Goal: Task Accomplishment & Management: Use online tool/utility

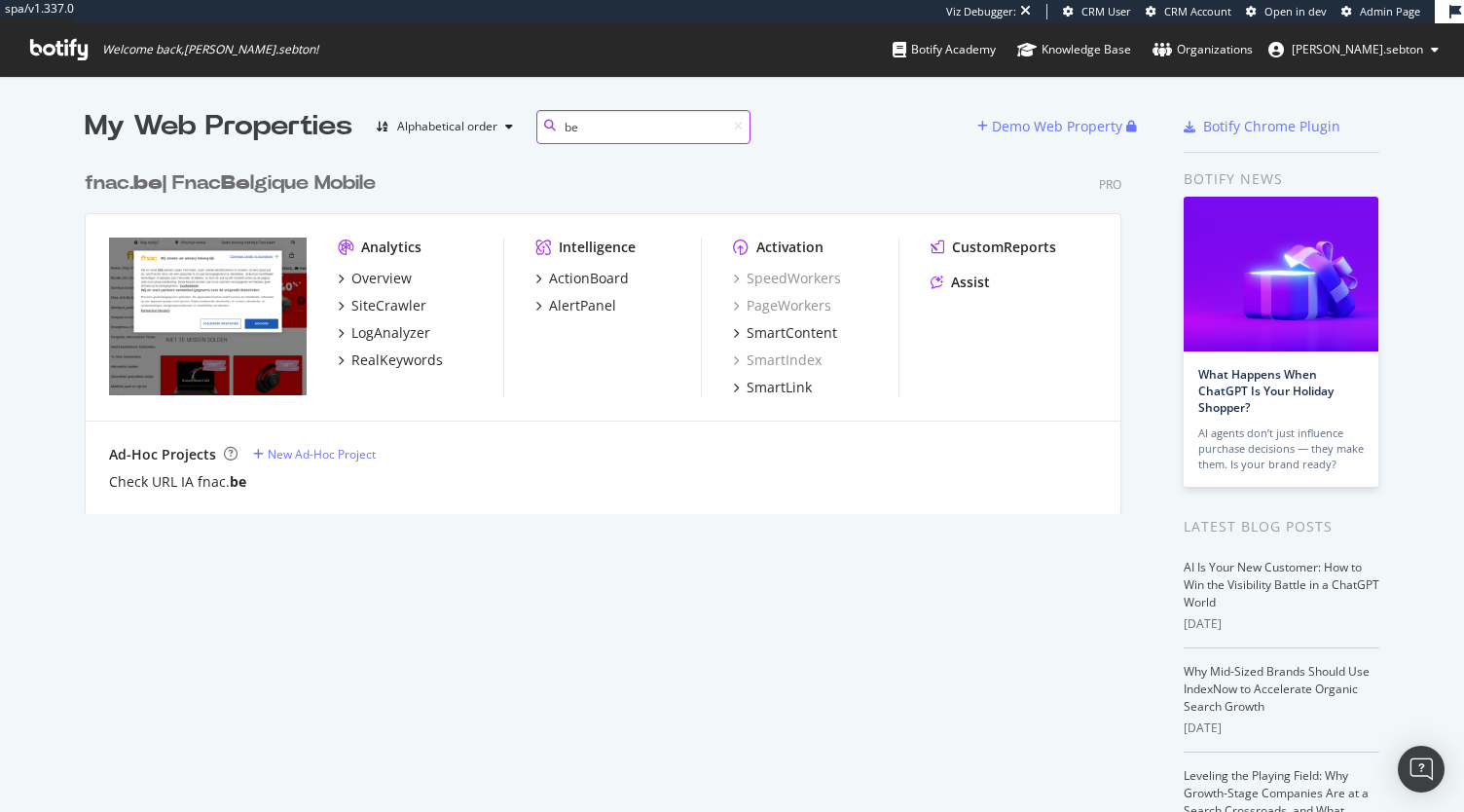
scroll to position [353, 1037]
type input "be"
click at [370, 308] on div "SiteCrawler" at bounding box center [389, 306] width 75 height 20
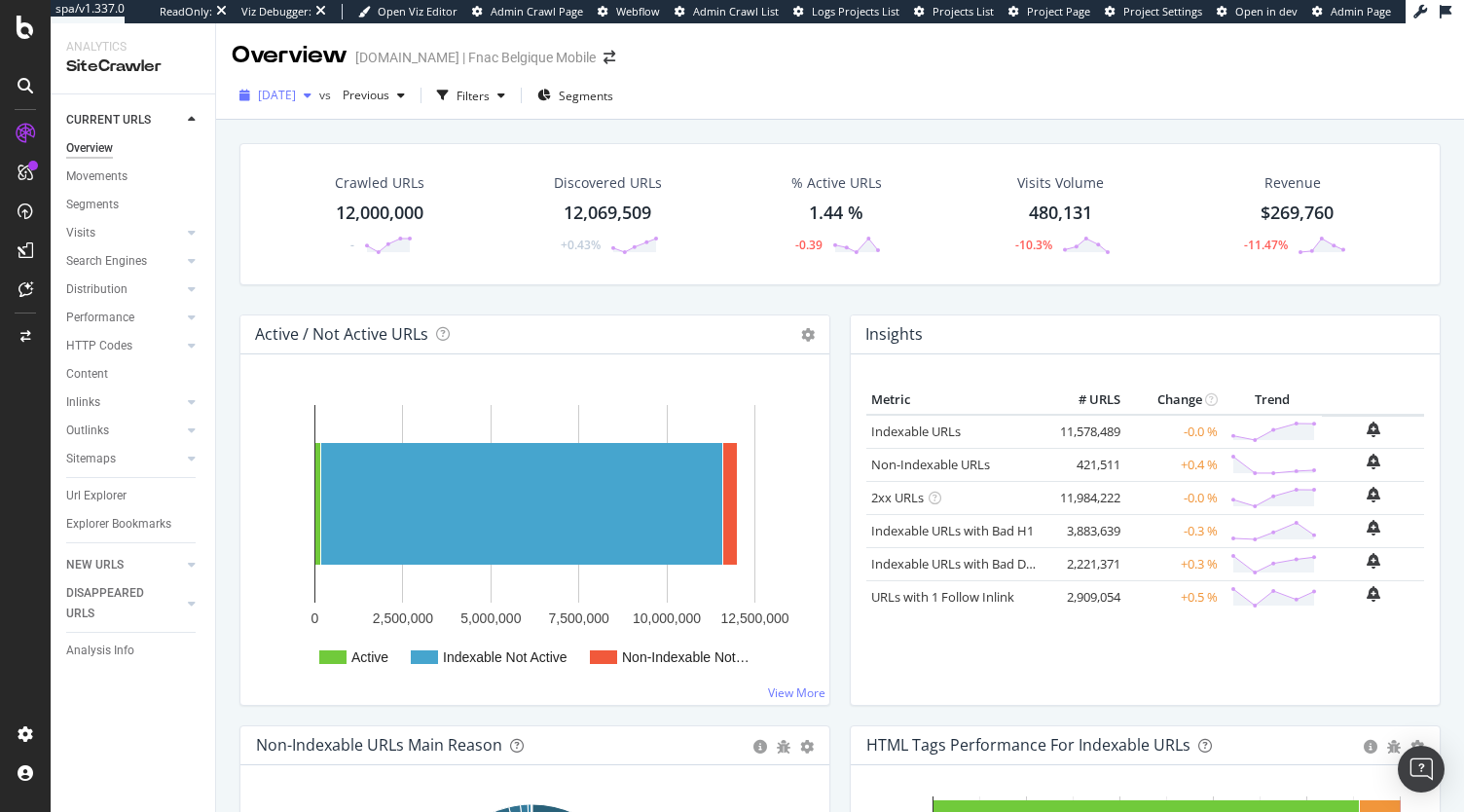
click at [296, 99] on span "2025 Aug. 1st" at bounding box center [277, 94] width 38 height 17
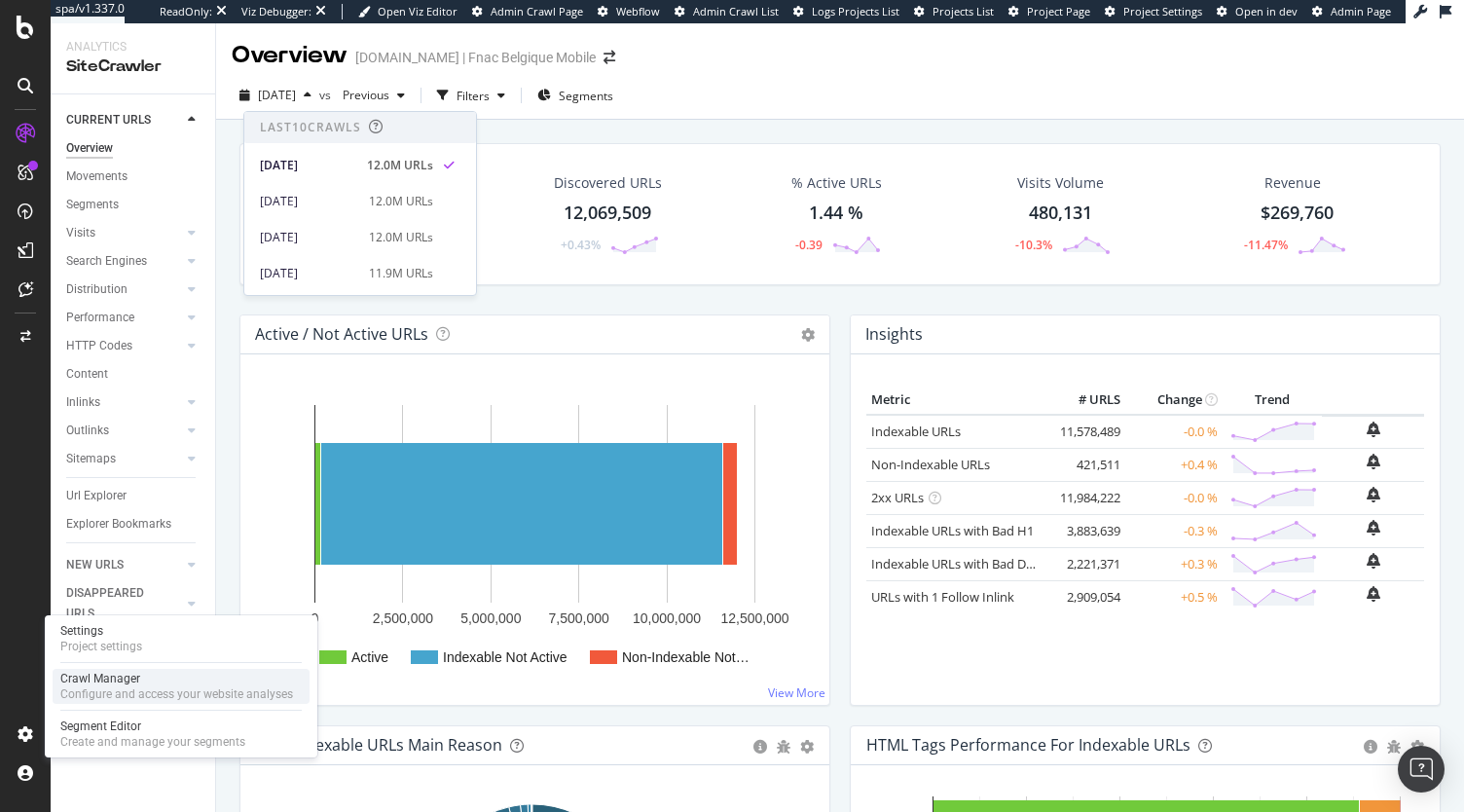
click at [120, 683] on div "Crawl Manager" at bounding box center [177, 679] width 233 height 16
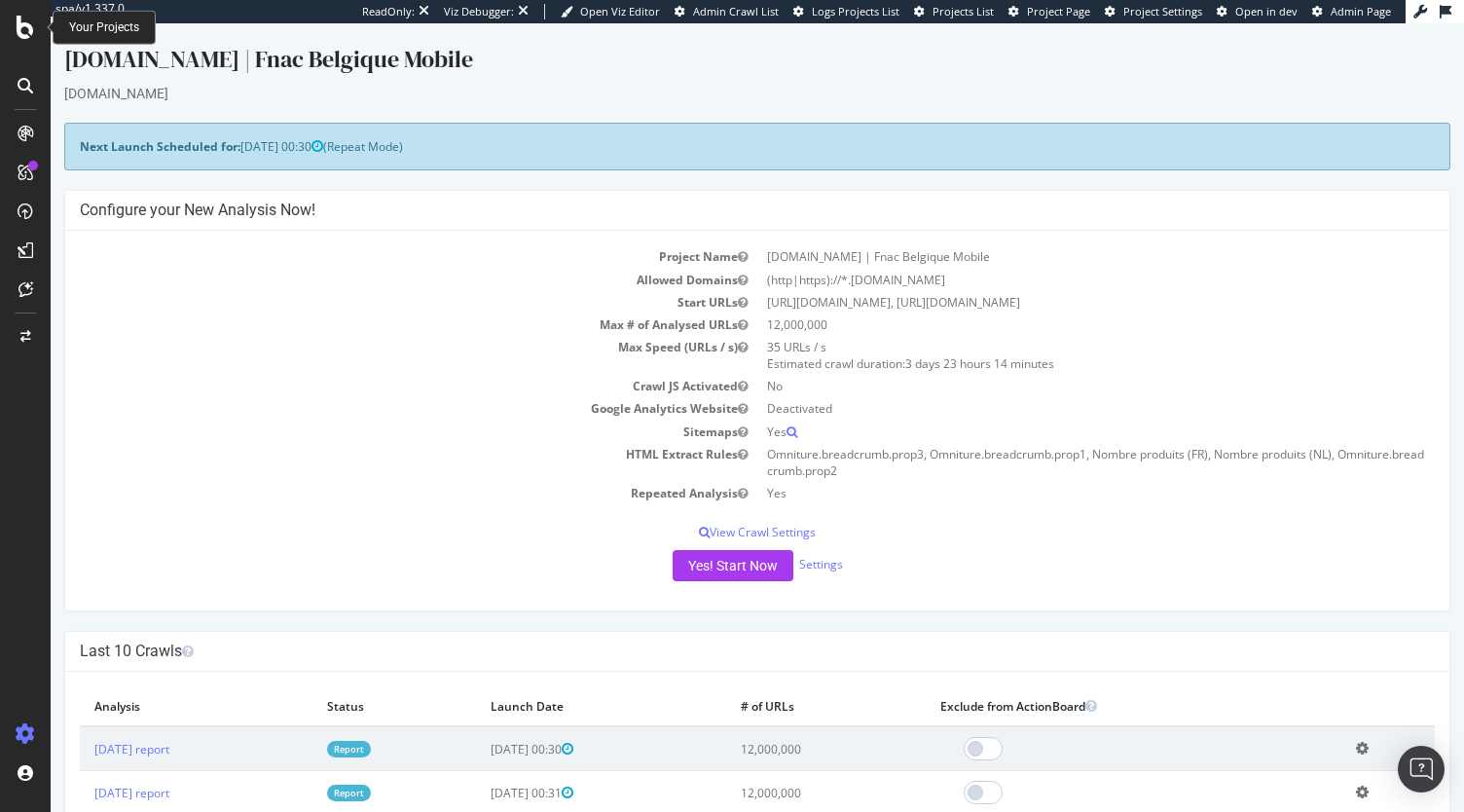
click at [20, 27] on icon at bounding box center [26, 28] width 18 height 24
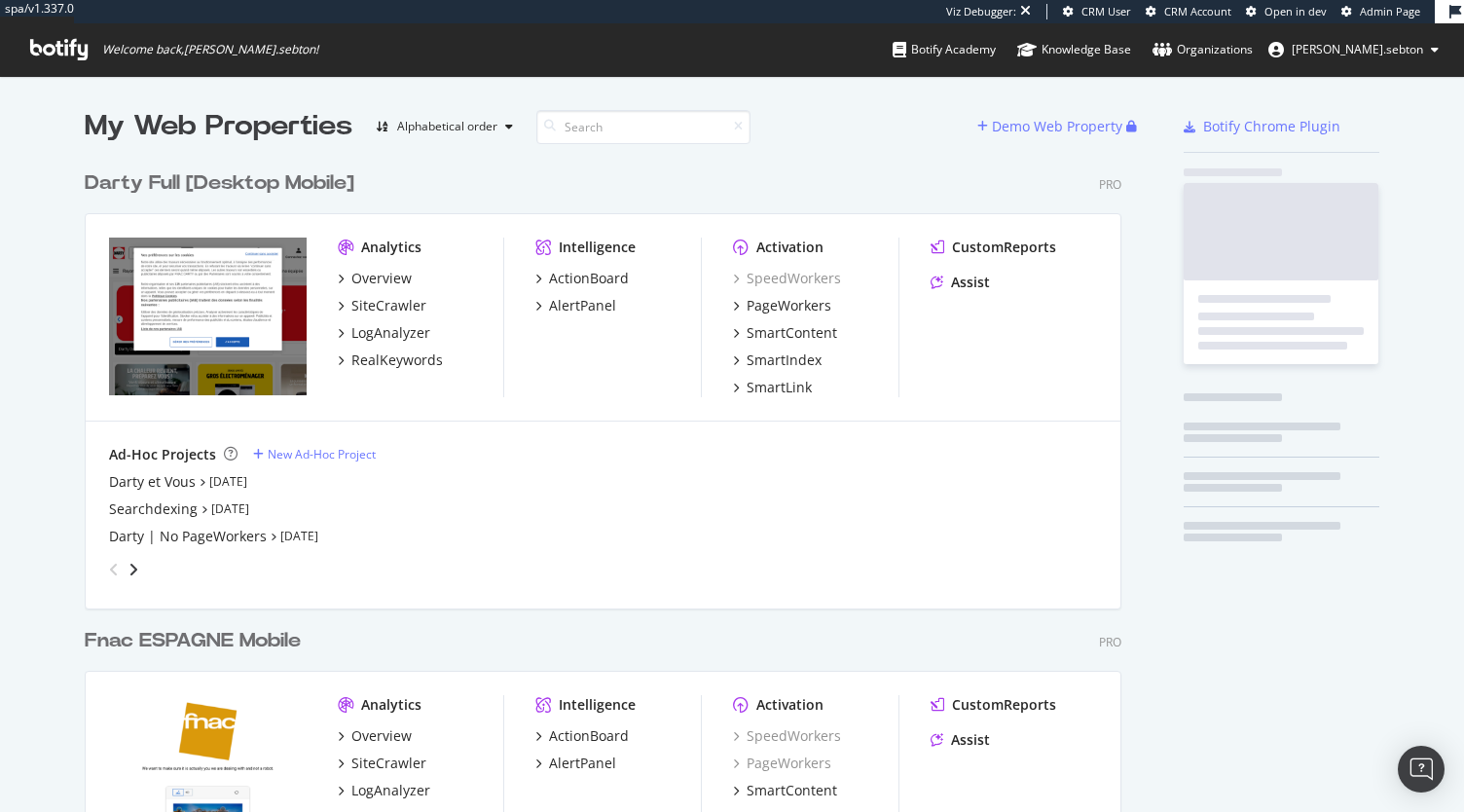
scroll to position [3420, 1037]
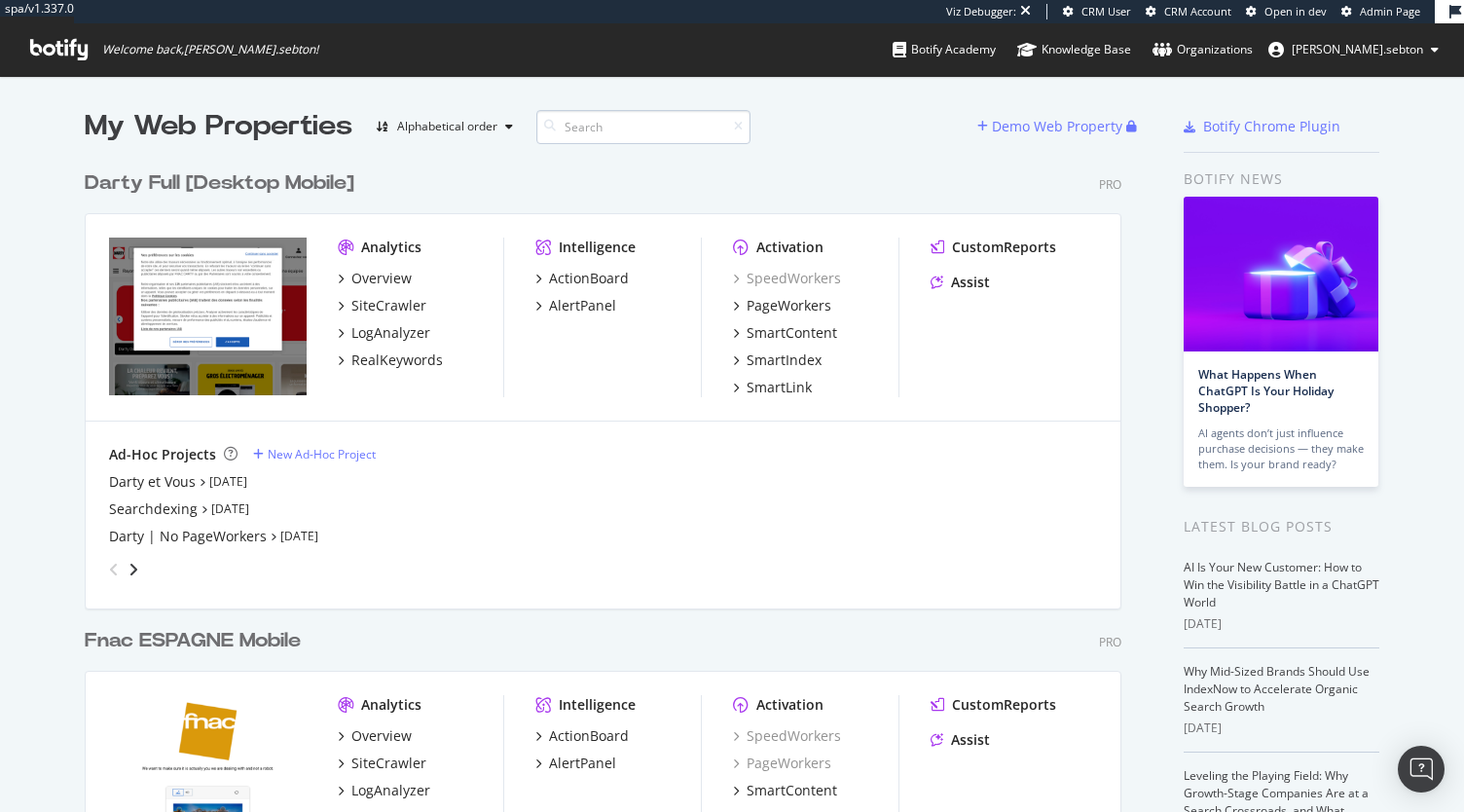
click at [593, 129] on input at bounding box center [643, 127] width 214 height 34
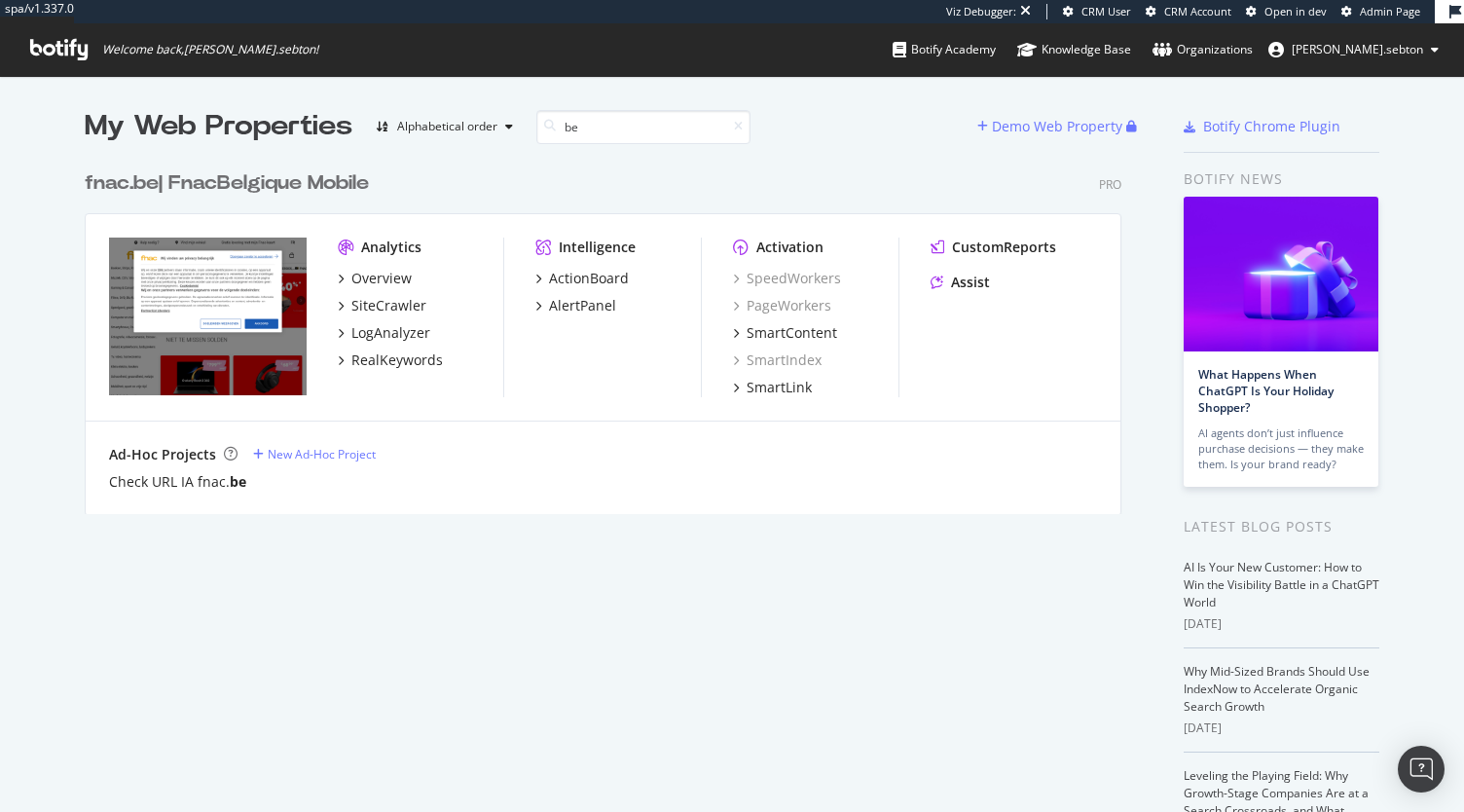
type input "be"
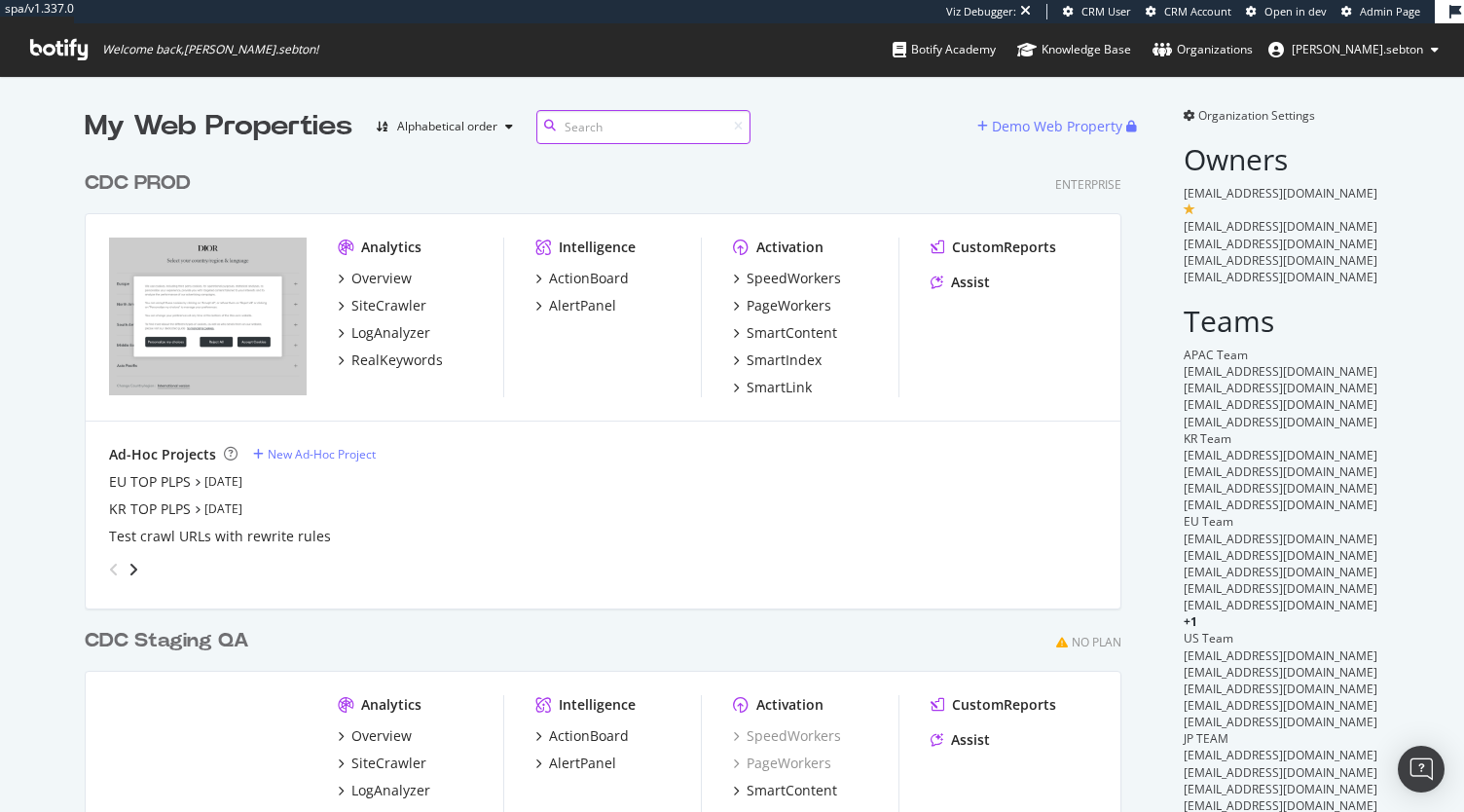
scroll to position [837, 1037]
click at [794, 279] on div "SpeedWorkers" at bounding box center [793, 278] width 94 height 20
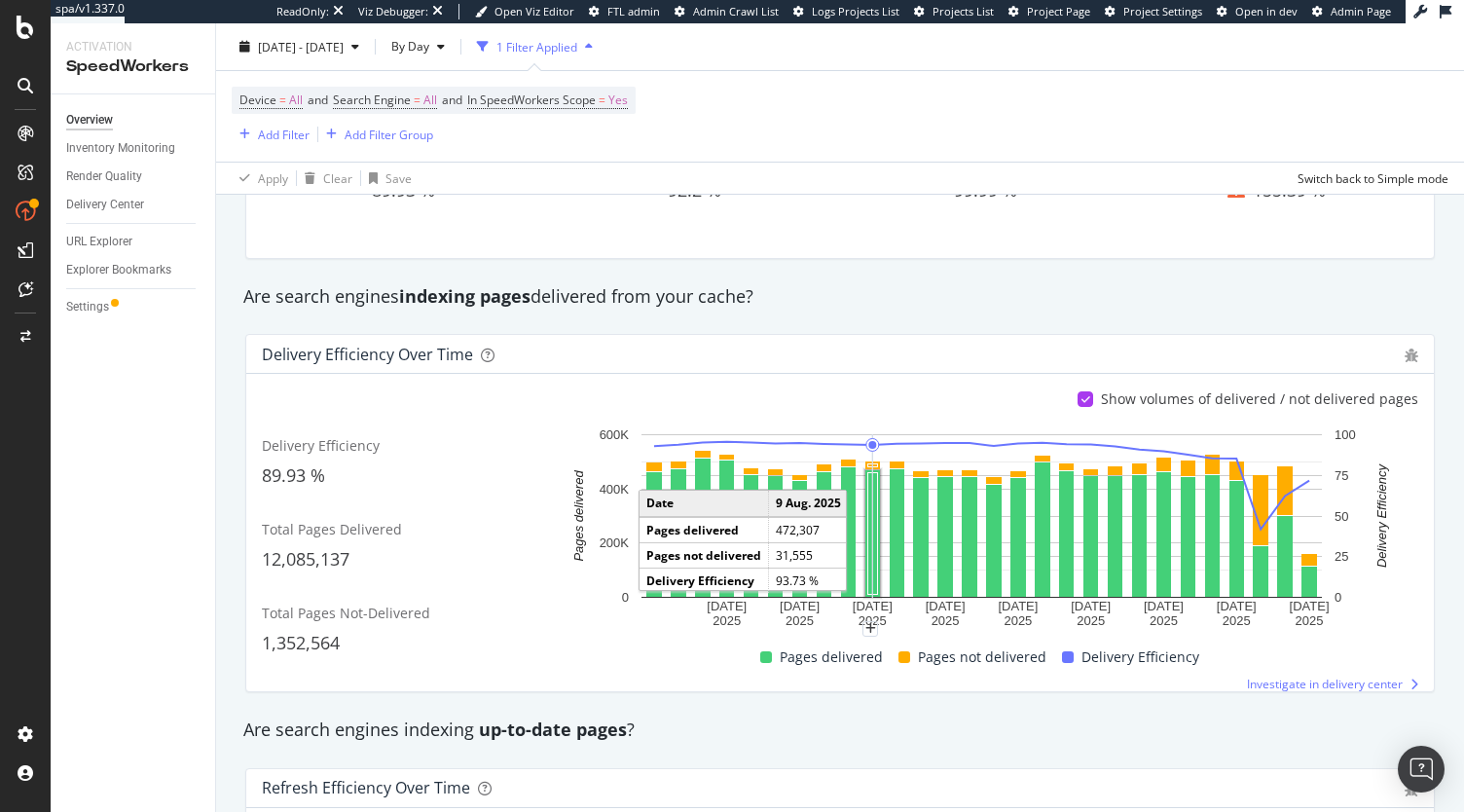
scroll to position [755, 0]
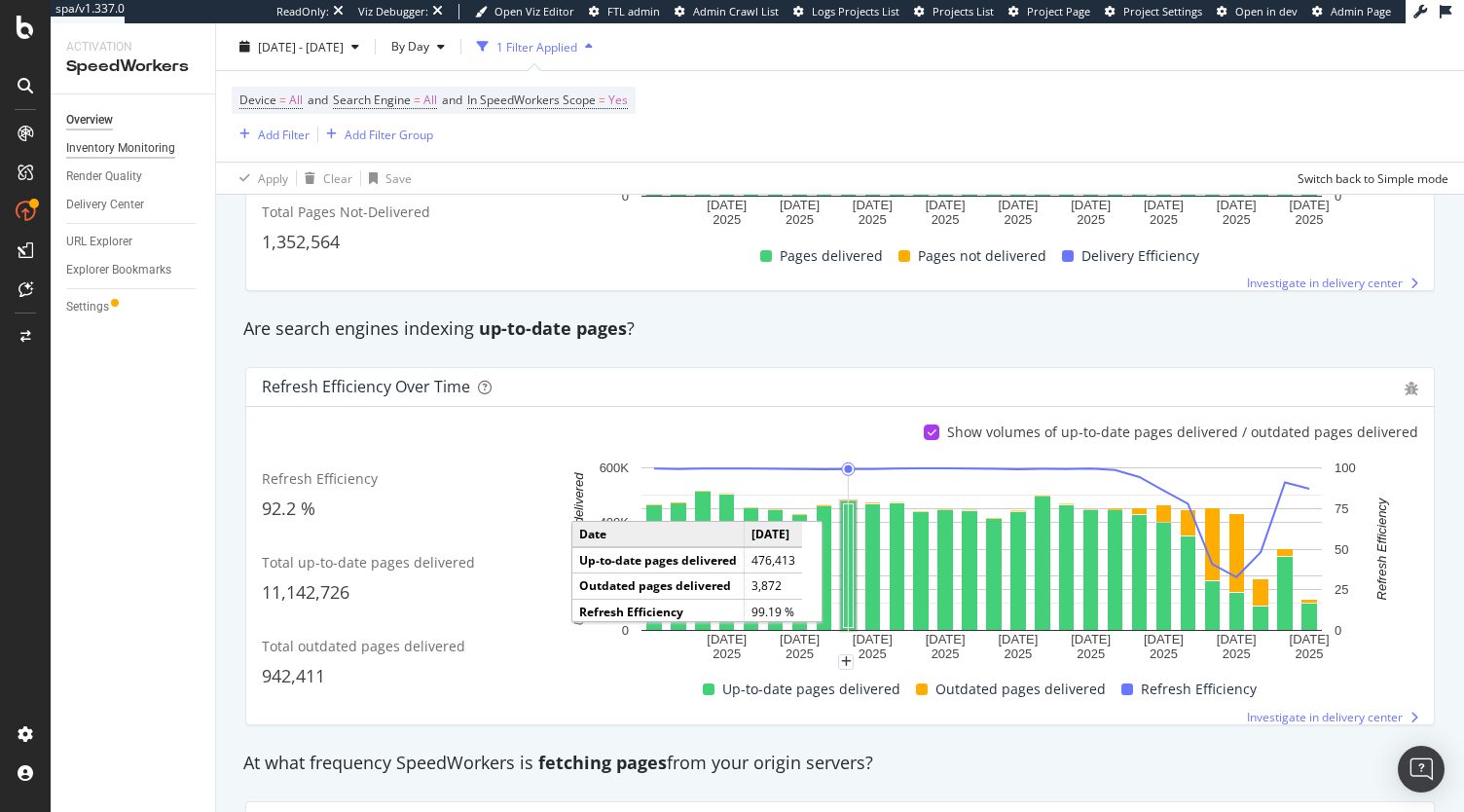
click at [120, 143] on div "Inventory Monitoring" at bounding box center [121, 148] width 109 height 21
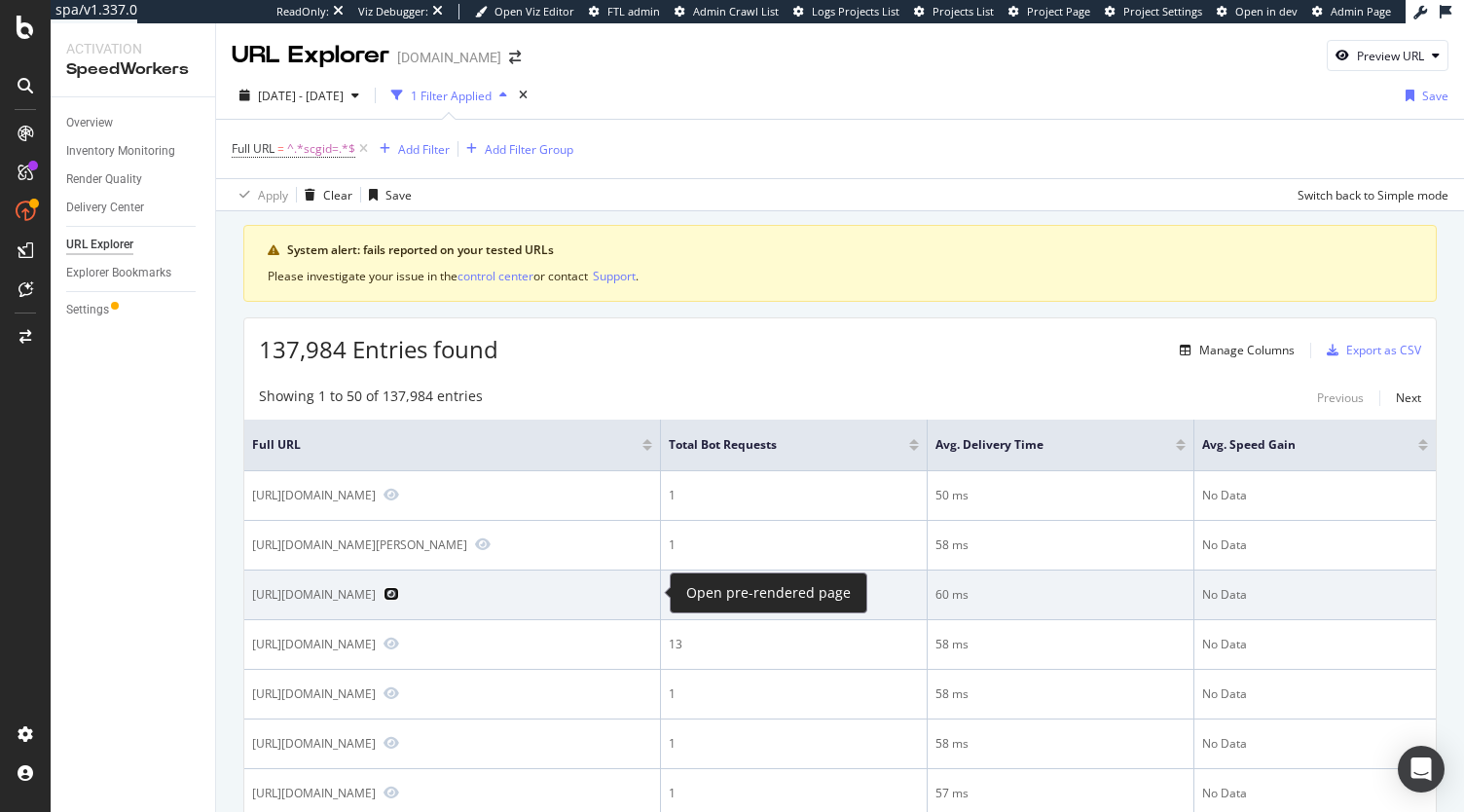
click at [400, 594] on icon "Preview https://www.sephora.pt/procurar/?scgid=C431&cgid=FACED&page=165" at bounding box center [392, 594] width 16 height 14
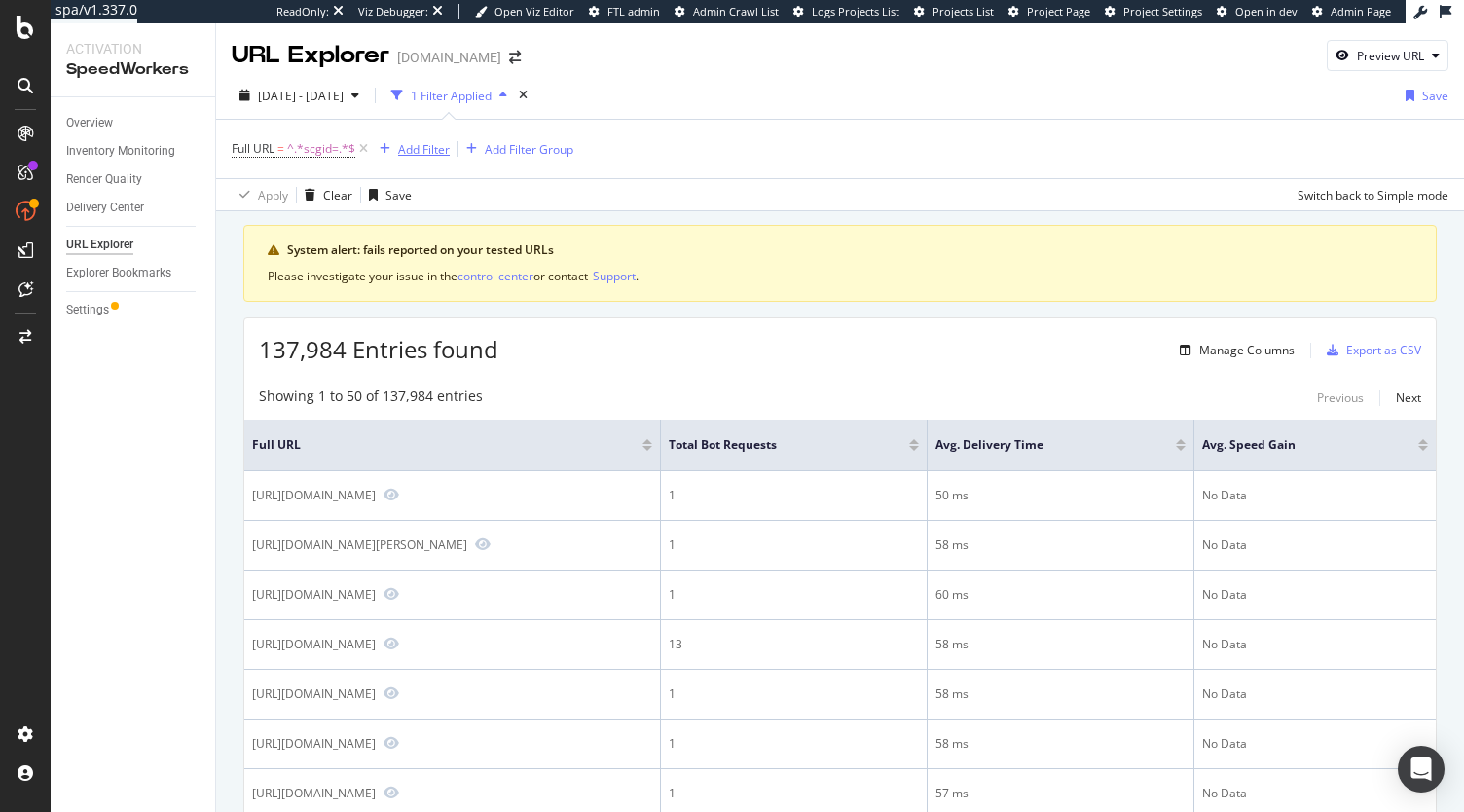
click at [421, 153] on div "Add Filter" at bounding box center [424, 149] width 52 height 17
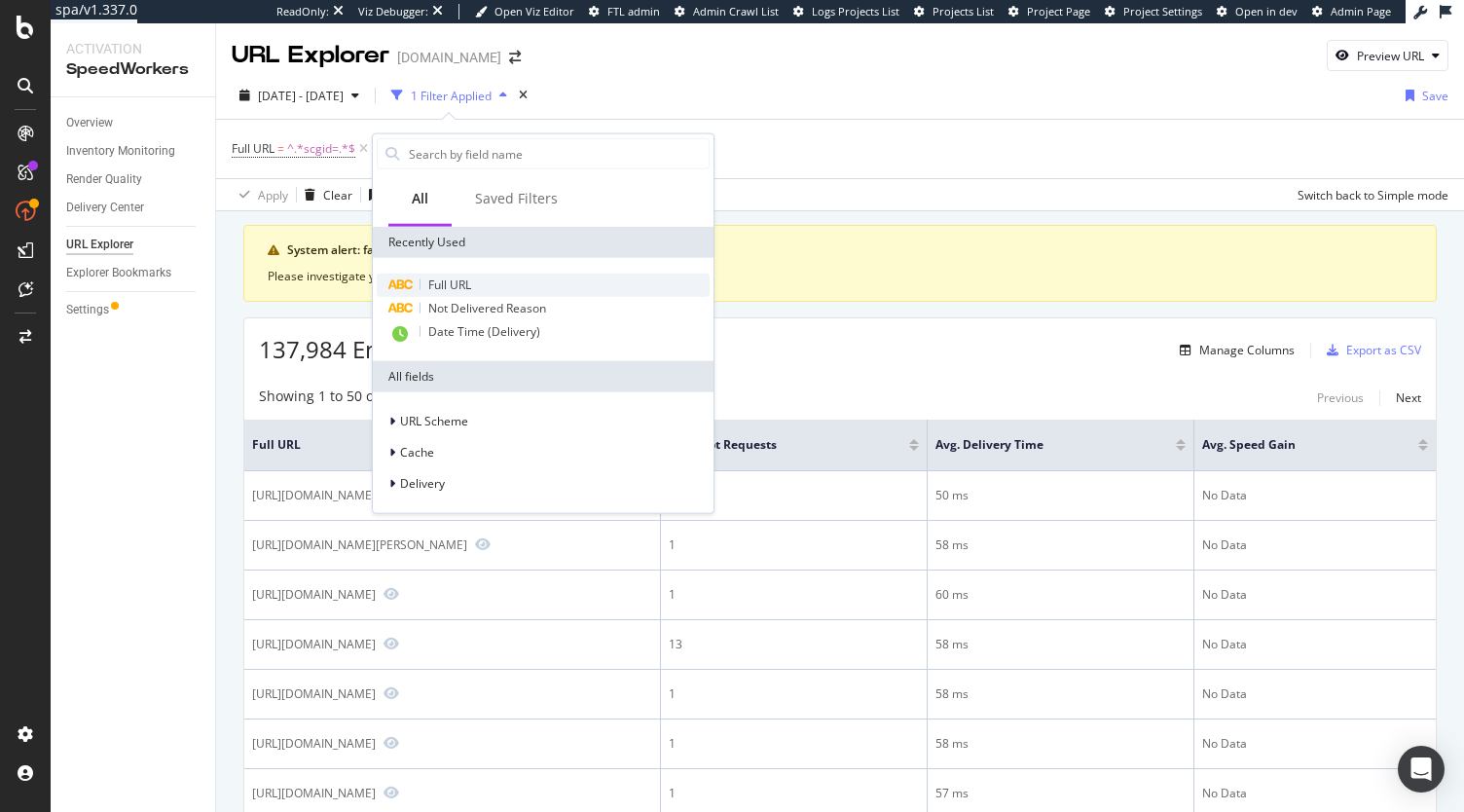
click at [451, 285] on span "Full URL" at bounding box center [449, 284] width 43 height 17
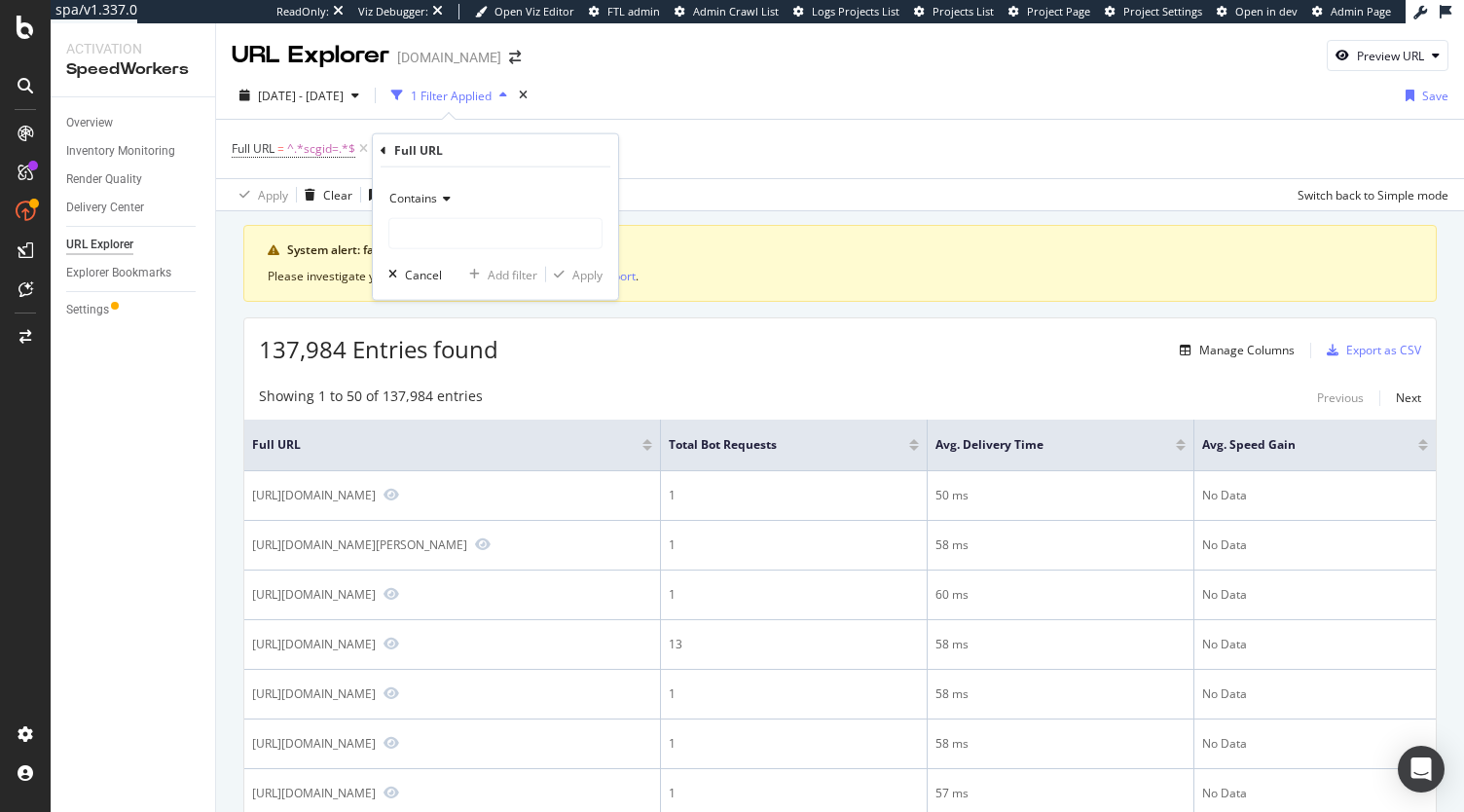
click at [438, 206] on div "Contains" at bounding box center [495, 198] width 214 height 31
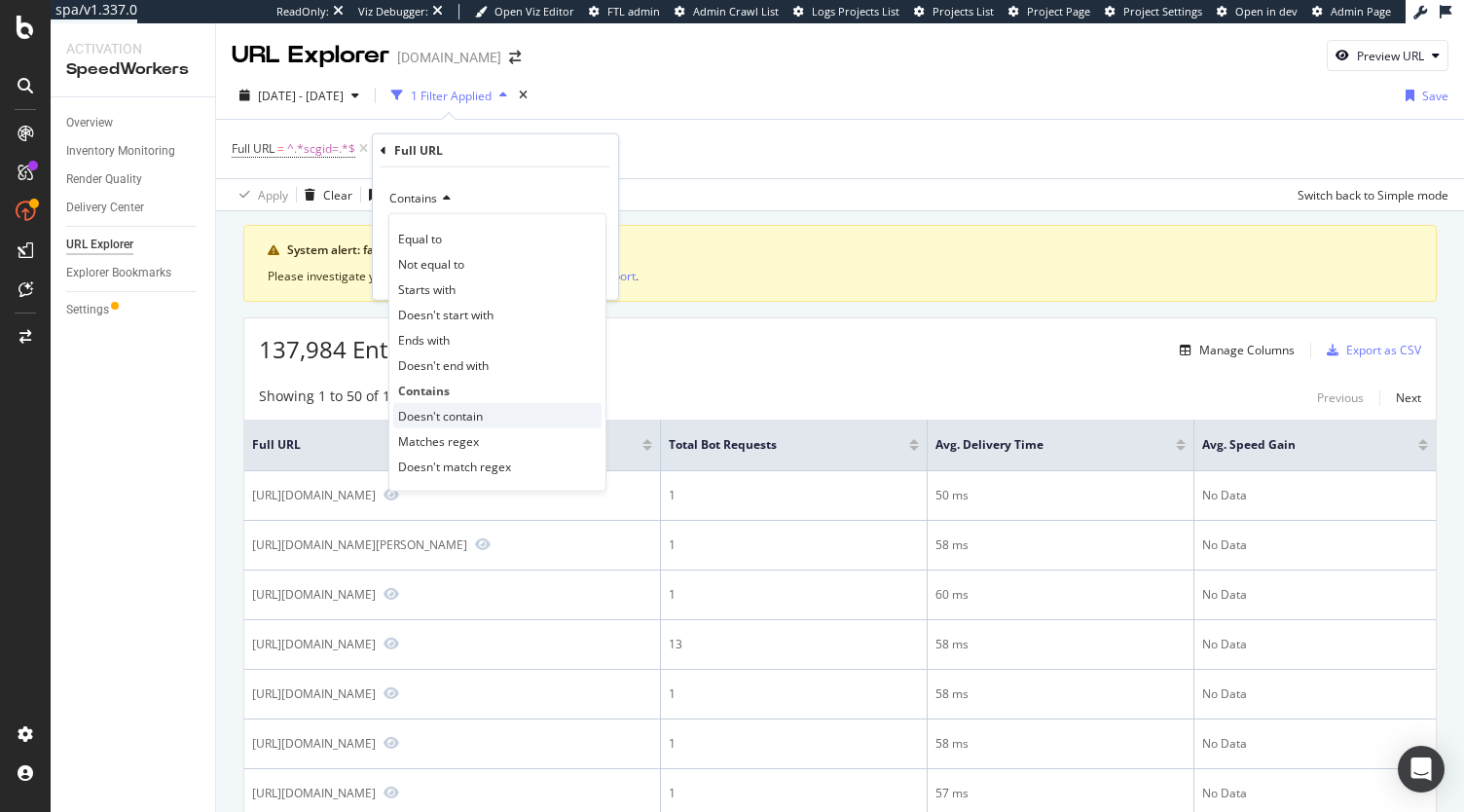
click at [456, 415] on span "Doesn't contain" at bounding box center [440, 414] width 84 height 17
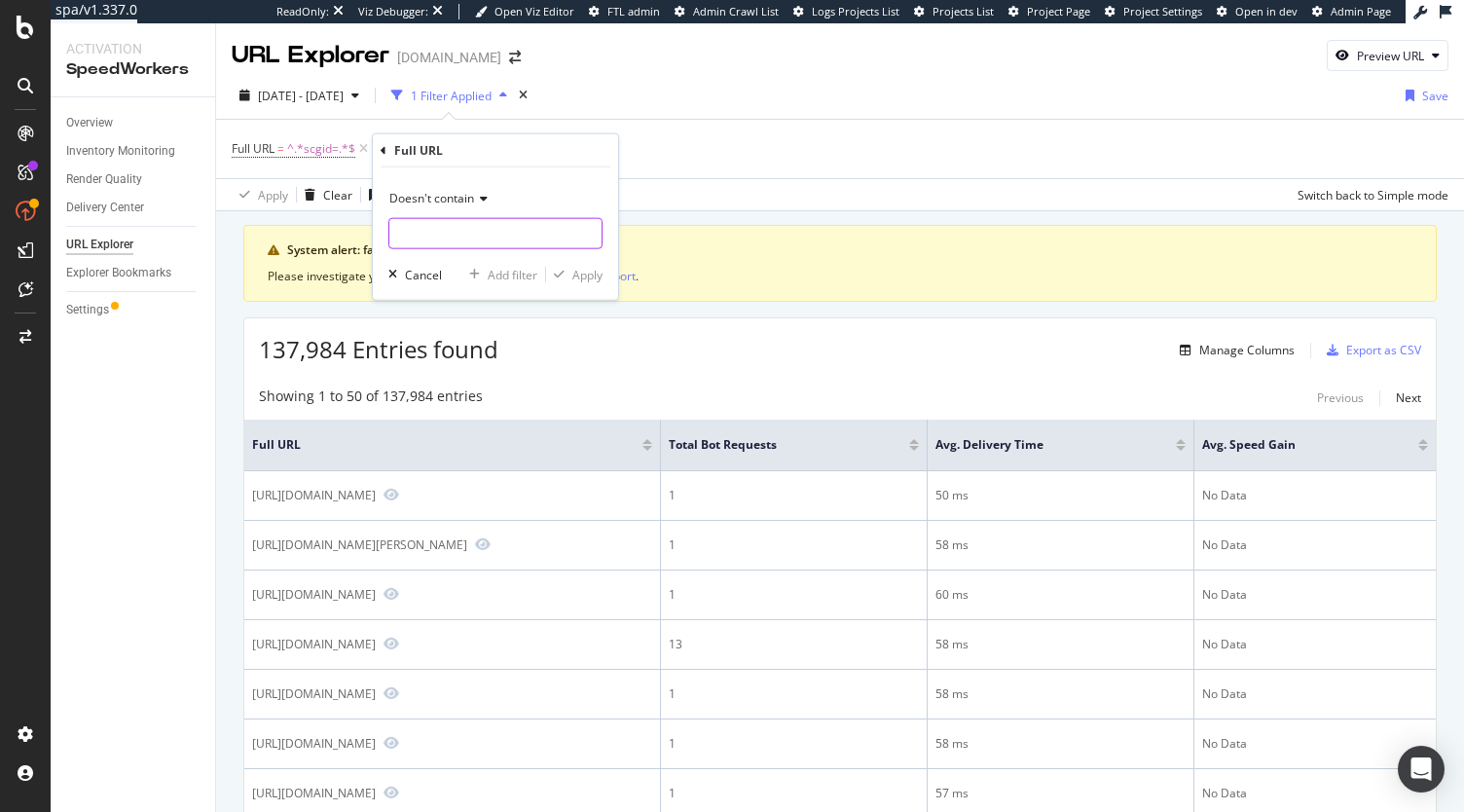
click at [481, 230] on input "text" at bounding box center [495, 233] width 212 height 31
type input "&page="
click at [582, 277] on div "Apply" at bounding box center [587, 273] width 30 height 17
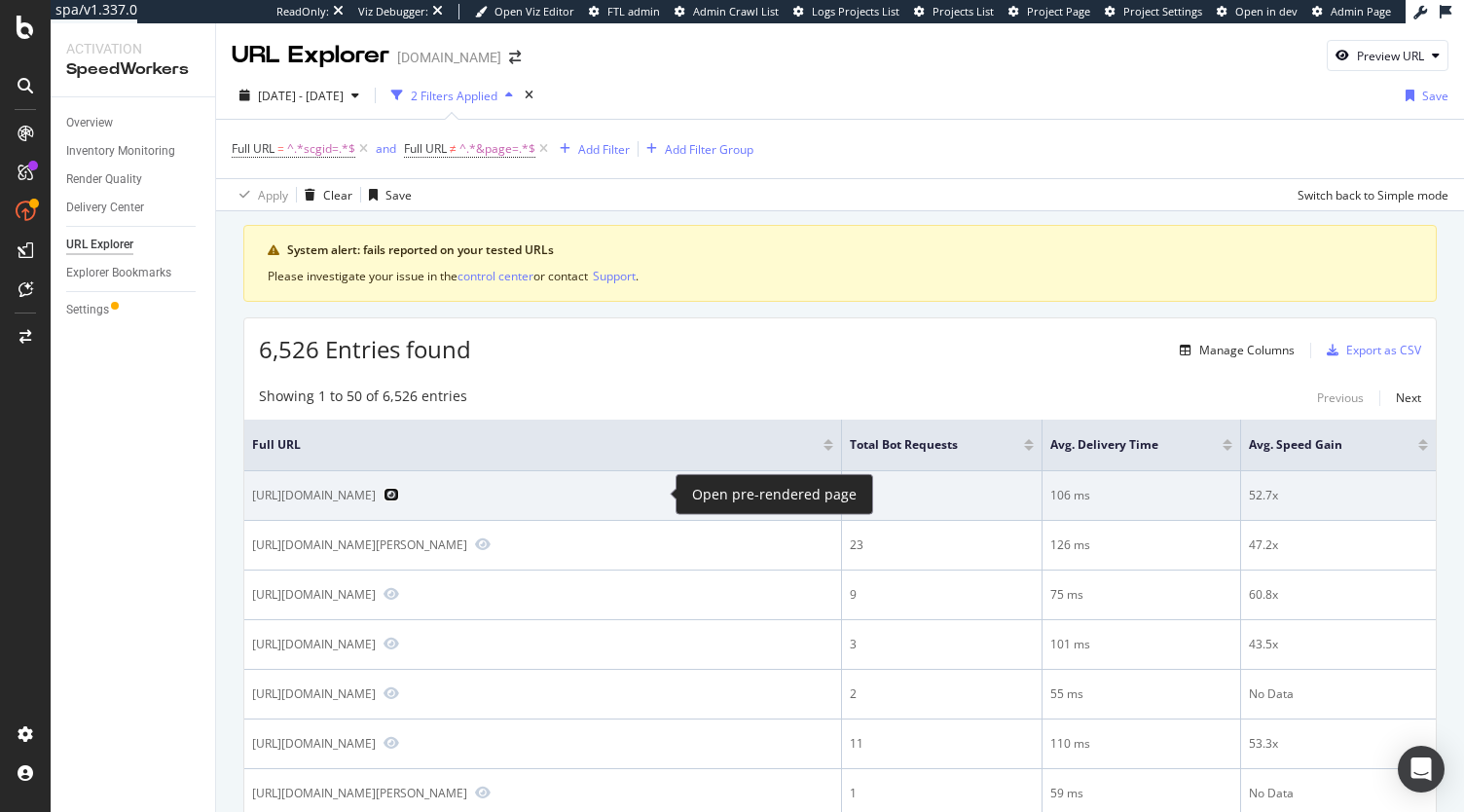
click at [400, 492] on icon "Preview https://www.sephora.pt/marcas/marcas-de-a-z/sisley-sisle/?scgid=C7685" at bounding box center [392, 495] width 16 height 14
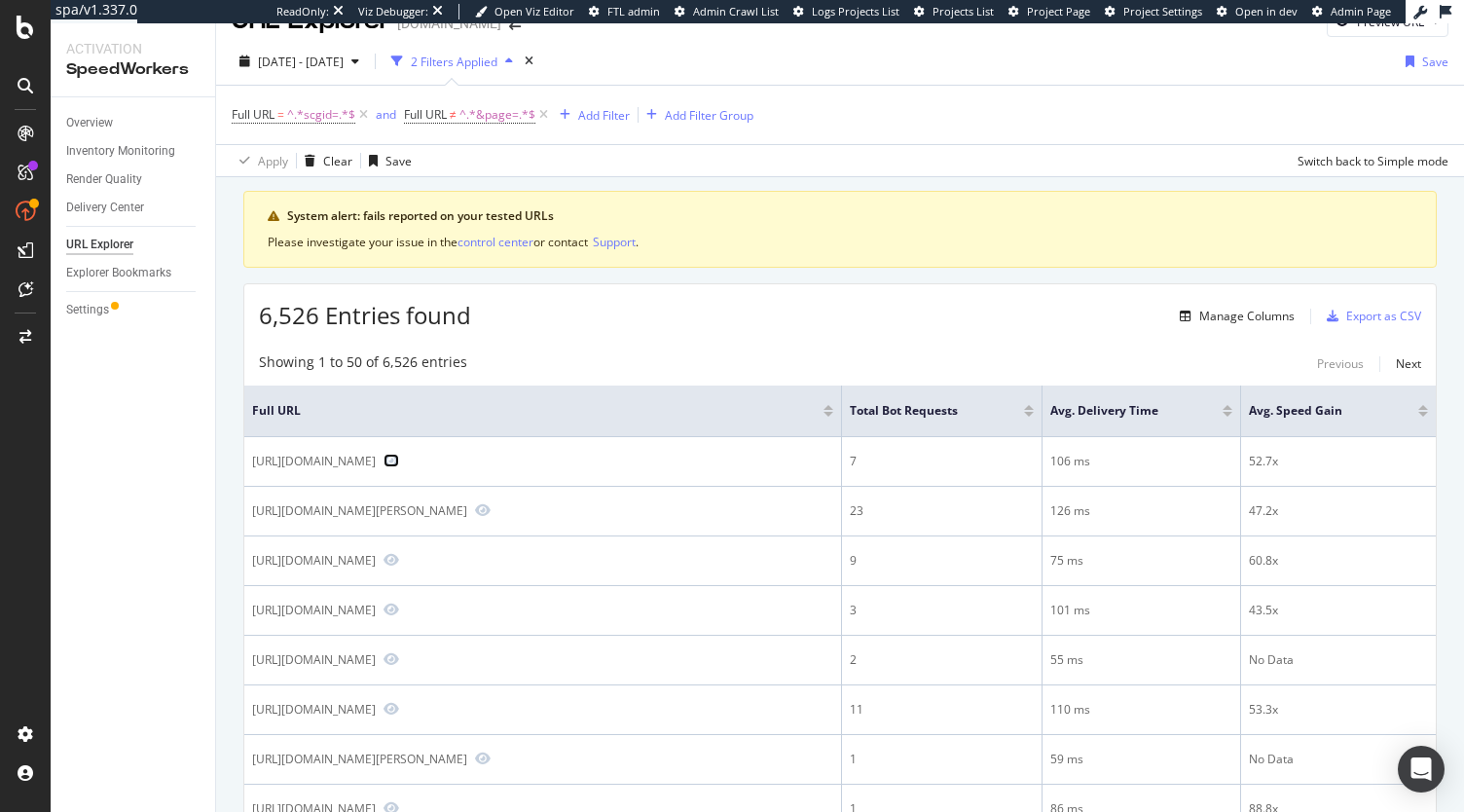
scroll to position [13, 0]
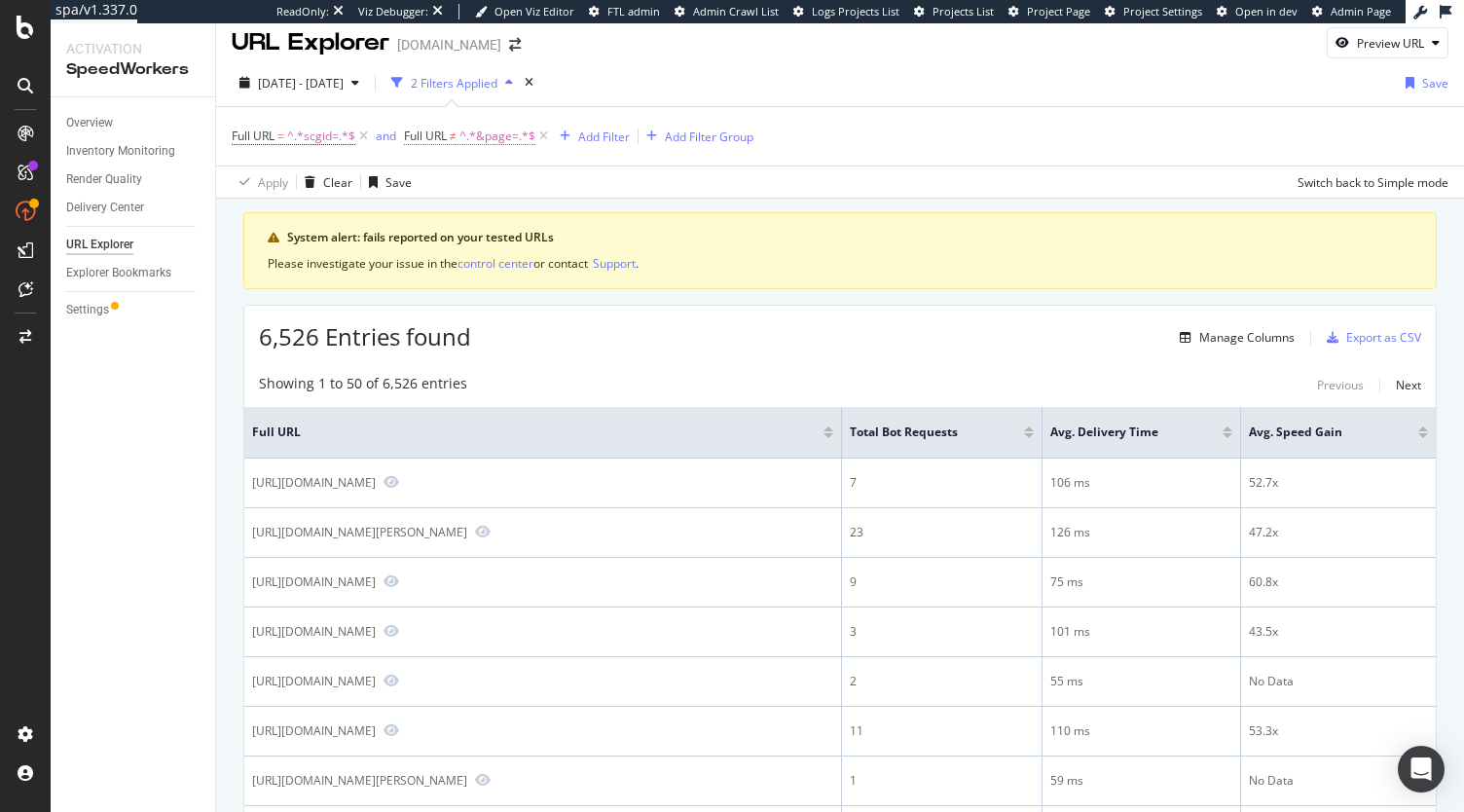
click at [495, 140] on span "^.*&page=.*$" at bounding box center [497, 135] width 76 height 27
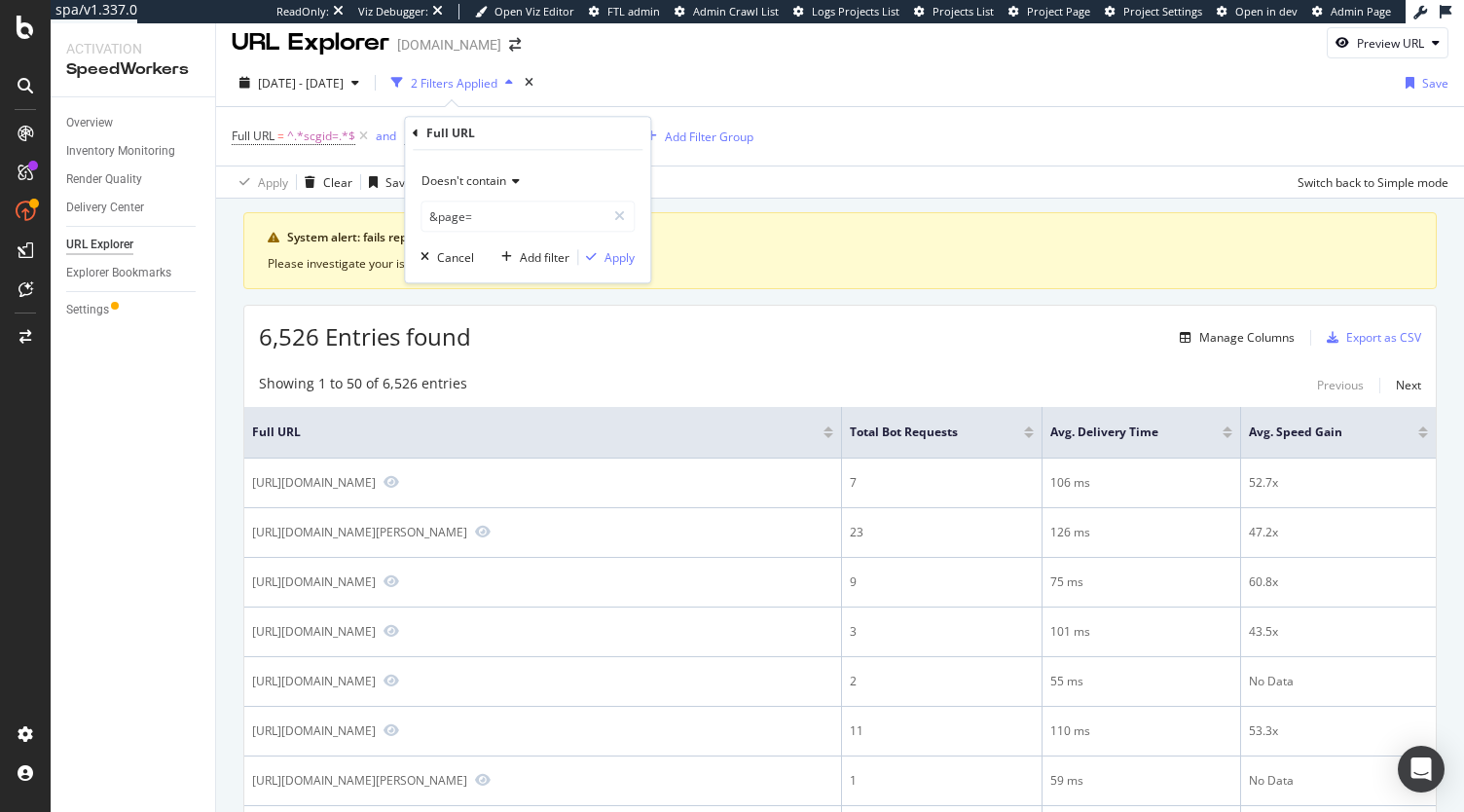
click at [475, 177] on span "Doesn't contain" at bounding box center [463, 180] width 84 height 17
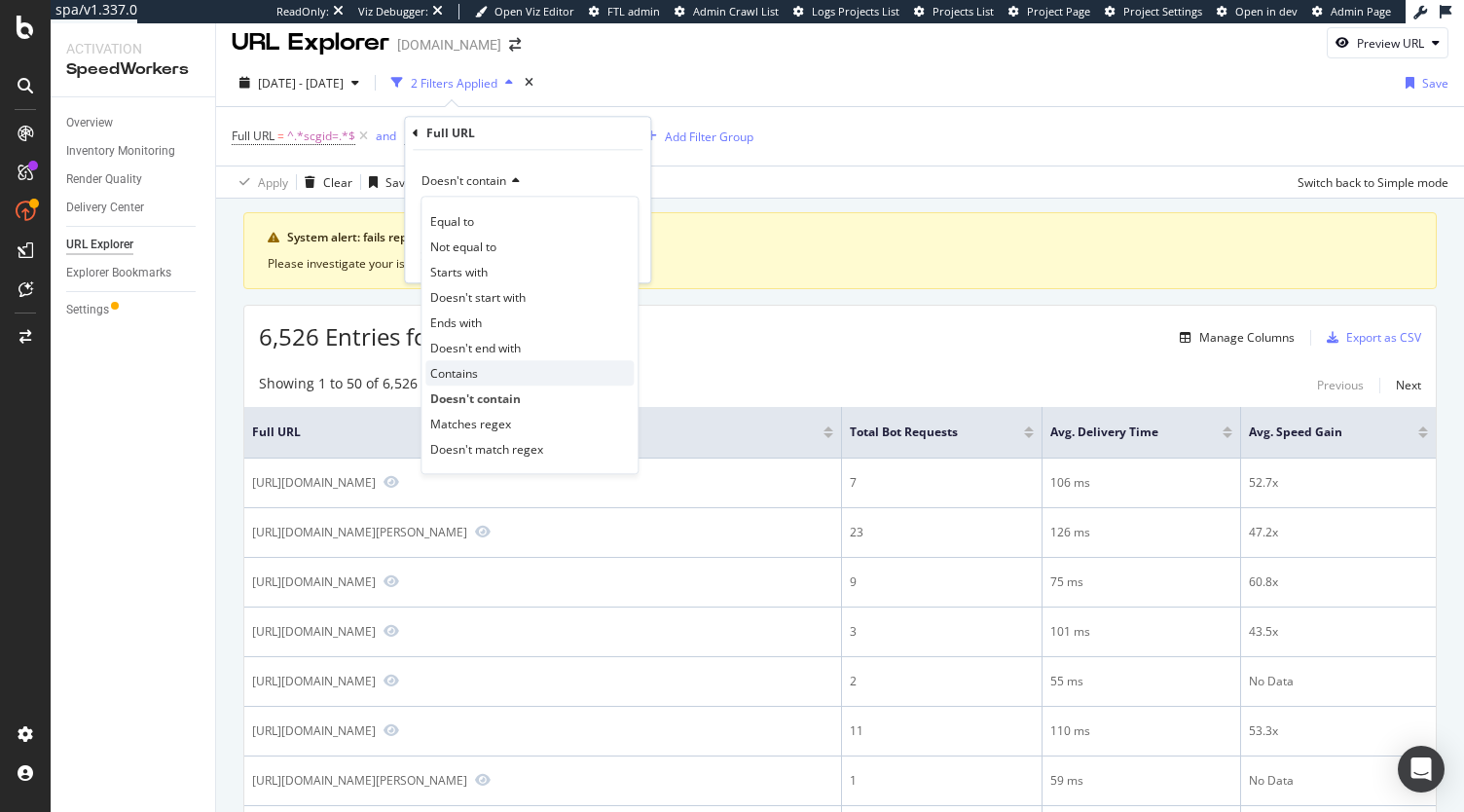
click at [477, 377] on span "Contains" at bounding box center [454, 373] width 48 height 17
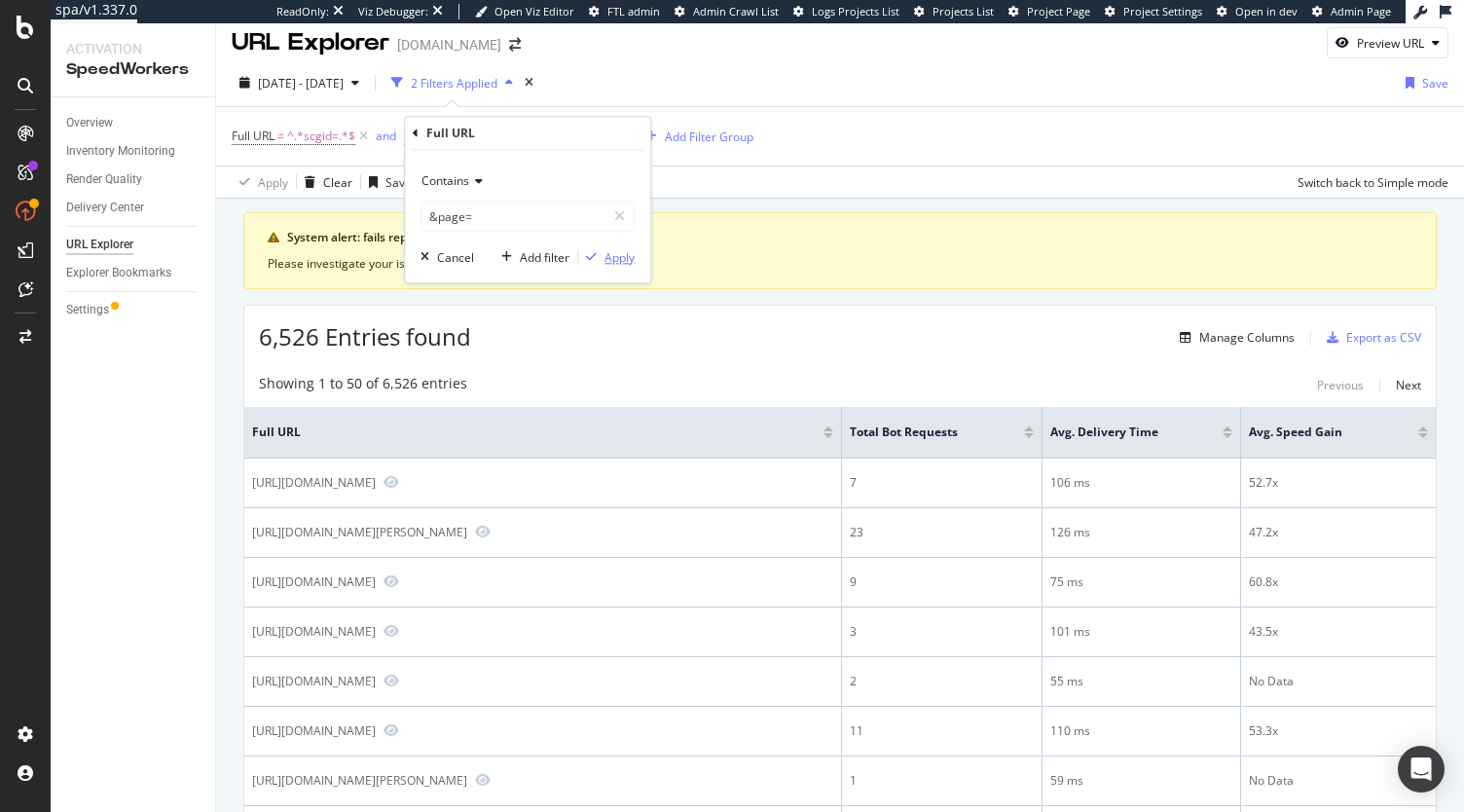
click at [619, 254] on div "Apply" at bounding box center [619, 257] width 30 height 17
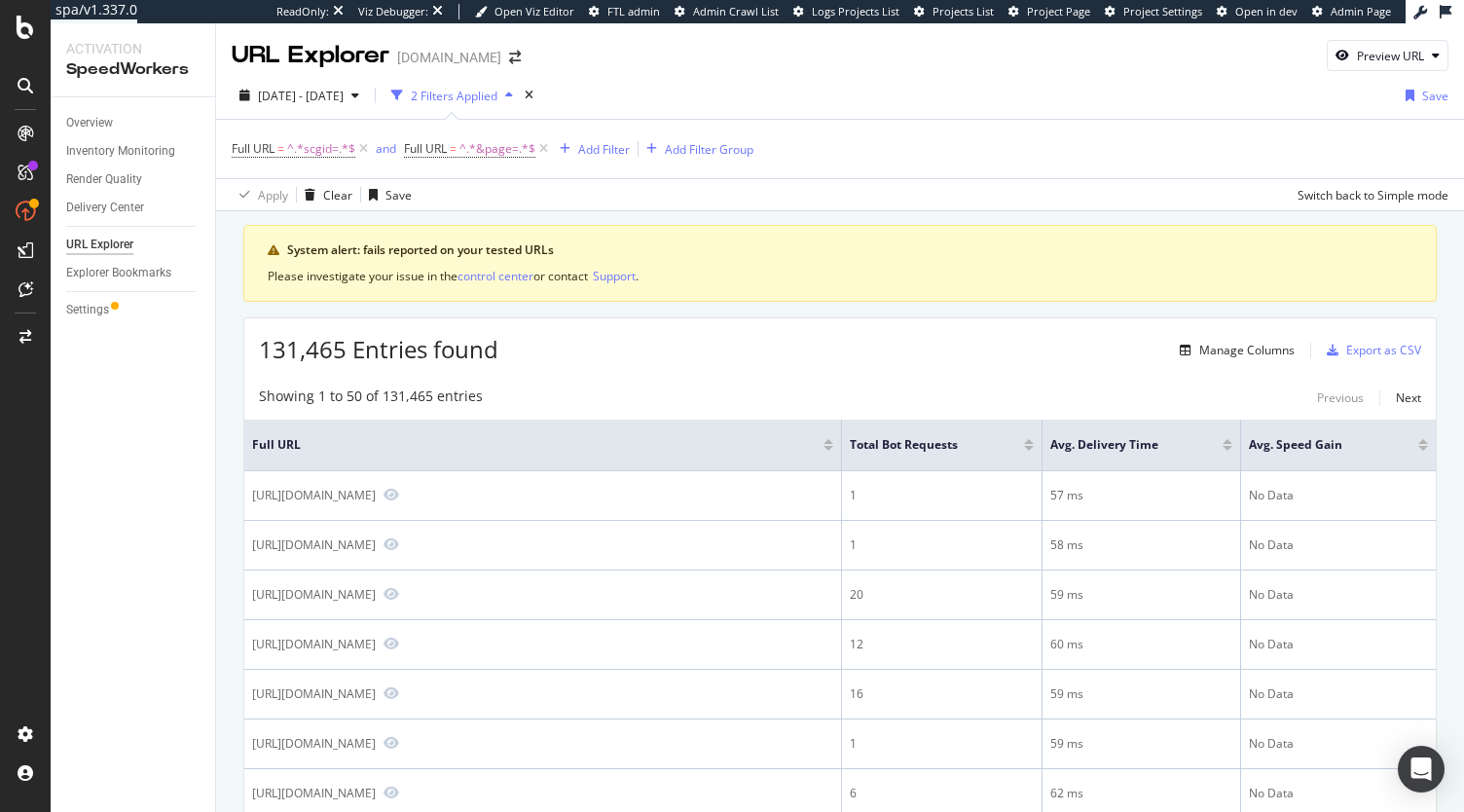
click at [103, 433] on div "Overview Inventory Monitoring Render Quality Delivery Center URL Explorer Explo…" at bounding box center [133, 454] width 165 height 715
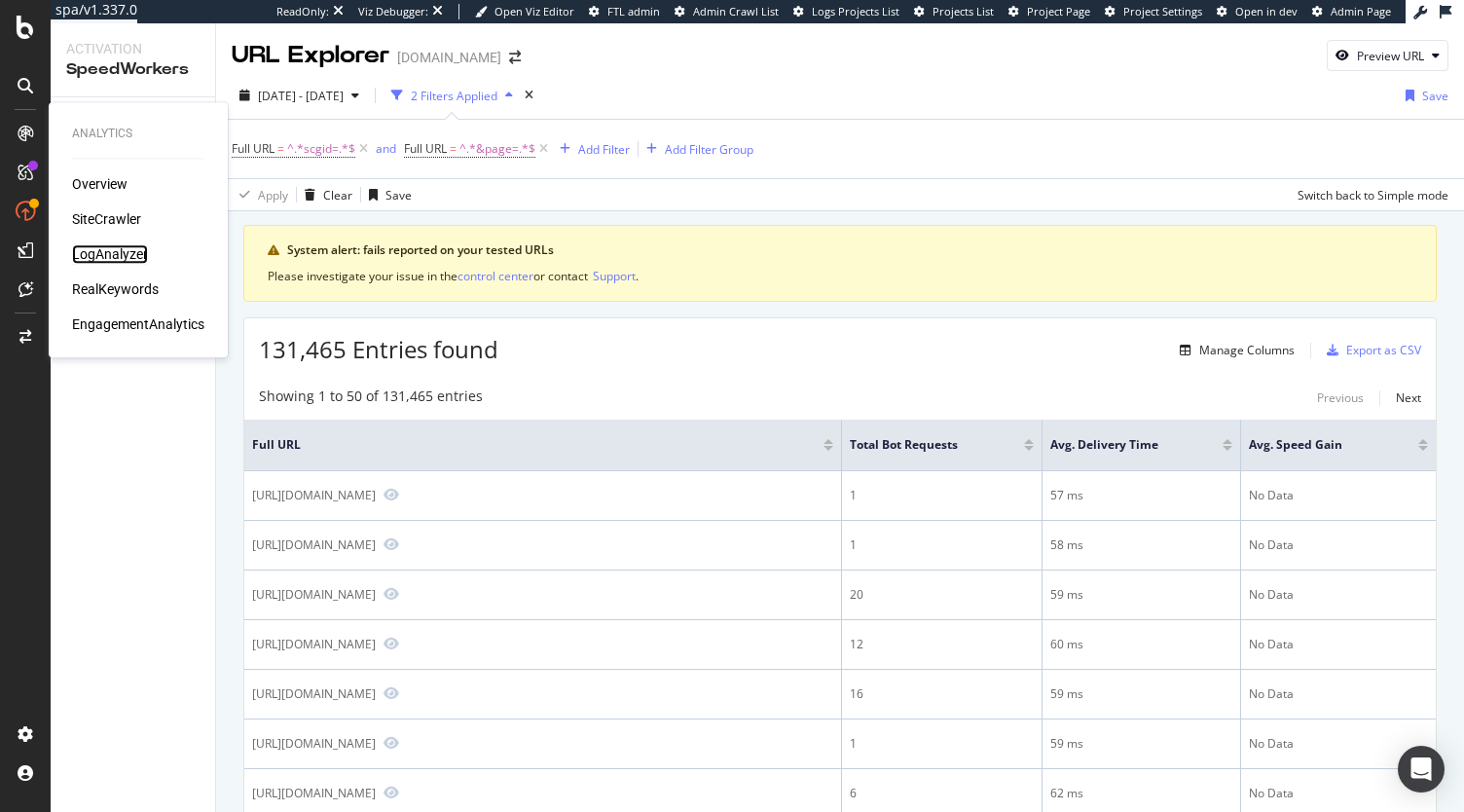
click at [112, 254] on div "LogAnalyzer" at bounding box center [109, 254] width 76 height 20
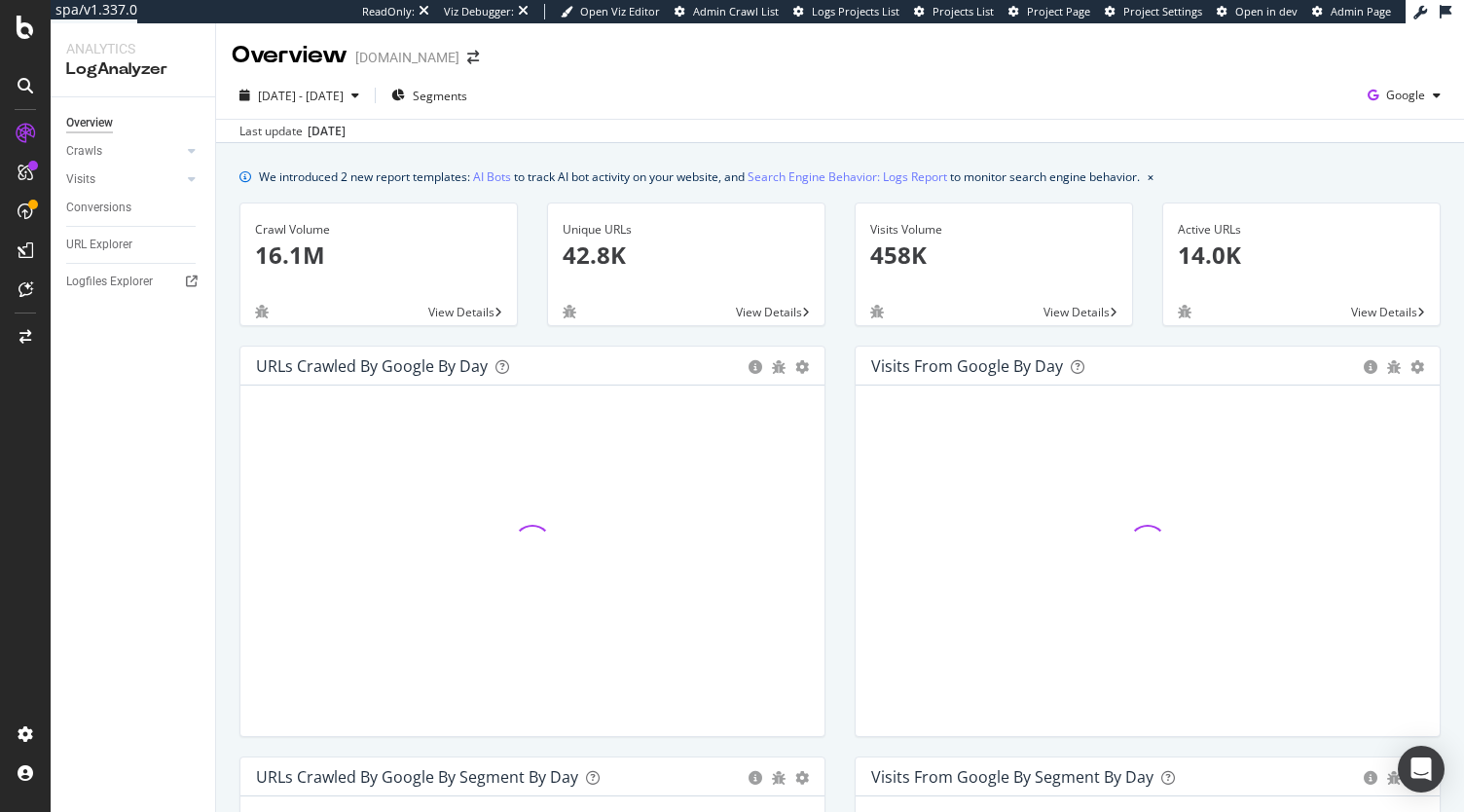
click at [1438, 468] on div "Visits from Google by day Area Table Hold CTRL while clicking to filter the rep…" at bounding box center [1147, 551] width 615 height 410
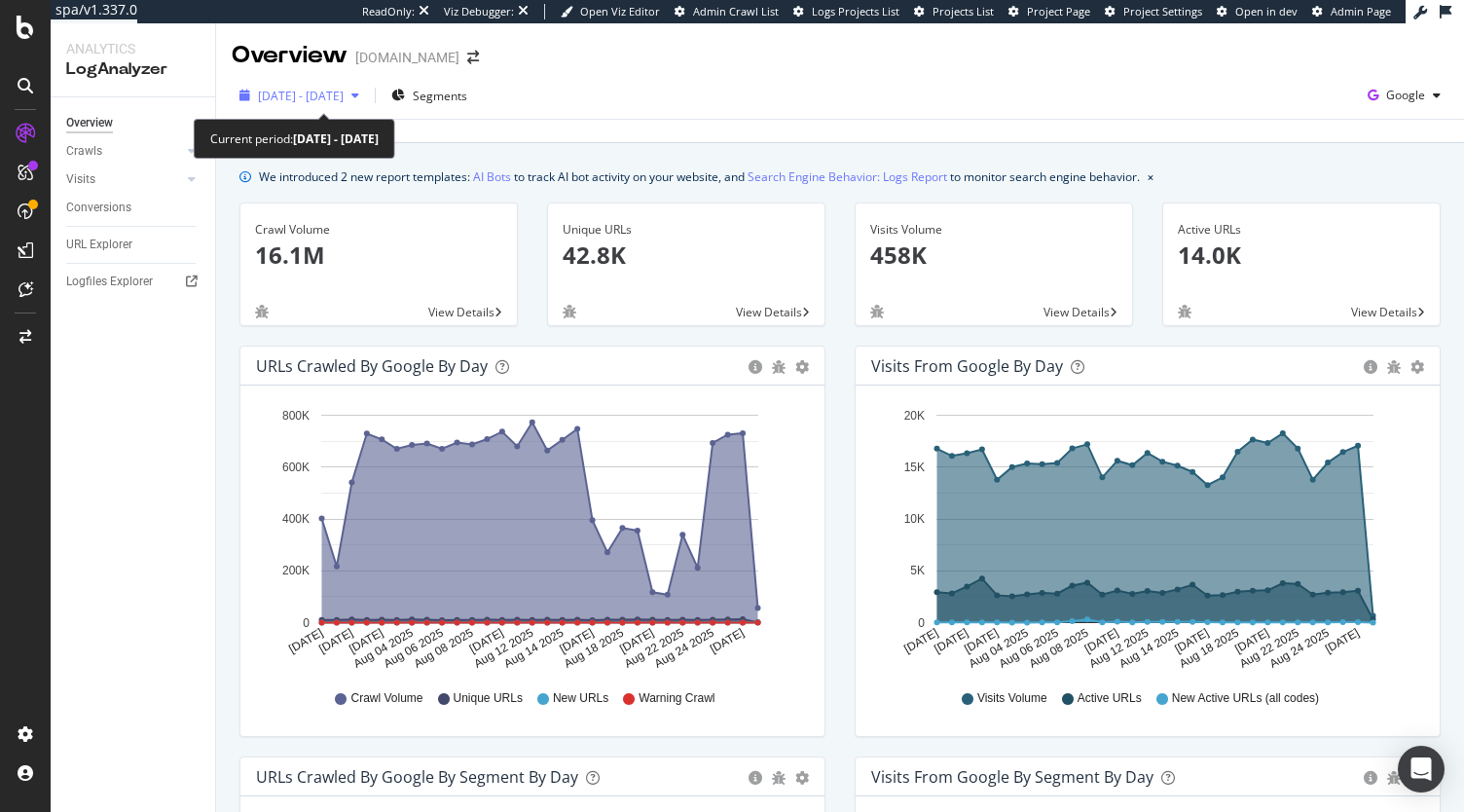
click at [344, 93] on span "2025 Jul. 29th - Aug. 27th" at bounding box center [301, 95] width 85 height 17
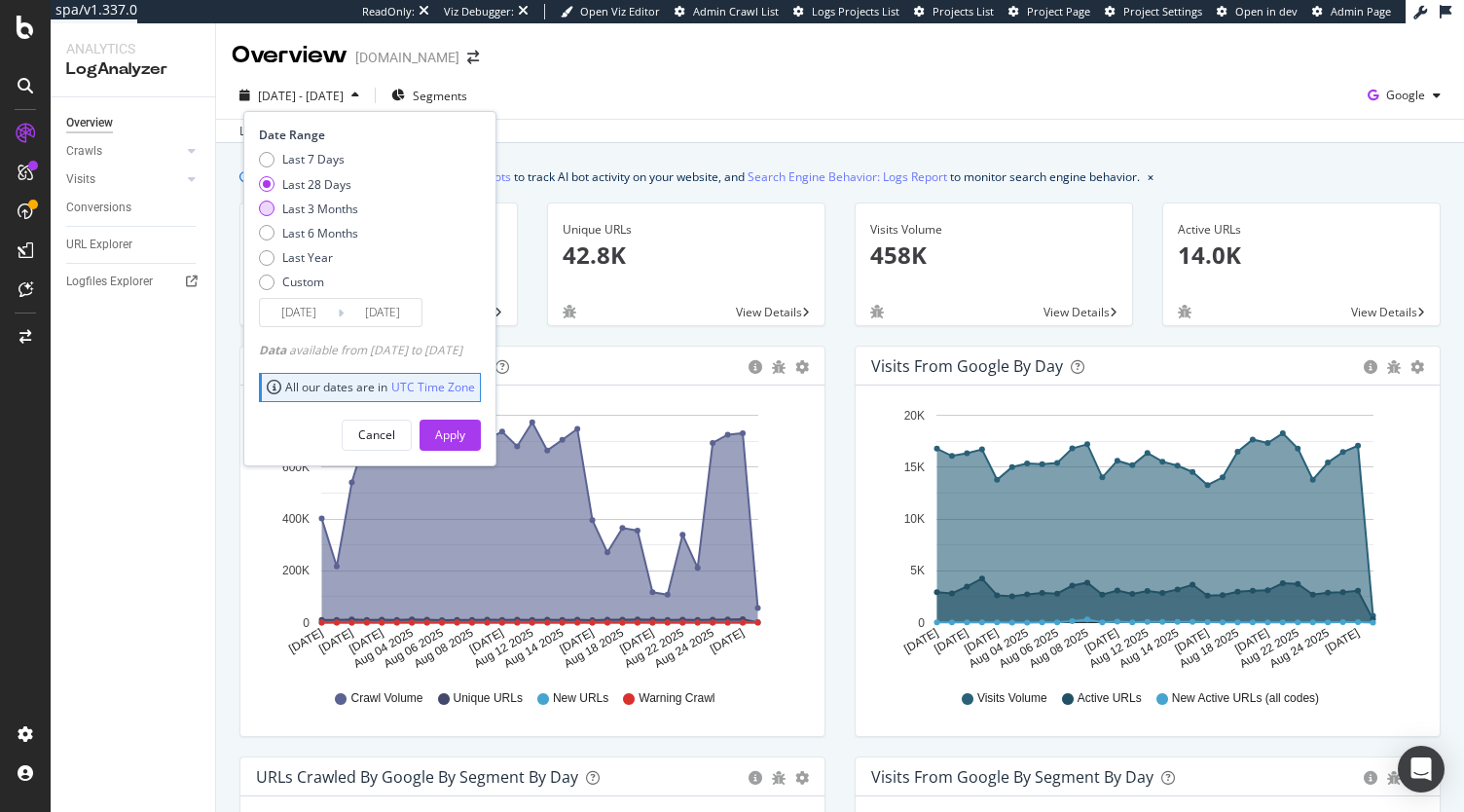
click at [315, 210] on div "Last 3 Months" at bounding box center [320, 209] width 76 height 17
type input "2025/05/28"
click at [465, 431] on div "Apply" at bounding box center [450, 434] width 30 height 17
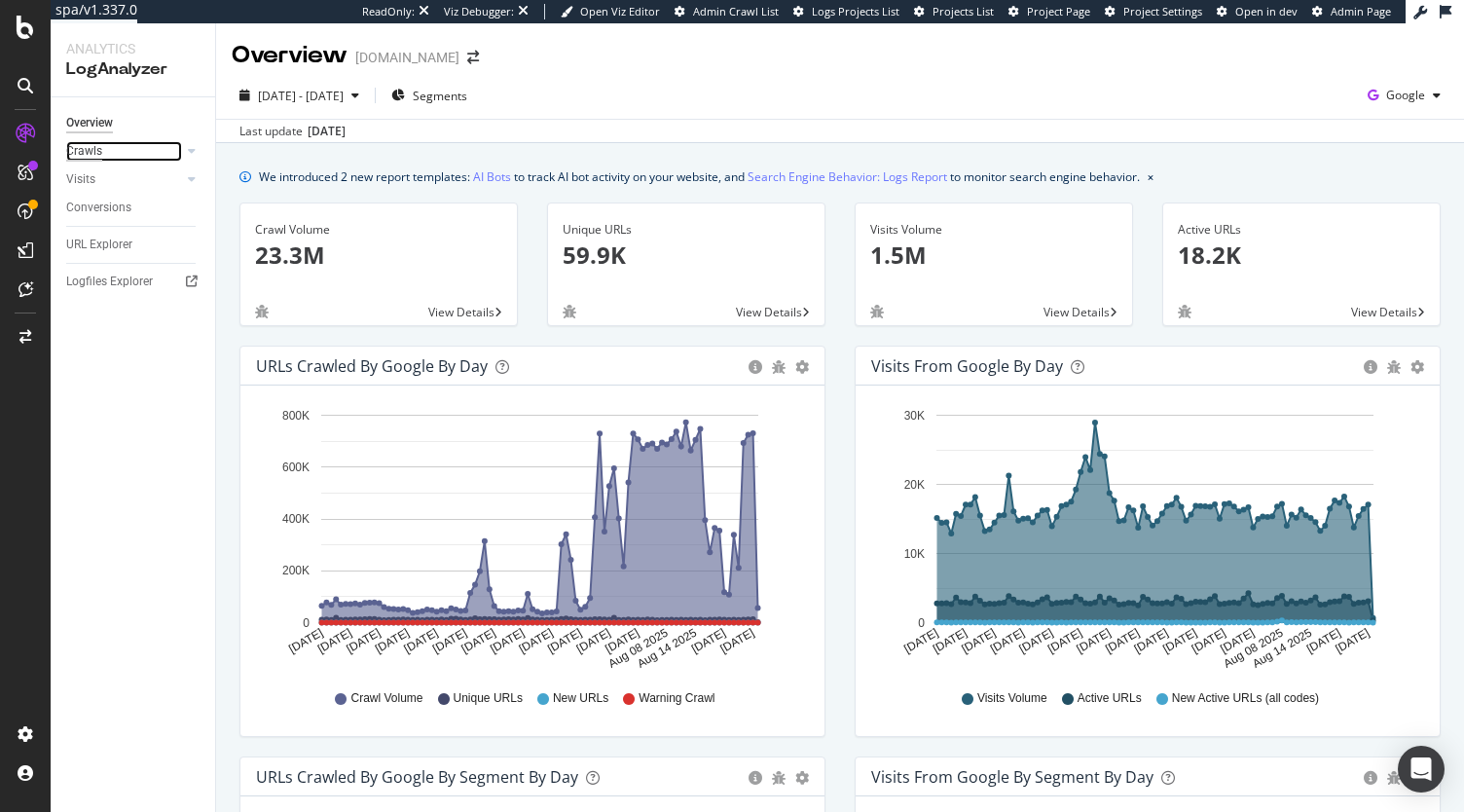
click at [92, 158] on div "Crawls" at bounding box center [84, 151] width 36 height 21
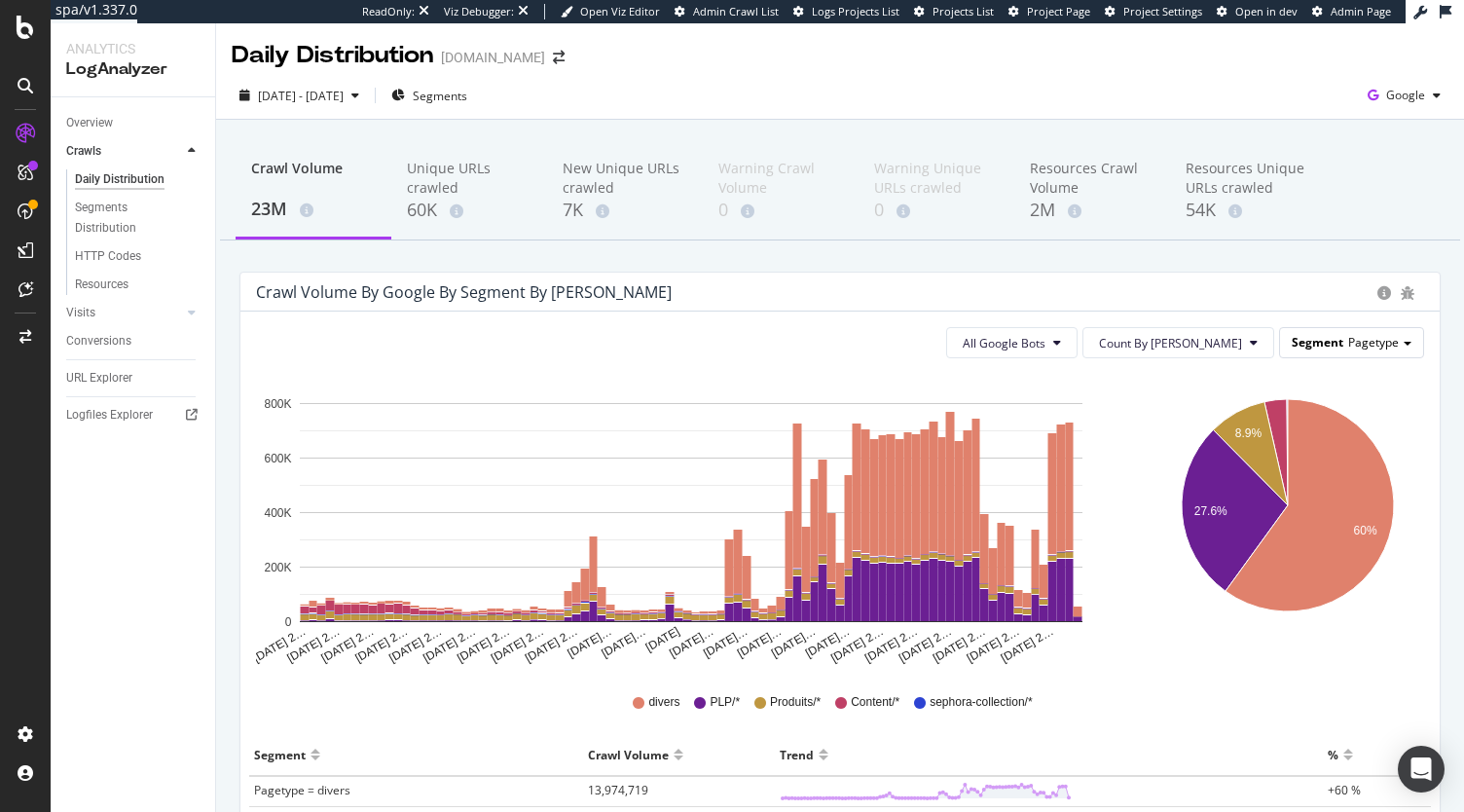
click at [1328, 347] on span "Segment" at bounding box center [1318, 342] width 52 height 17
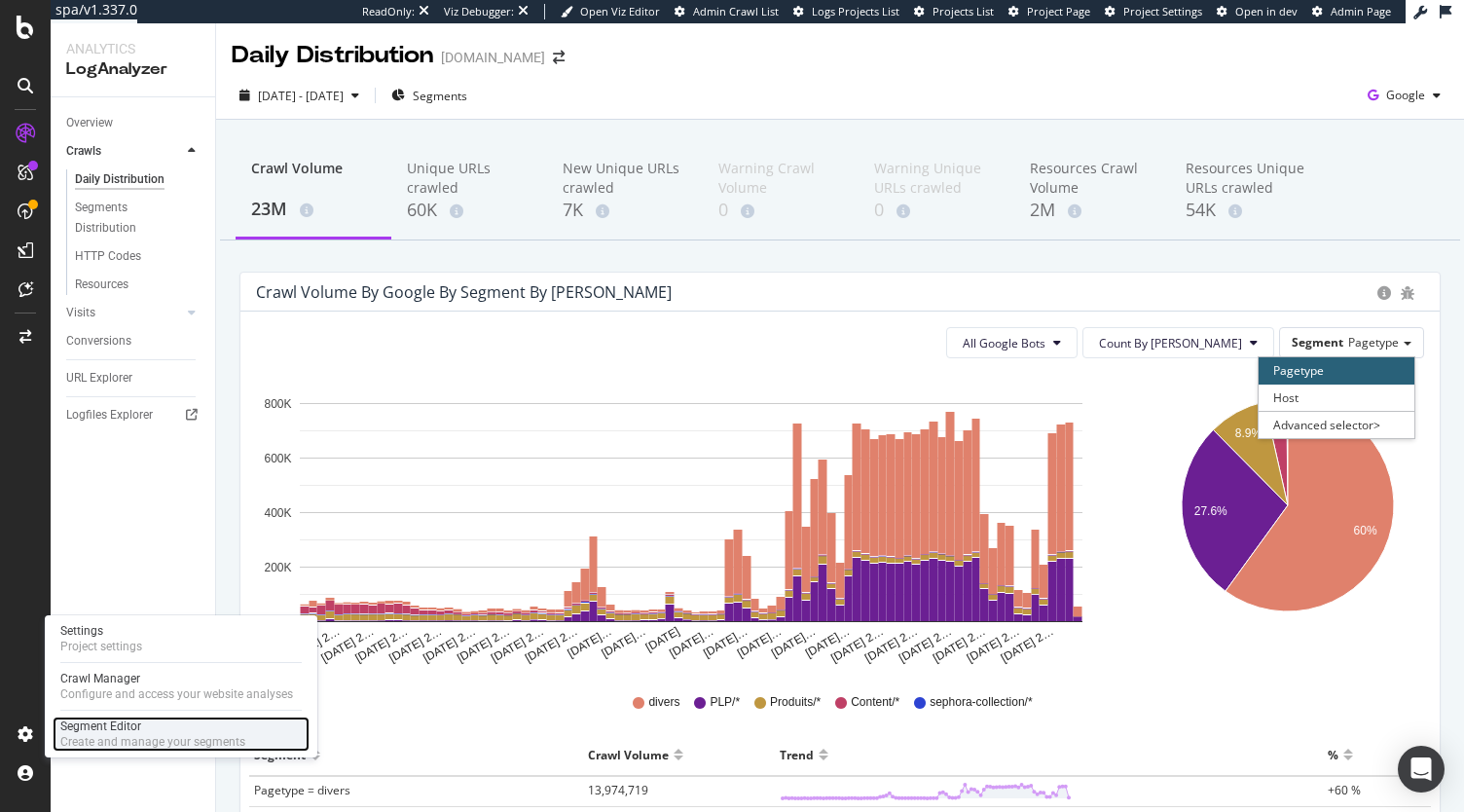
click at [113, 731] on div "Segment Editor" at bounding box center [153, 727] width 185 height 16
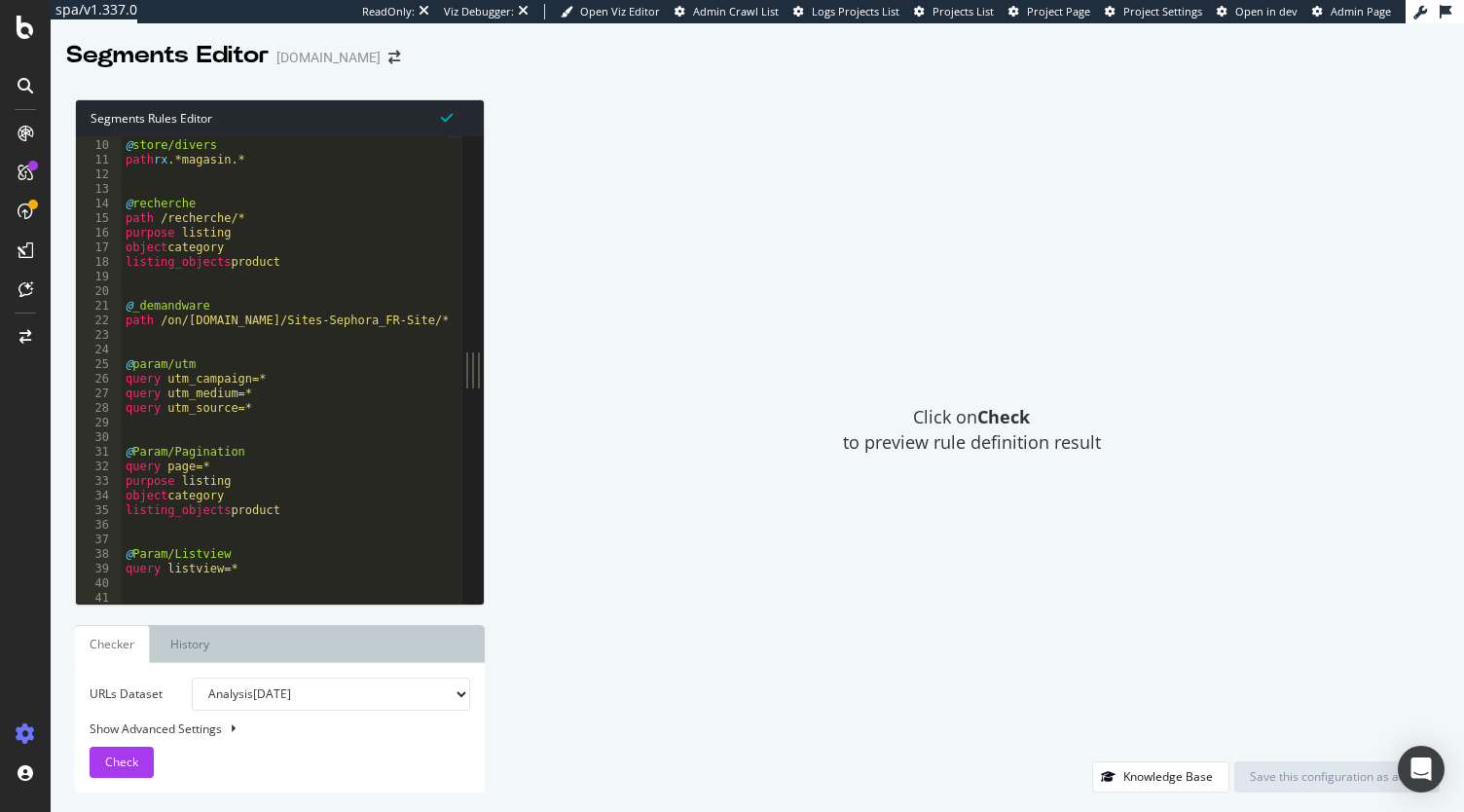
scroll to position [190, 0]
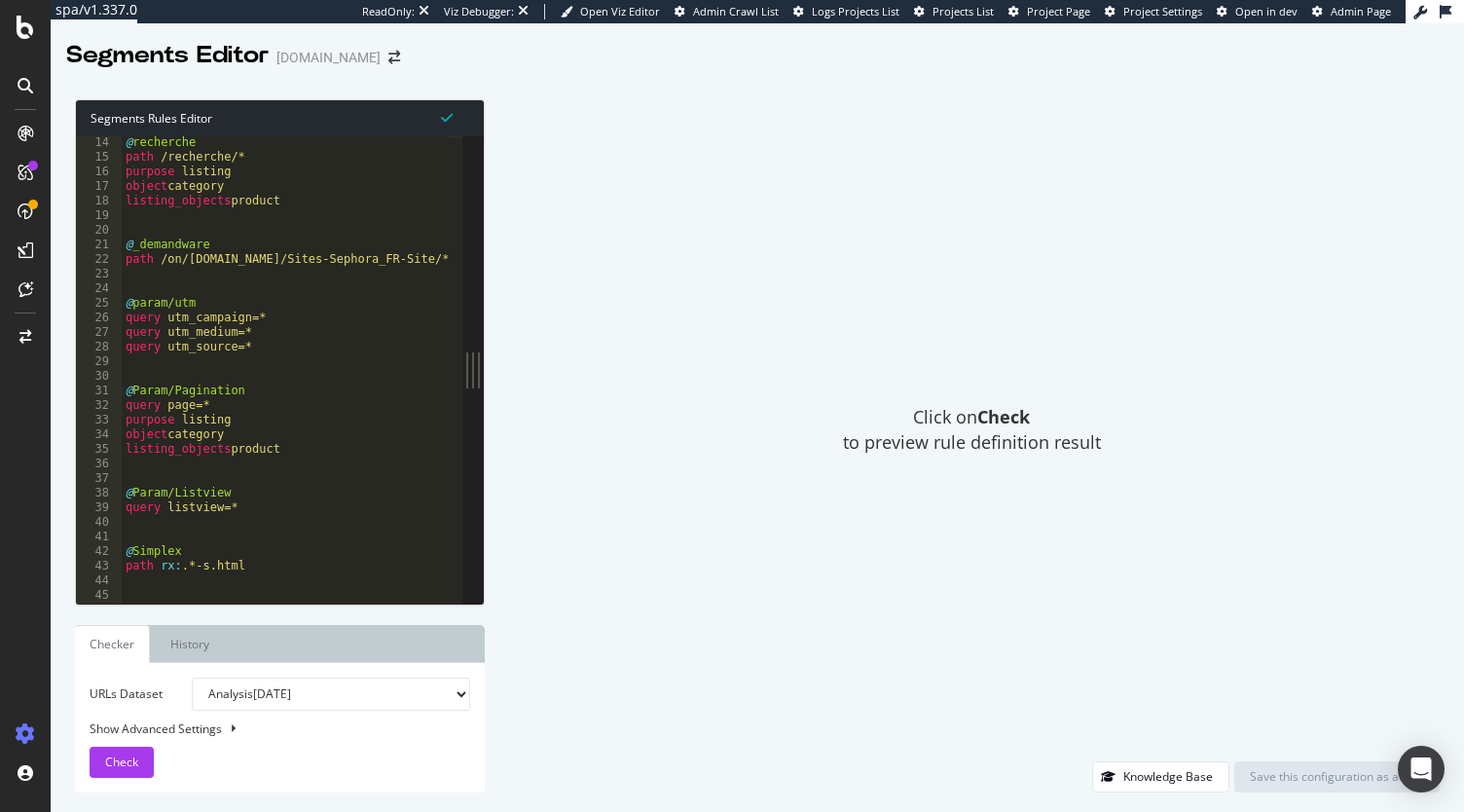
type textarea "purpose listing"
click at [341, 417] on div "@ recherche path /recherche/* purpose listing object category listing_objects p…" at bounding box center [308, 377] width 374 height 484
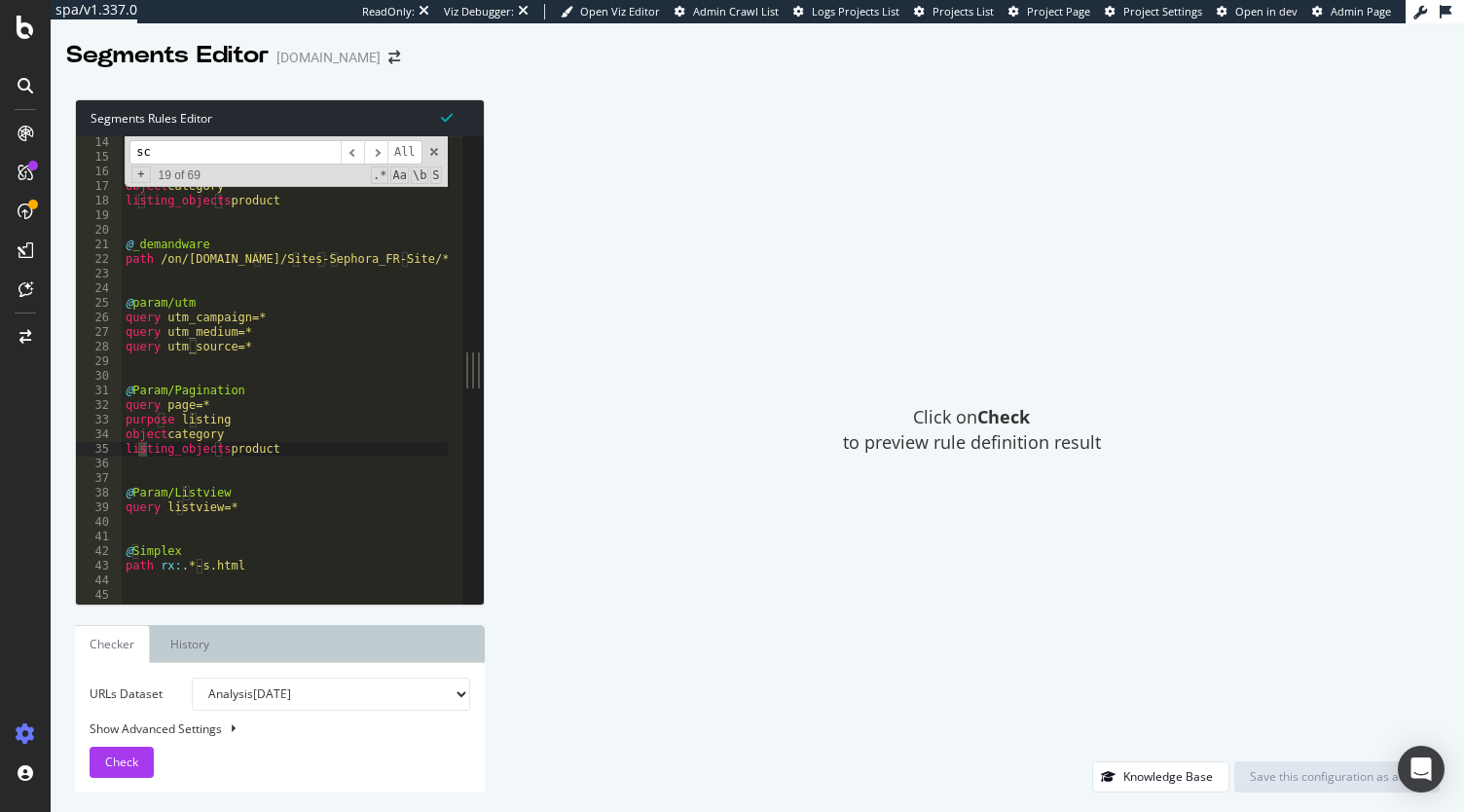
scroll to position [532, 0]
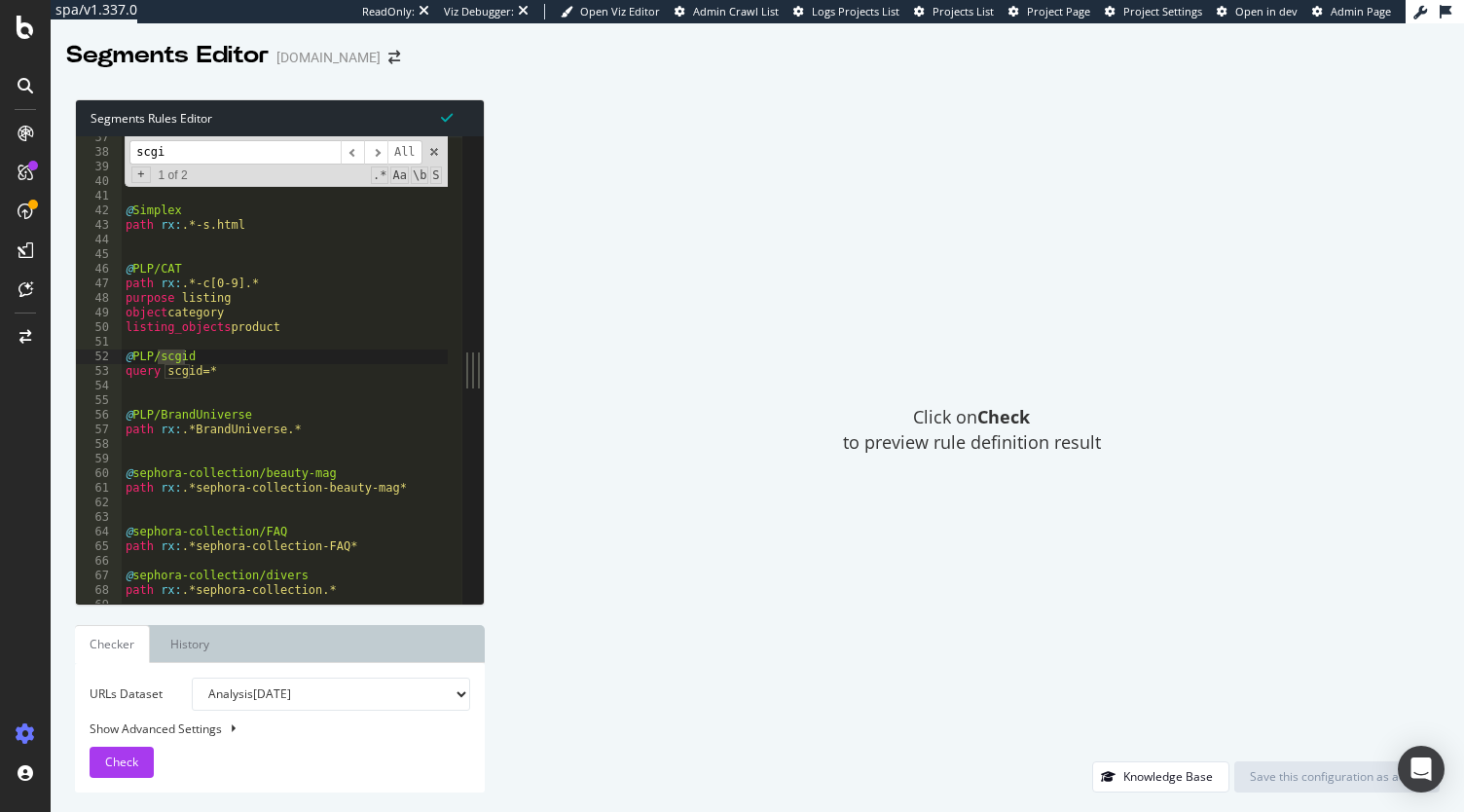
click at [568, 413] on div "Click on Check to preview rule definition result" at bounding box center [971, 430] width 935 height 662
drag, startPoint x: 255, startPoint y: 151, endPoint x: 93, endPoint y: 150, distance: 162.0
click at [93, 150] on div "purpose listing 37 38 39 40 41 42 43 44 45 46 47 48 49 50 51 52 53 54 55 56 57 …" at bounding box center [268, 370] width 387 height 467
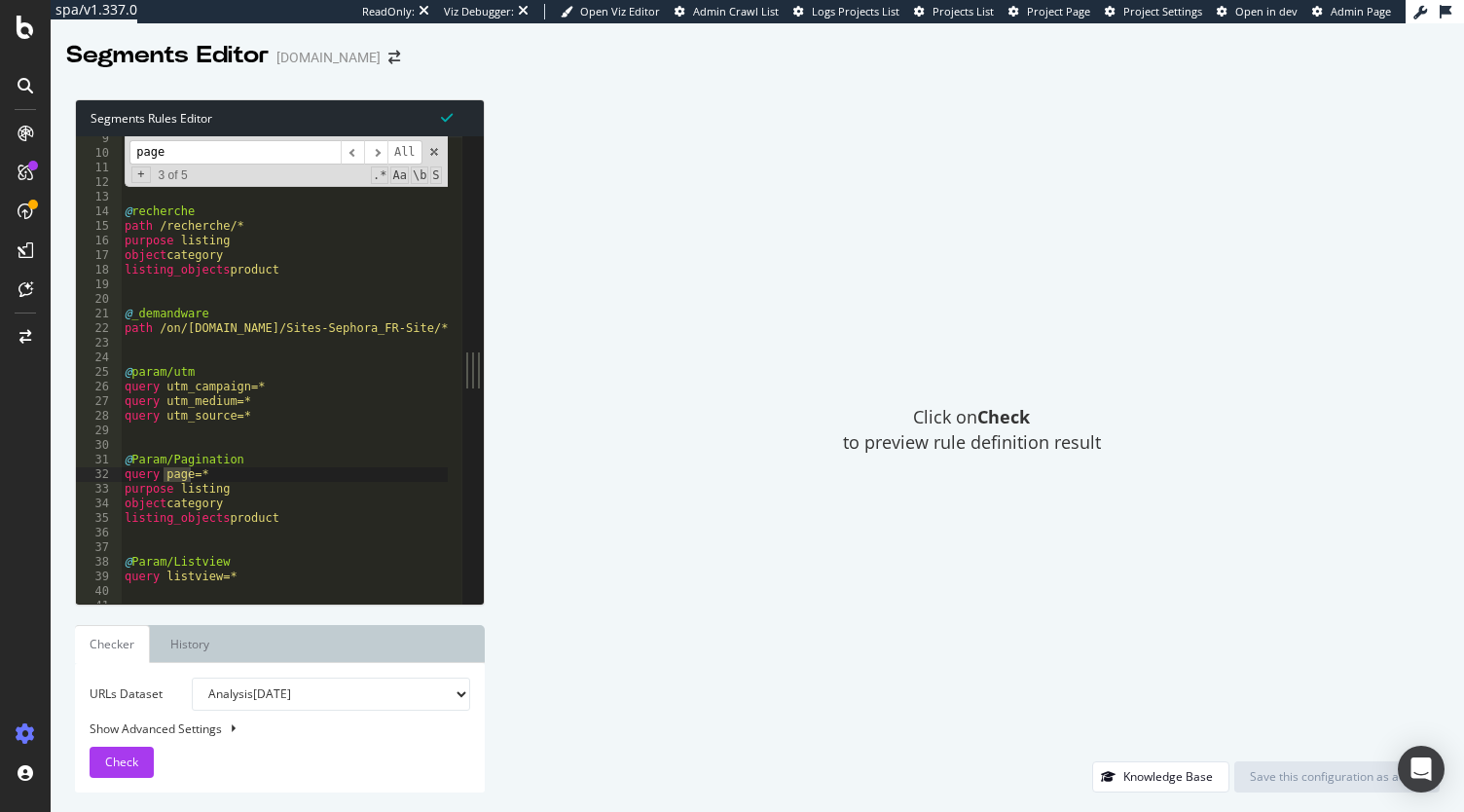
scroll to position [120, 0]
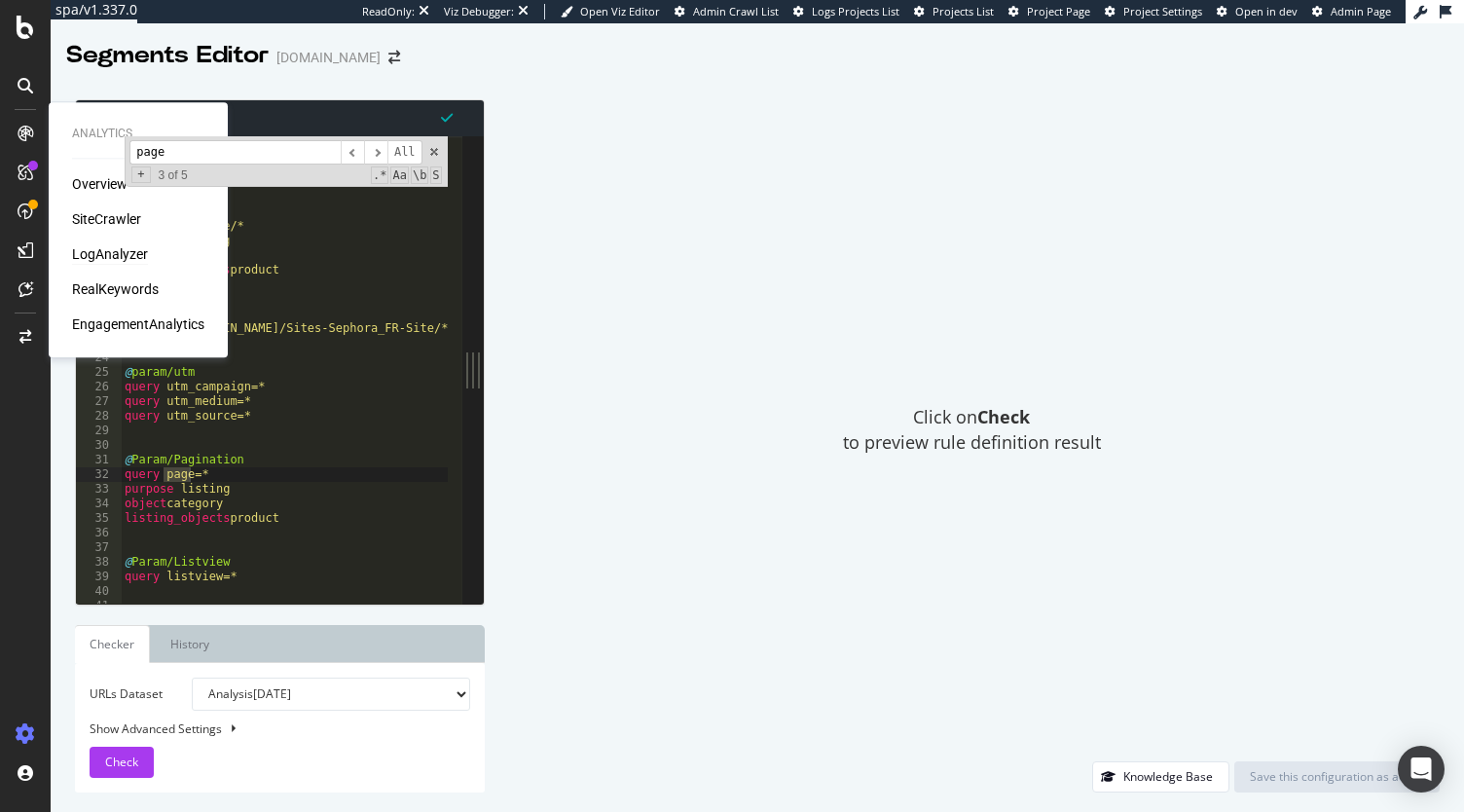
type input "page"
click at [95, 261] on div "LogAnalyzer" at bounding box center [109, 254] width 76 height 20
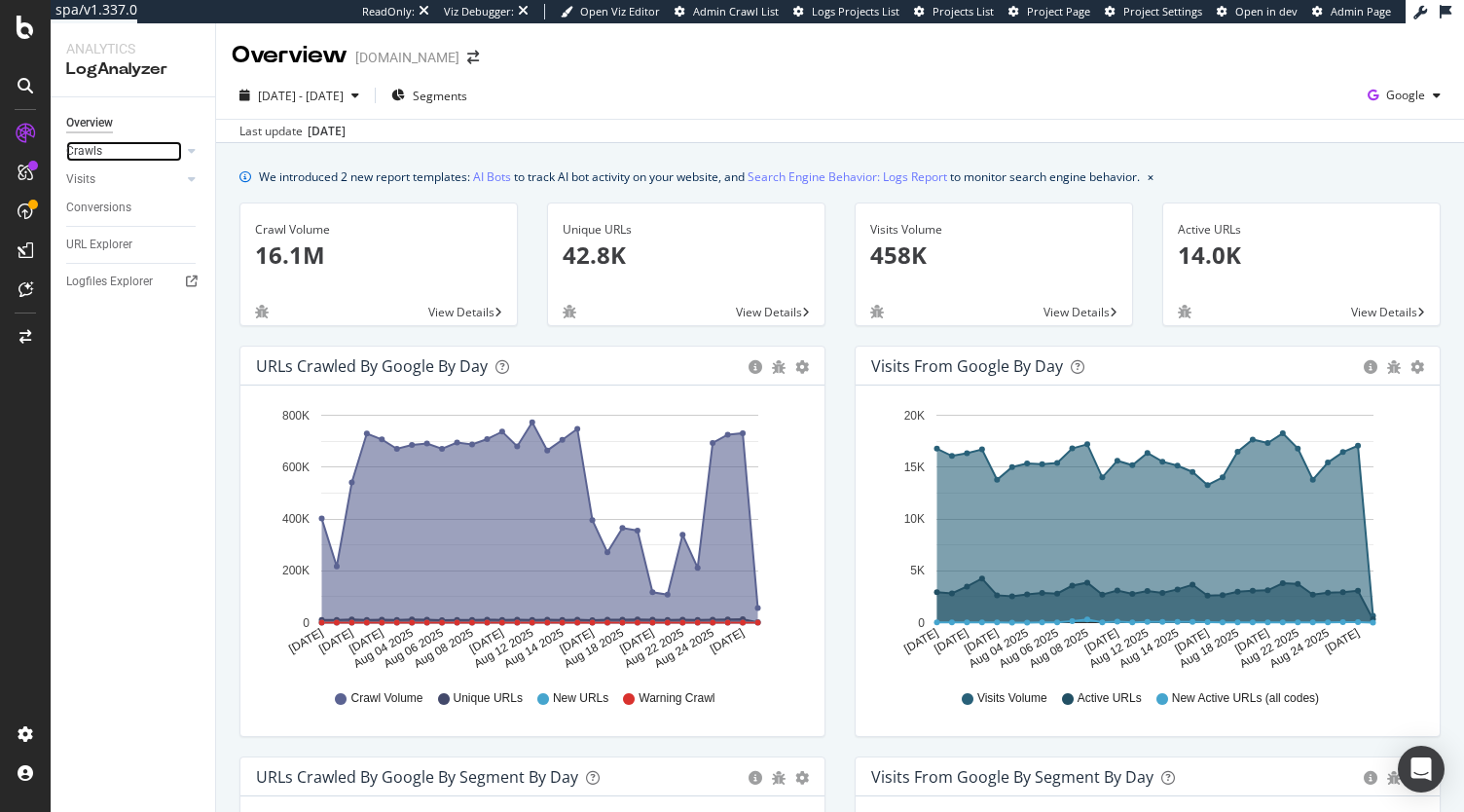
click at [101, 154] on div "Crawls" at bounding box center [84, 151] width 36 height 21
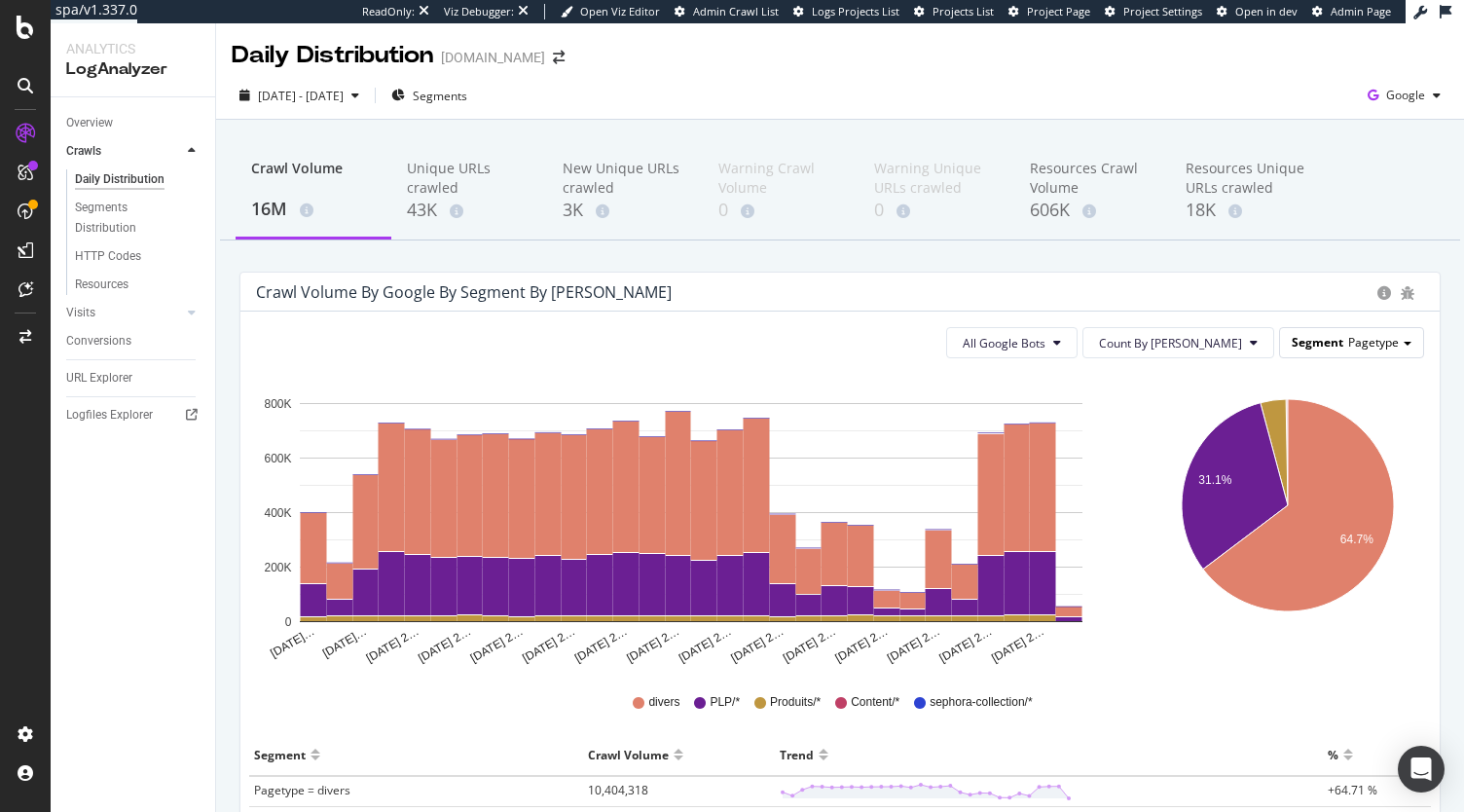
click at [1349, 338] on span "Pagetype" at bounding box center [1373, 342] width 51 height 17
click at [1309, 425] on div "Advanced selector >" at bounding box center [1336, 423] width 156 height 27
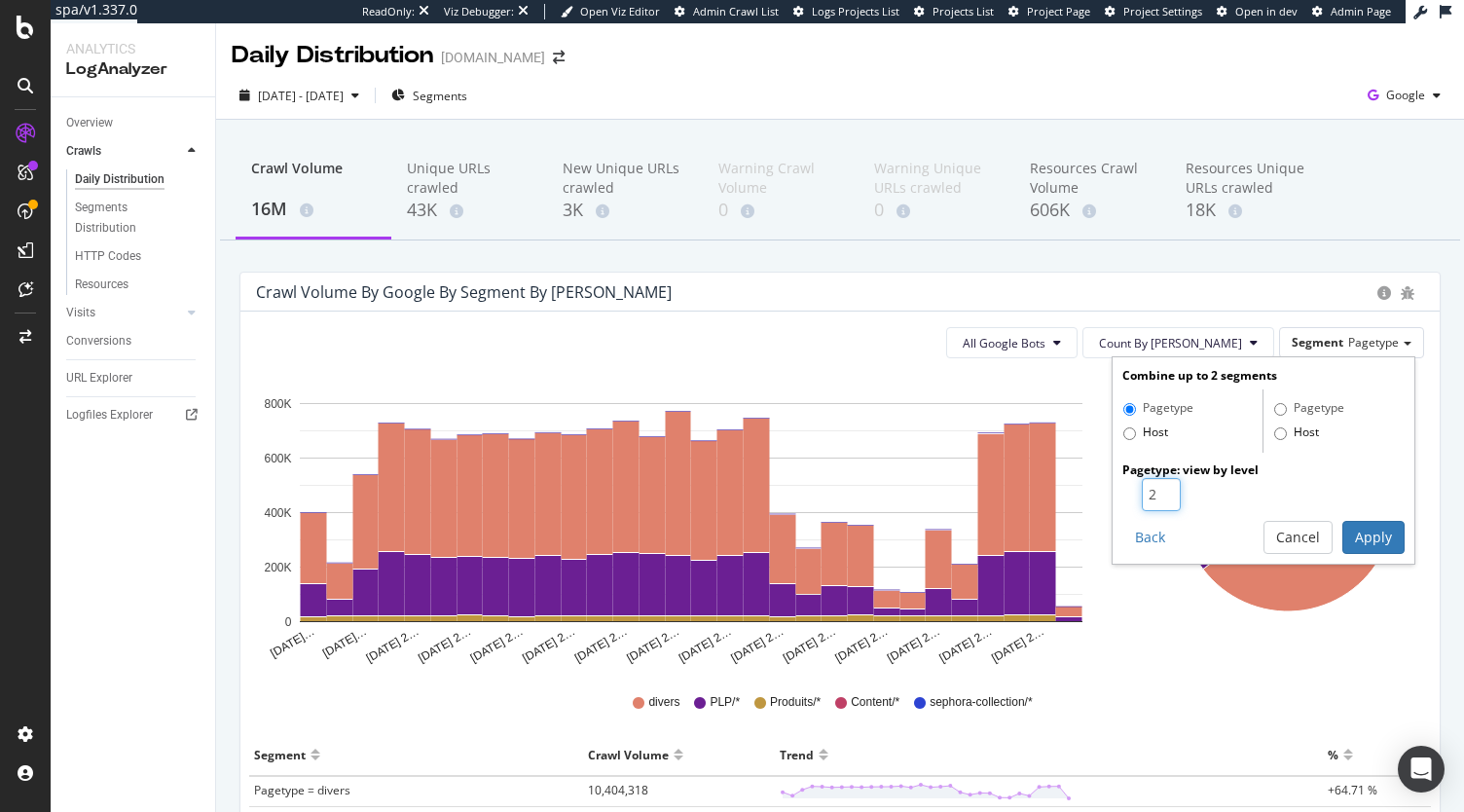
type input "2"
click at [1156, 489] on input "2" at bounding box center [1161, 494] width 39 height 33
click at [1353, 543] on button "Apply" at bounding box center [1374, 537] width 63 height 33
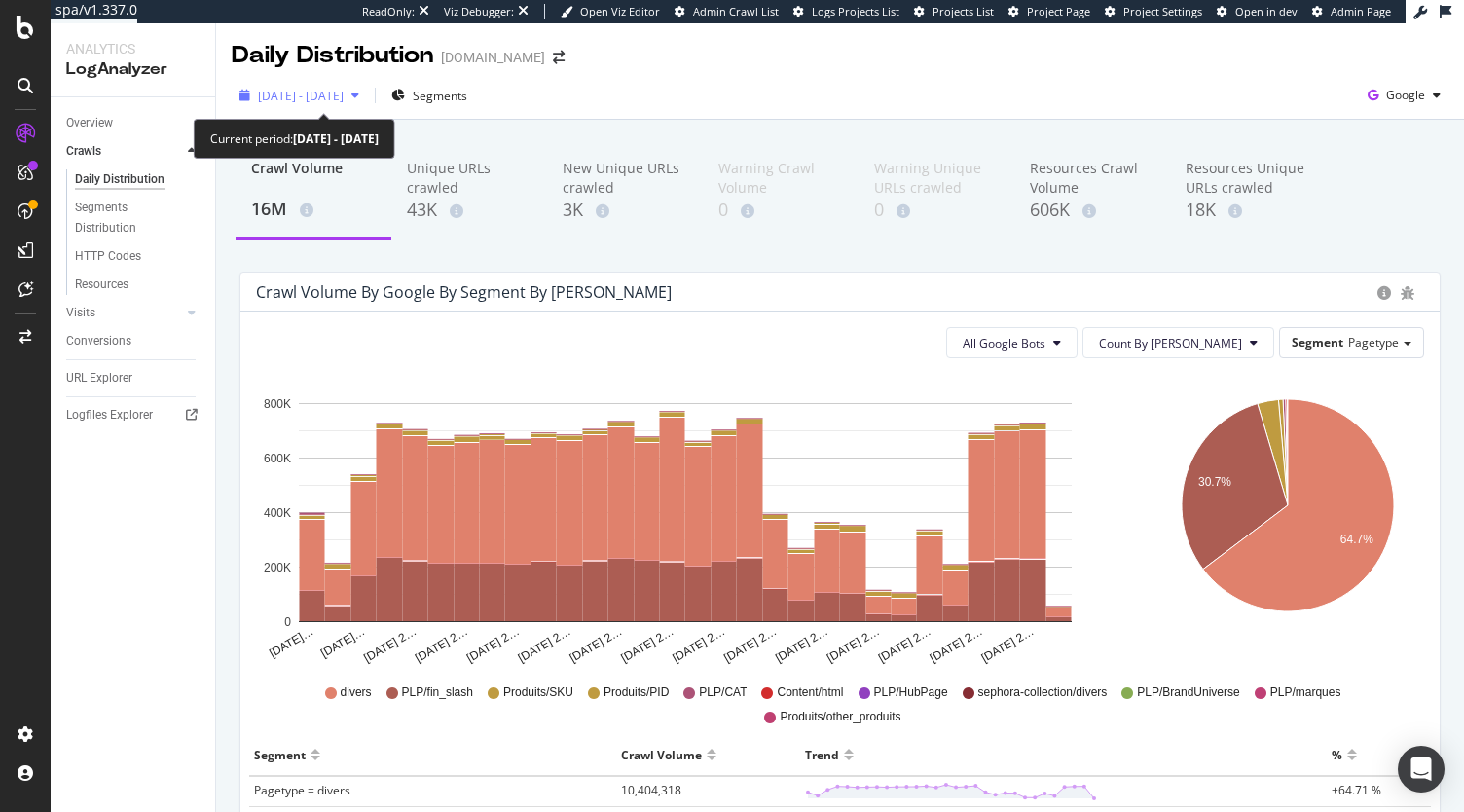
click at [344, 94] on span "2025 Jul. 29th - Aug. 27th" at bounding box center [301, 95] width 85 height 17
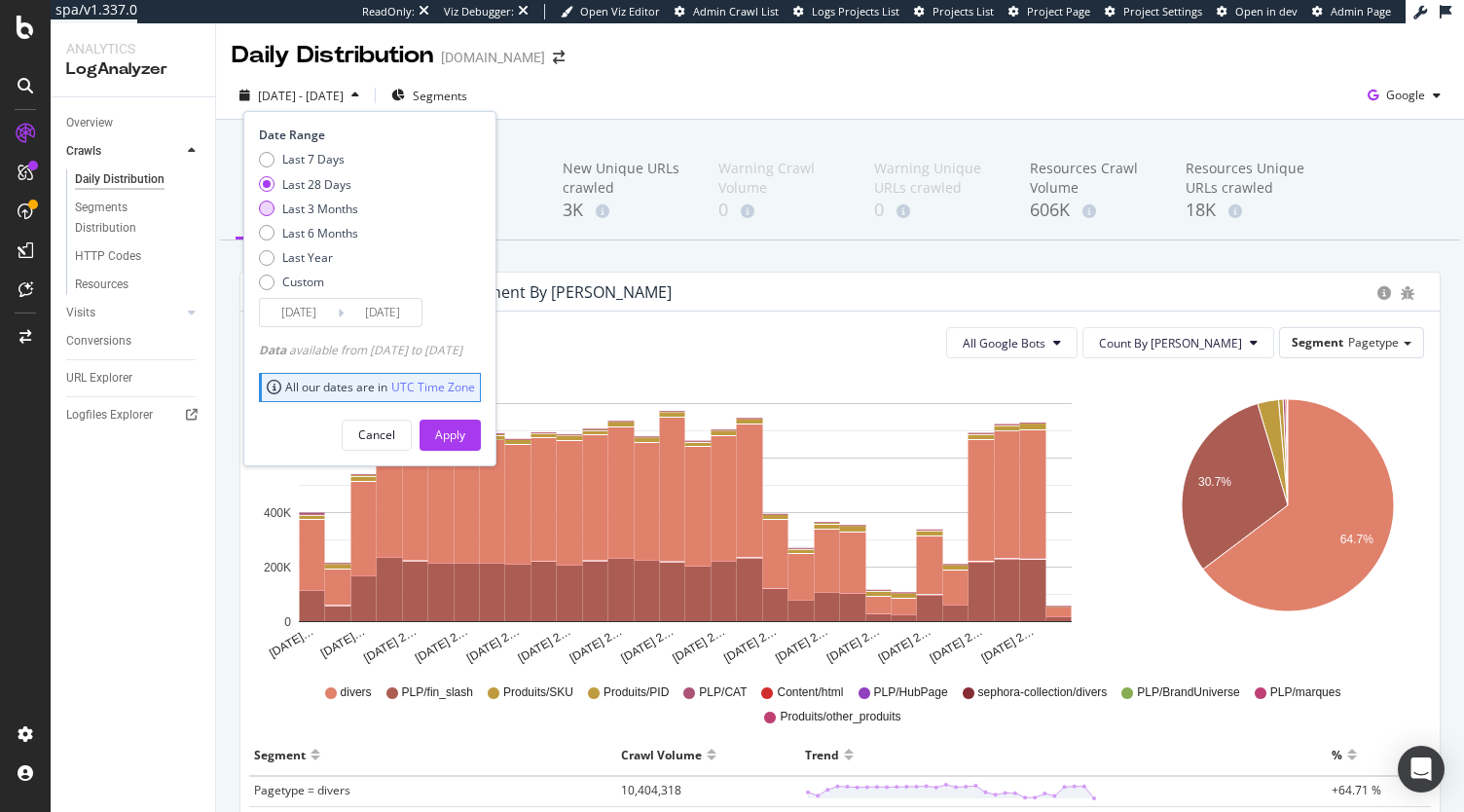
click at [314, 205] on div "Last 3 Months" at bounding box center [320, 209] width 76 height 17
type input "2025/05/28"
click at [465, 437] on div "Apply" at bounding box center [450, 434] width 30 height 17
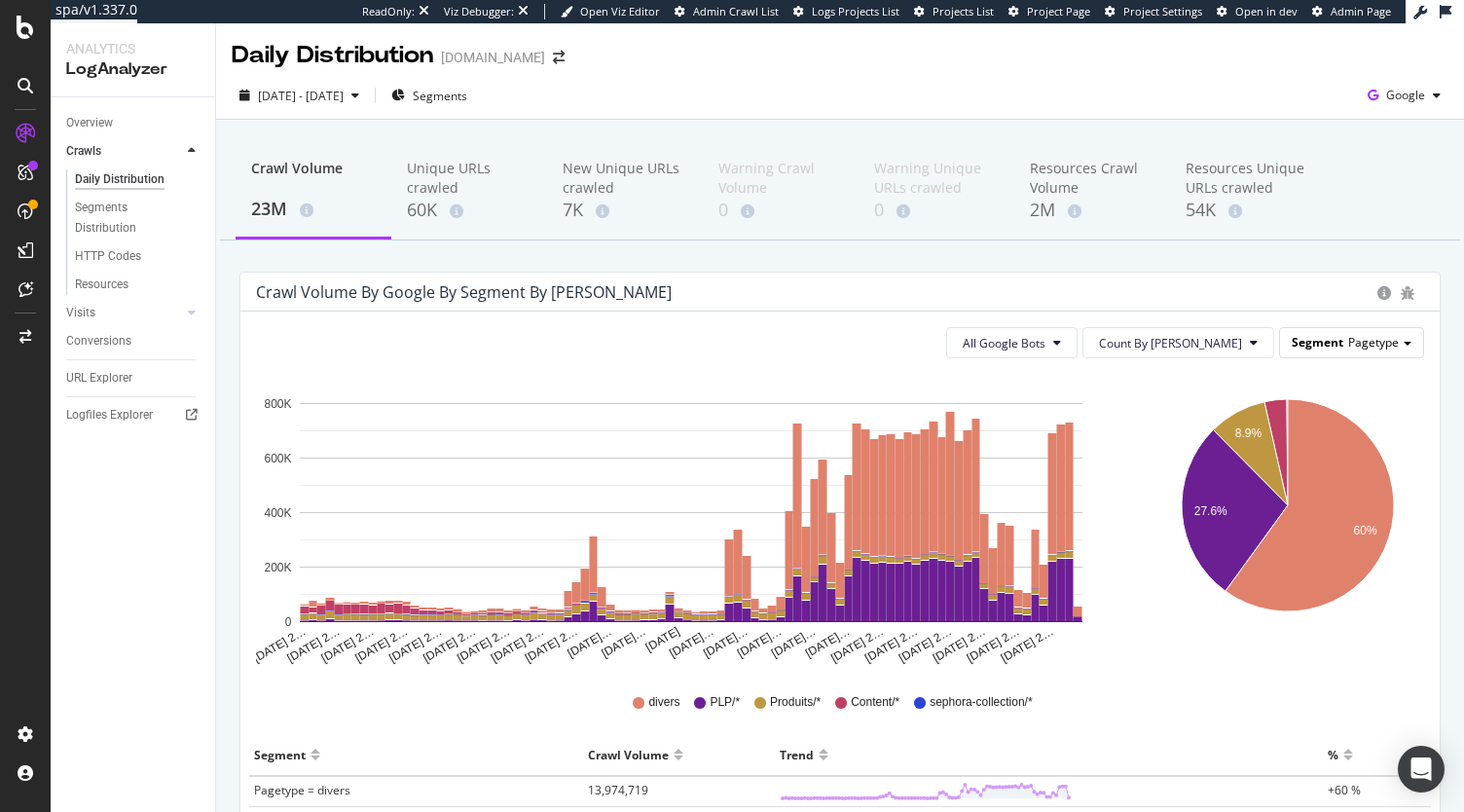
click at [1348, 345] on span "Pagetype" at bounding box center [1373, 342] width 51 height 17
click at [1332, 423] on div "Advanced selector >" at bounding box center [1336, 423] width 156 height 27
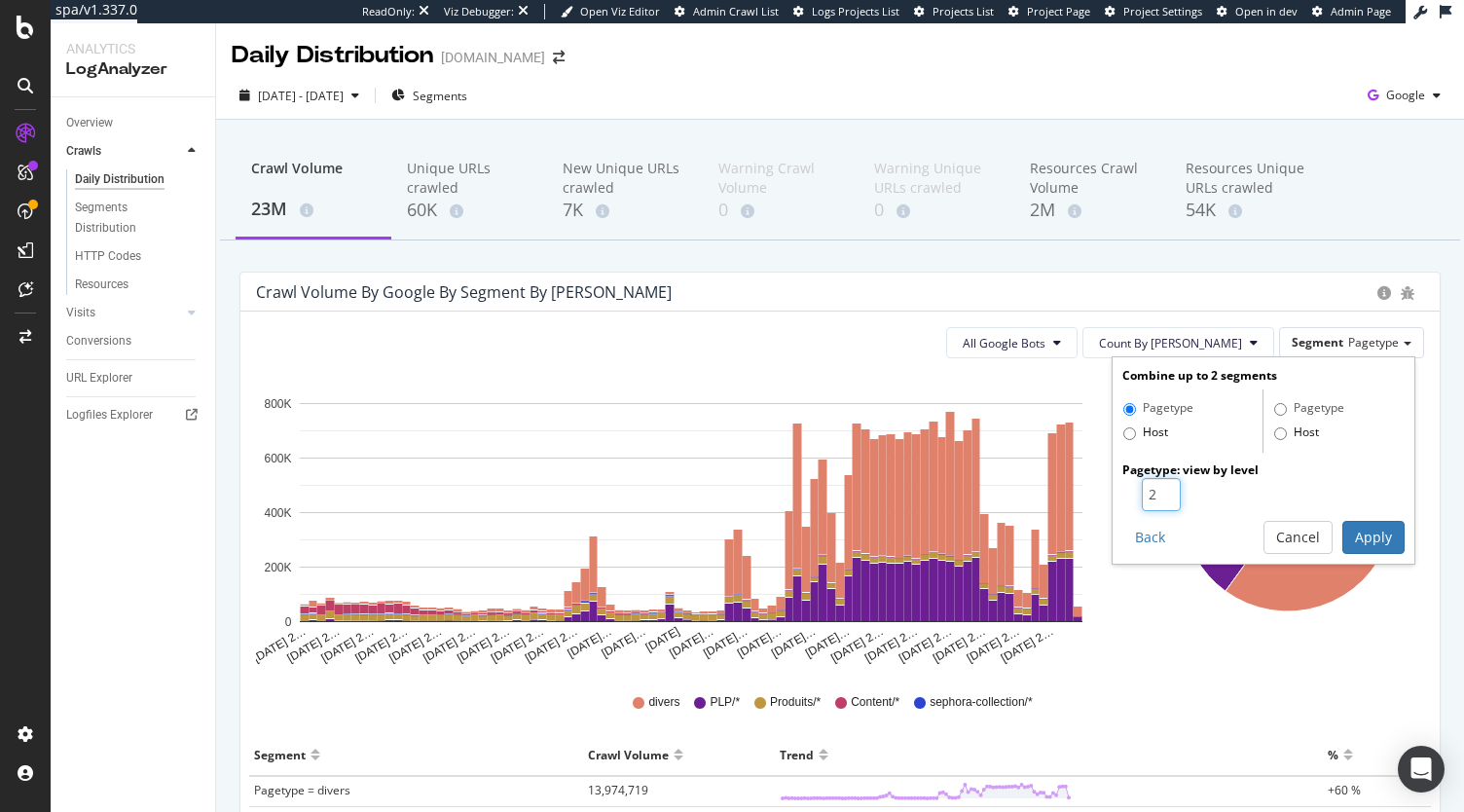
type input "2"
click at [1149, 493] on input "2" at bounding box center [1161, 494] width 39 height 33
click at [1361, 534] on button "Apply" at bounding box center [1374, 537] width 63 height 33
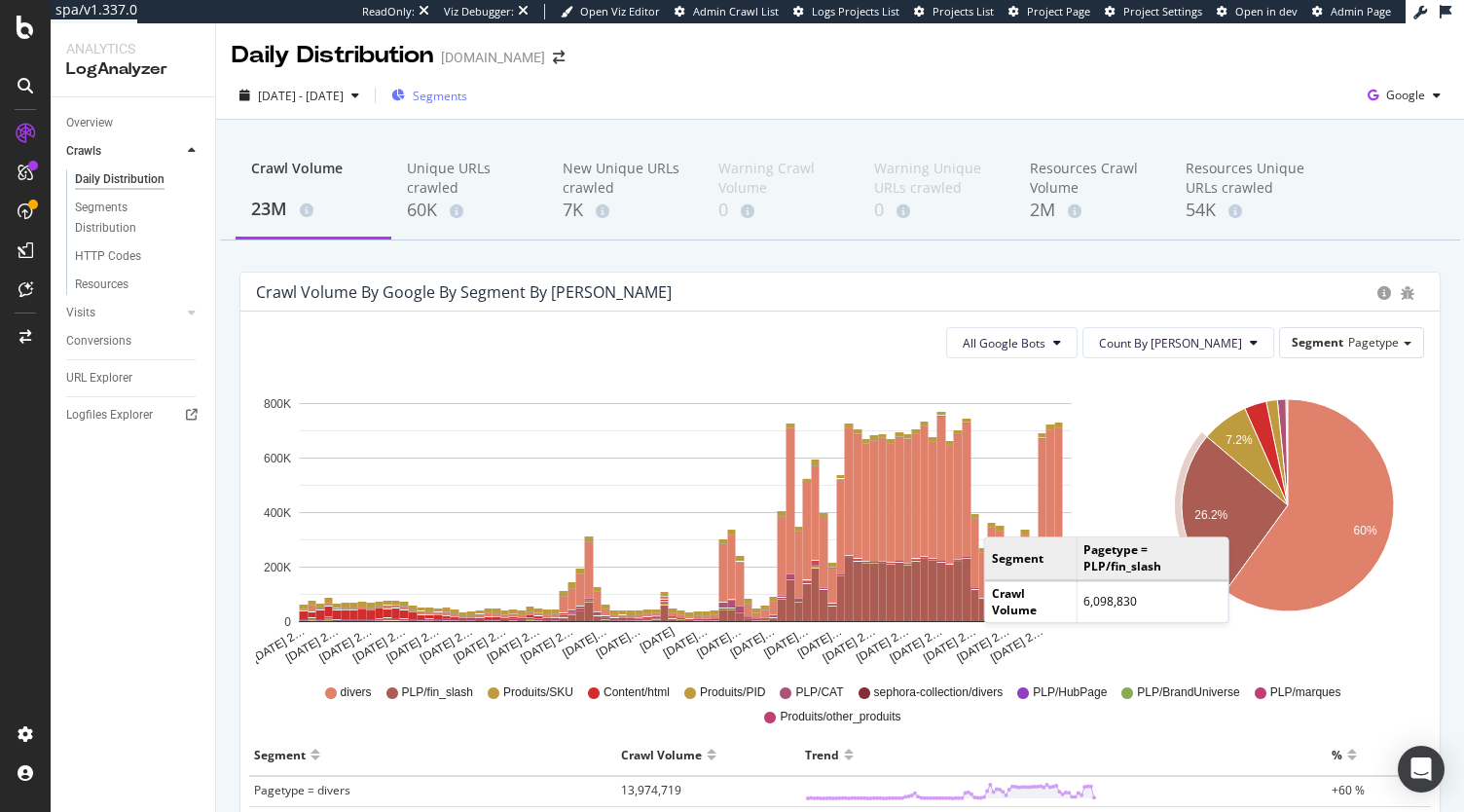
click at [467, 94] on span "Segments" at bounding box center [439, 95] width 55 height 17
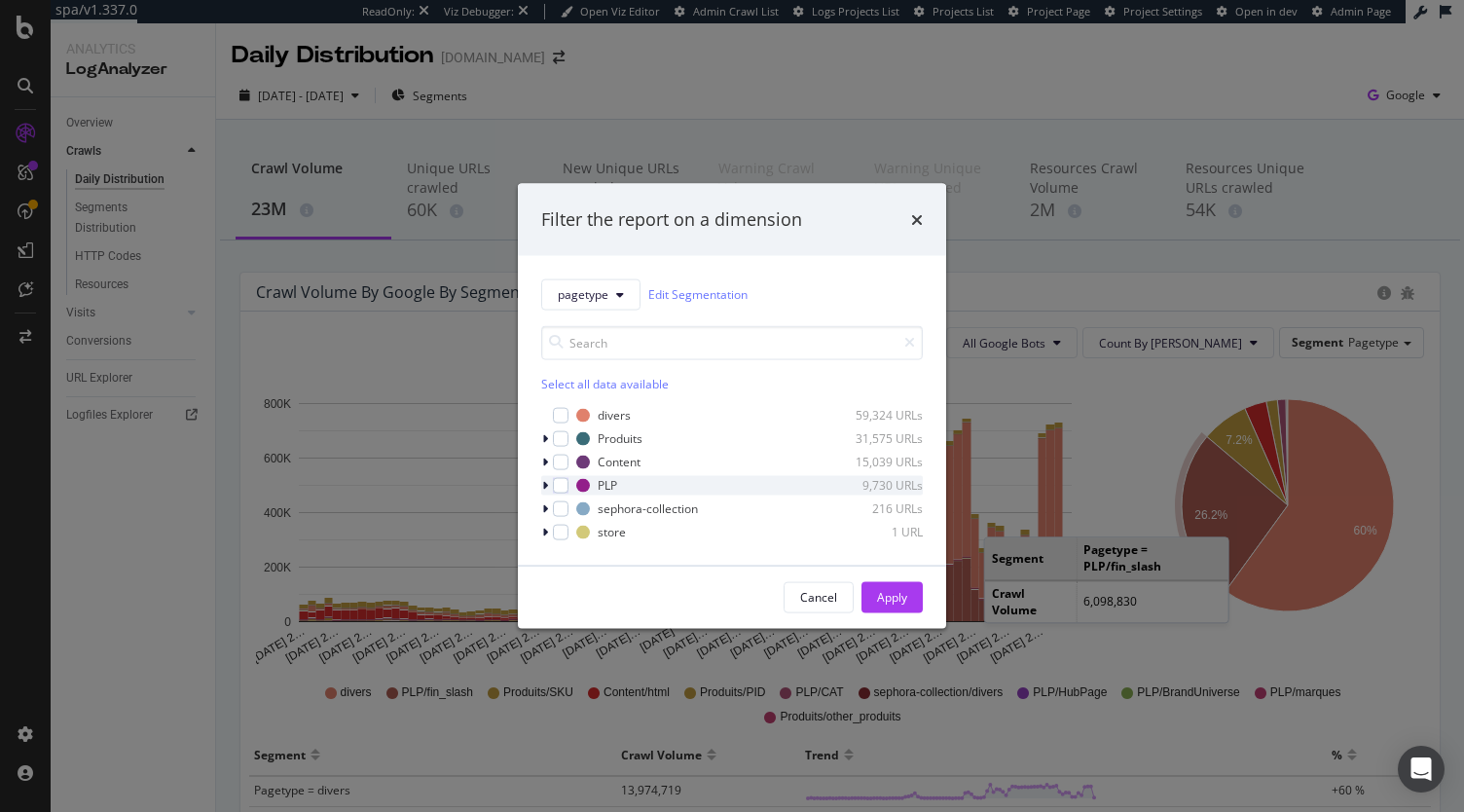
click at [545, 486] on icon "modal" at bounding box center [545, 485] width 6 height 12
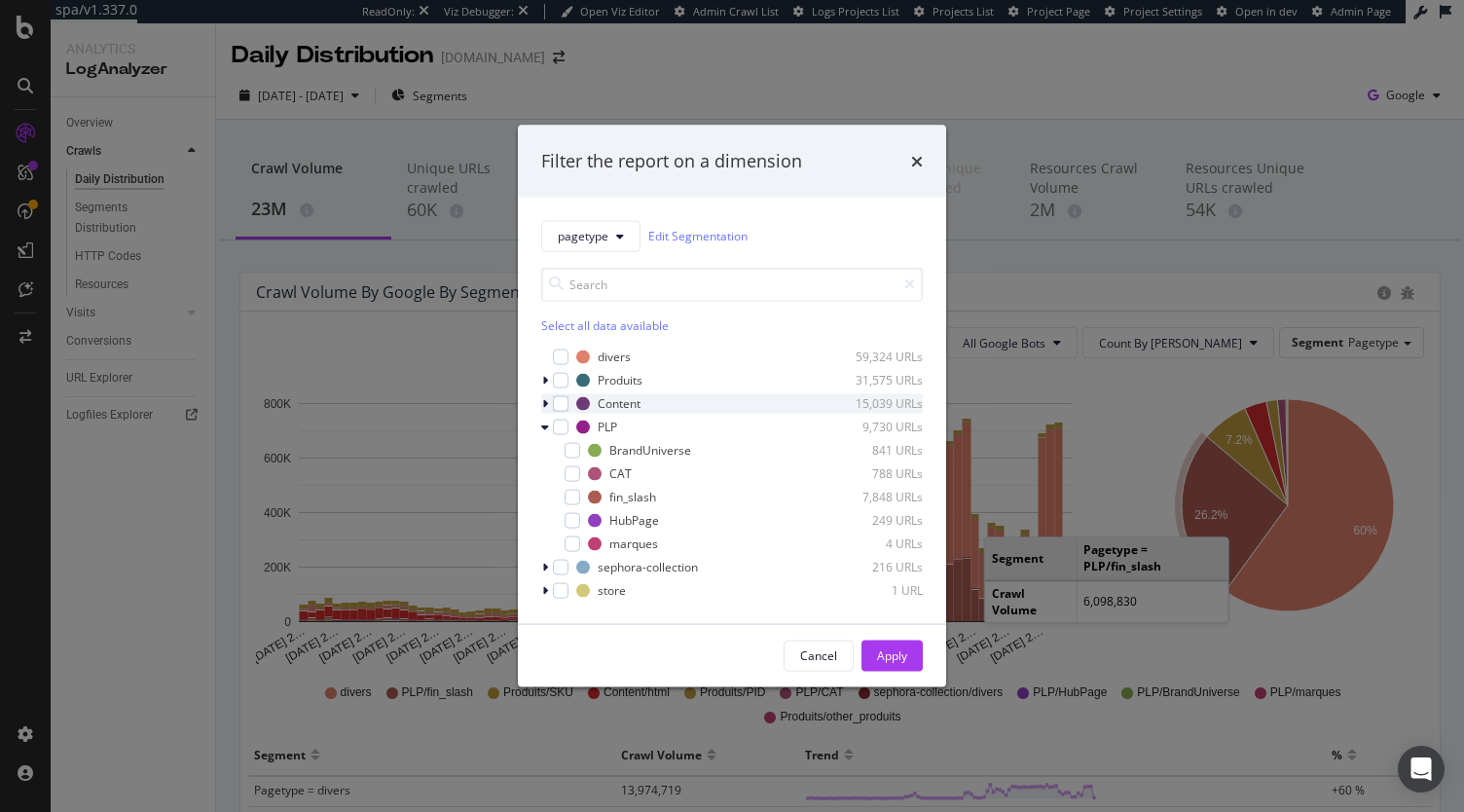
click at [547, 402] on icon "modal" at bounding box center [545, 404] width 6 height 12
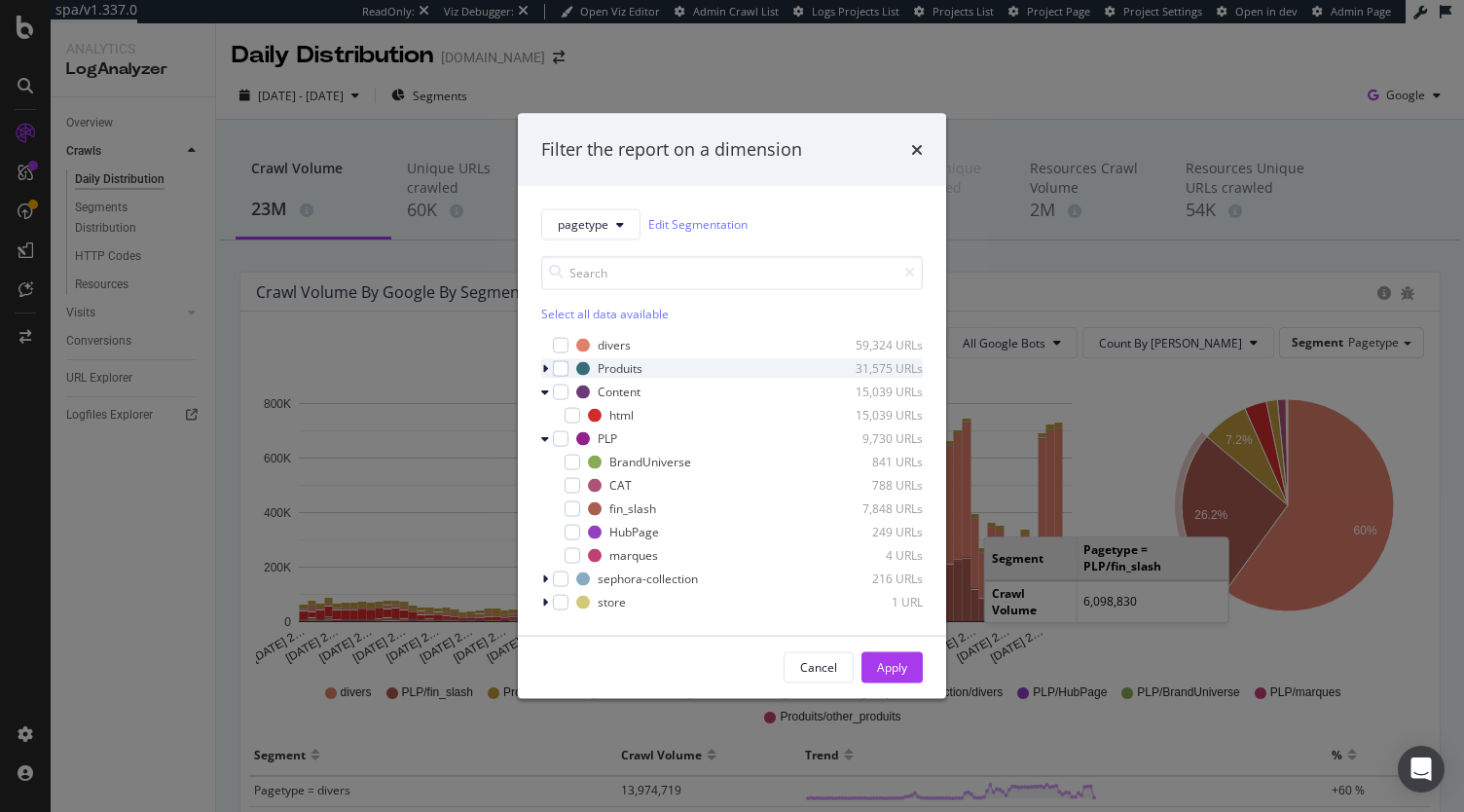
click at [545, 367] on icon "modal" at bounding box center [545, 368] width 6 height 12
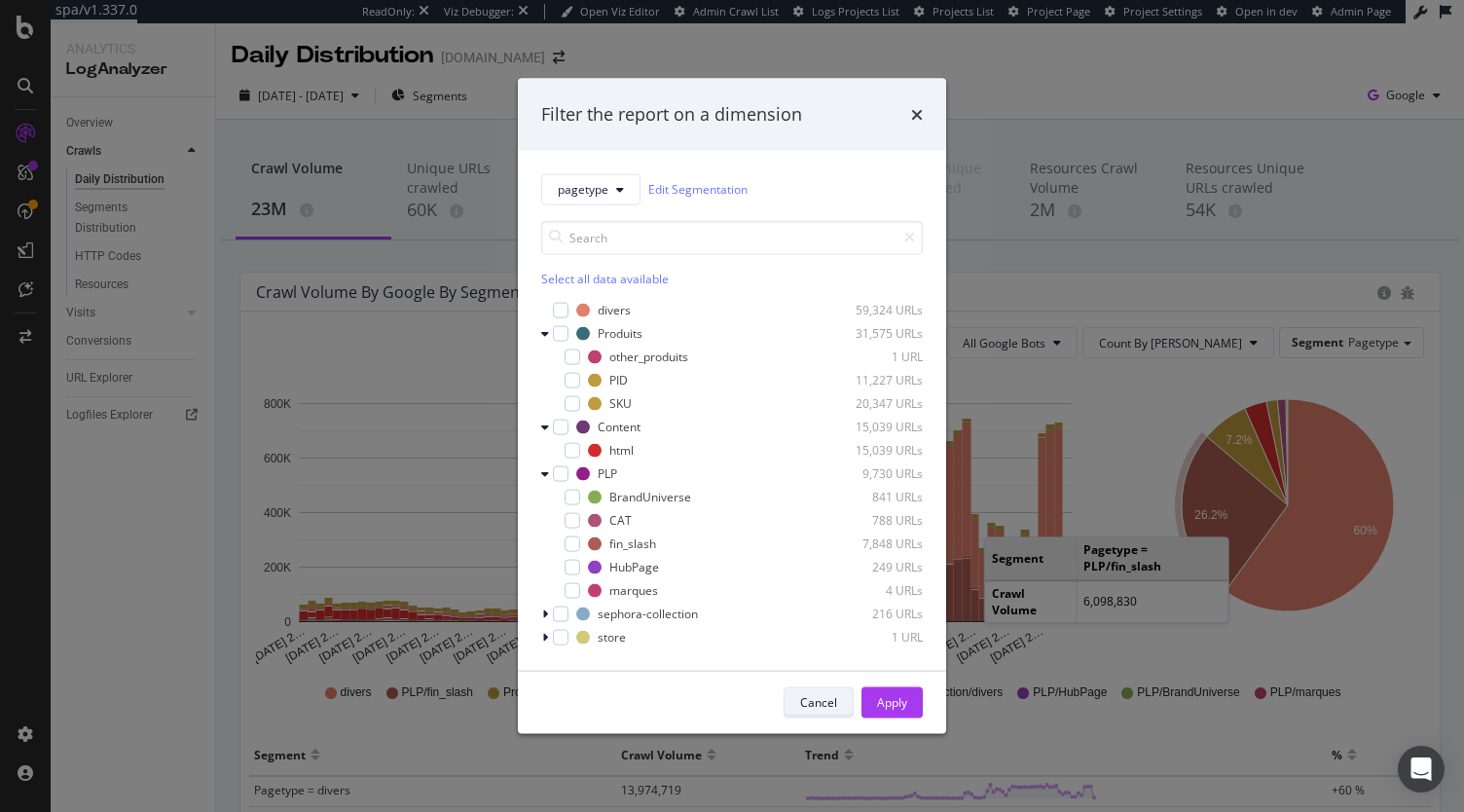
click at [818, 712] on div "Cancel" at bounding box center [818, 701] width 37 height 27
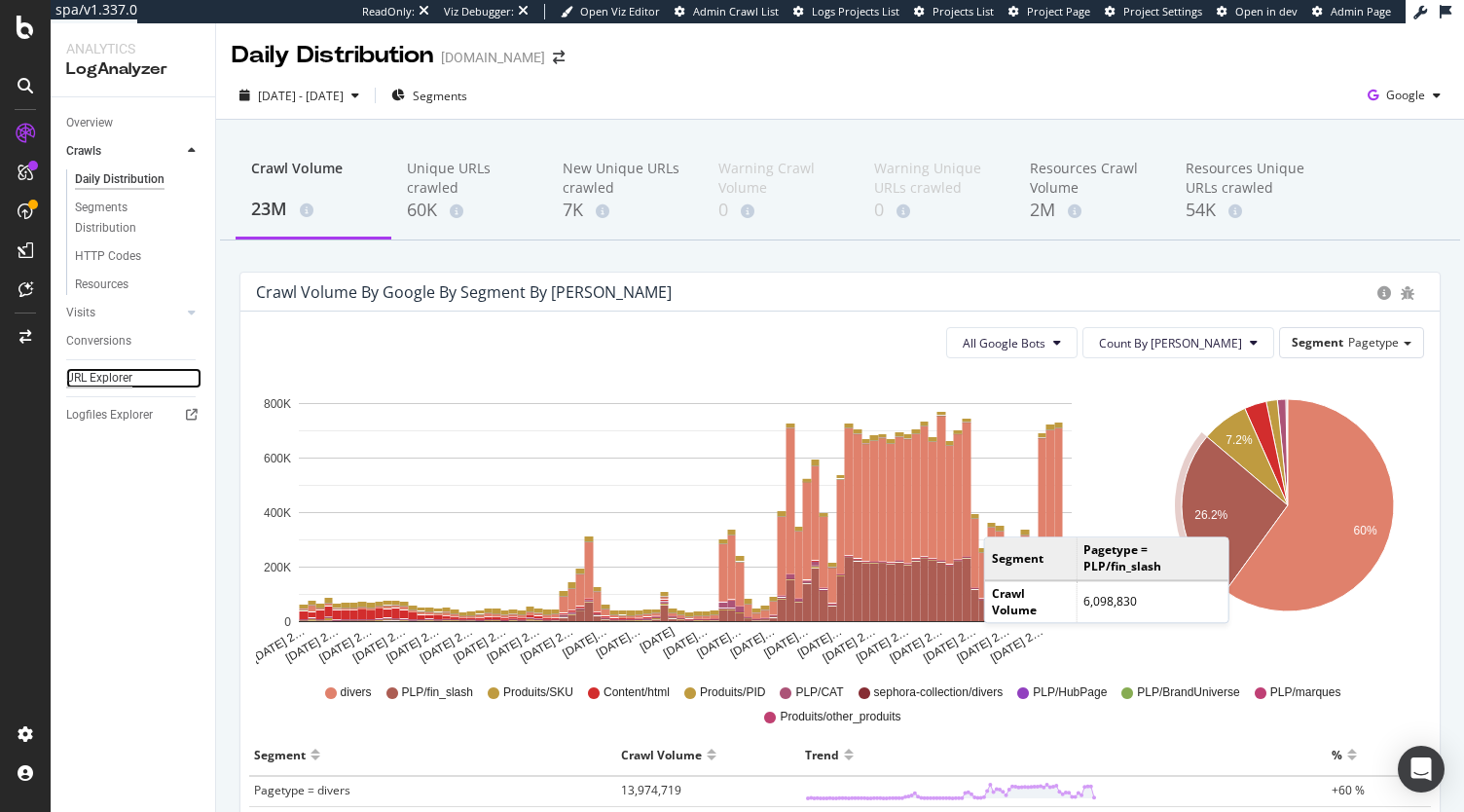
click at [109, 378] on div "URL Explorer" at bounding box center [99, 378] width 67 height 21
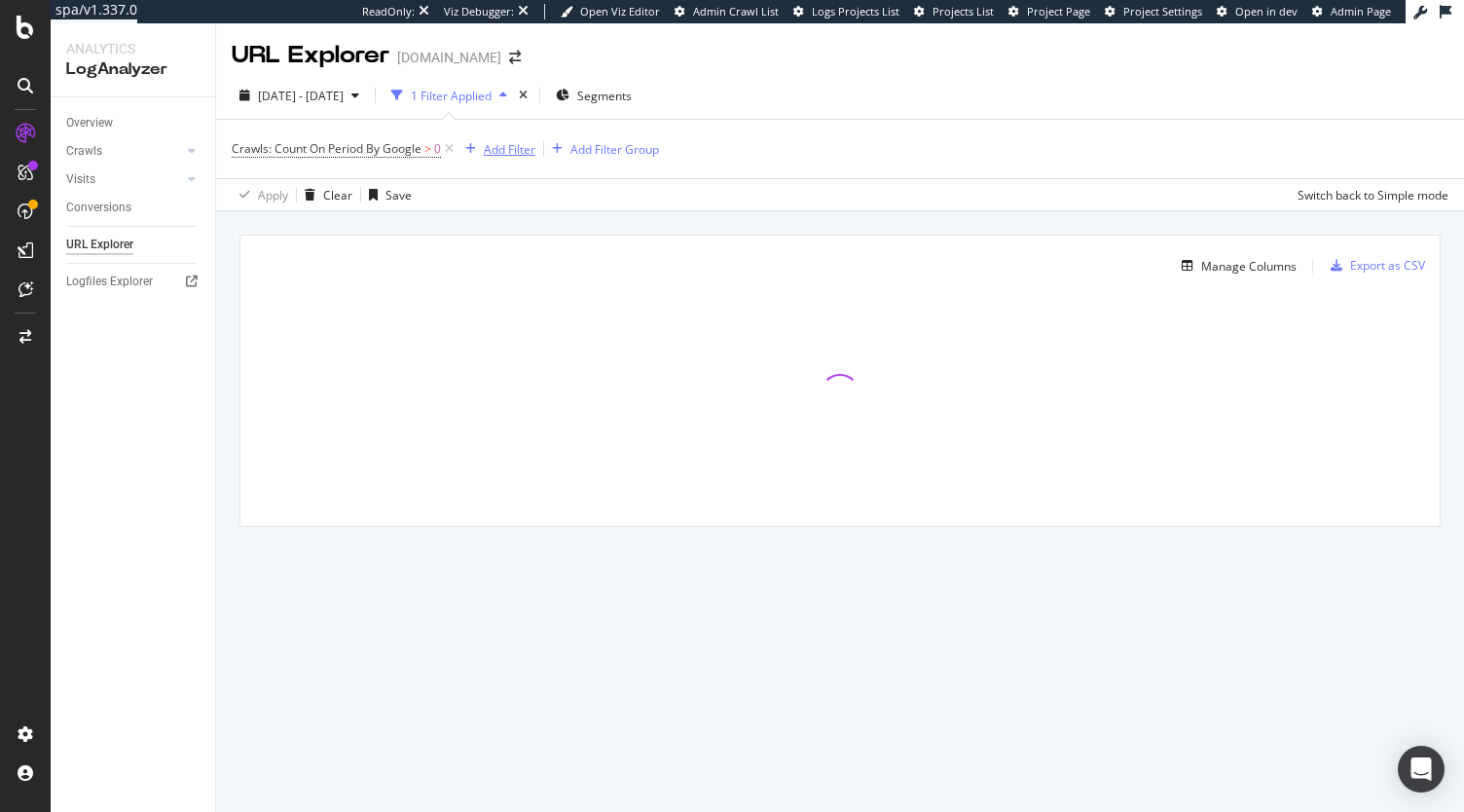
click at [518, 148] on div "Add Filter" at bounding box center [510, 149] width 52 height 17
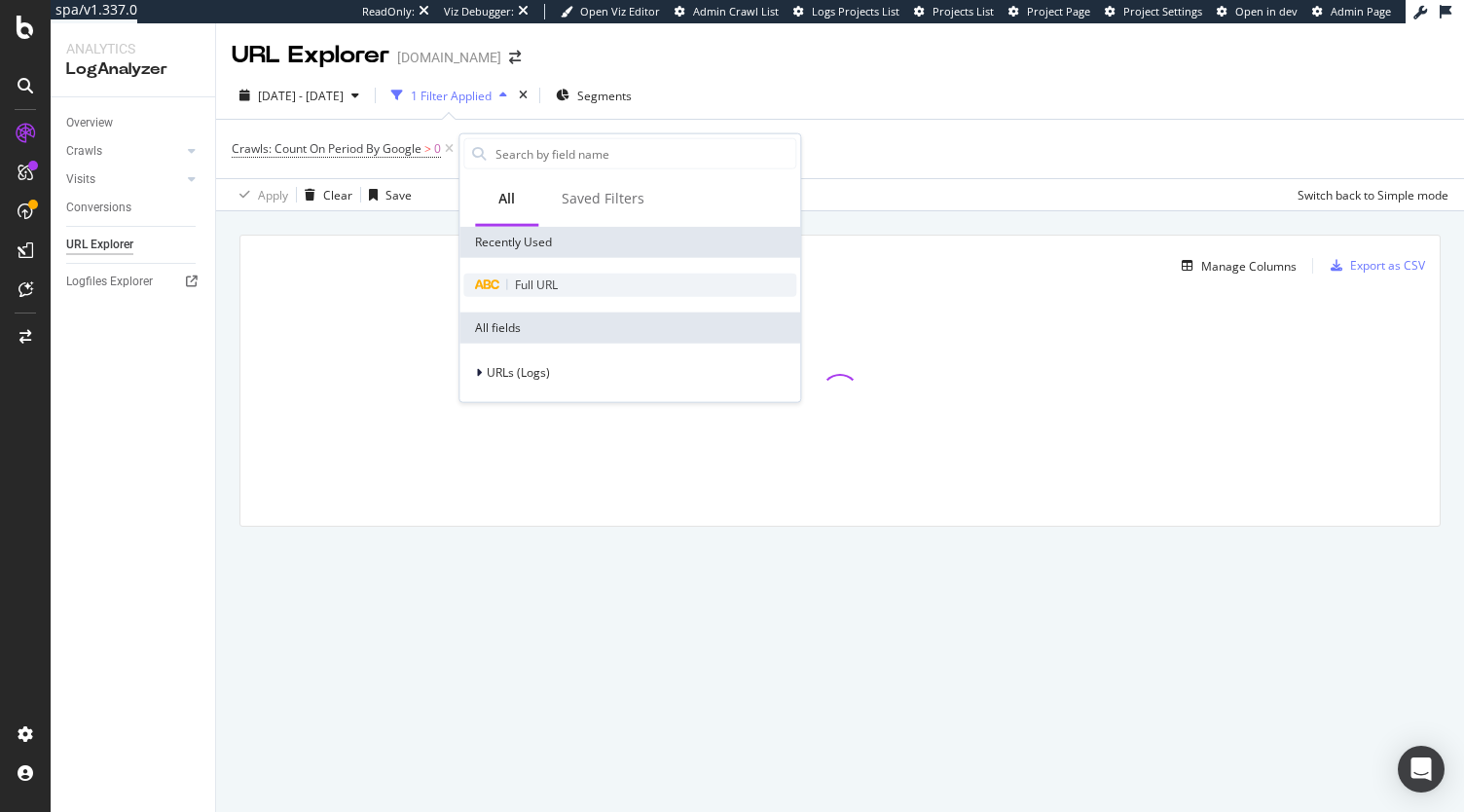
click at [525, 278] on span "Full URL" at bounding box center [536, 284] width 43 height 17
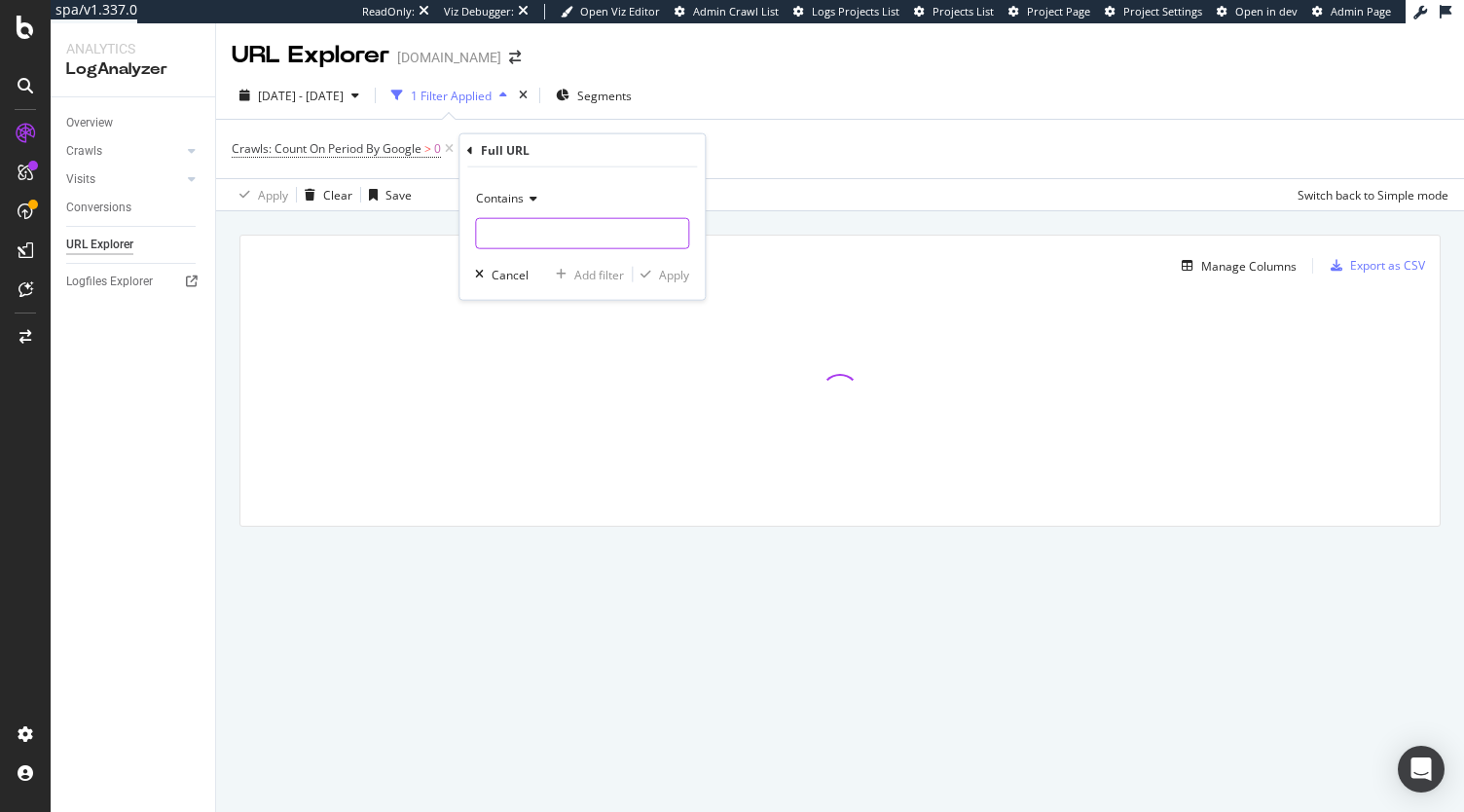
click at [501, 237] on input "text" at bounding box center [581, 233] width 212 height 31
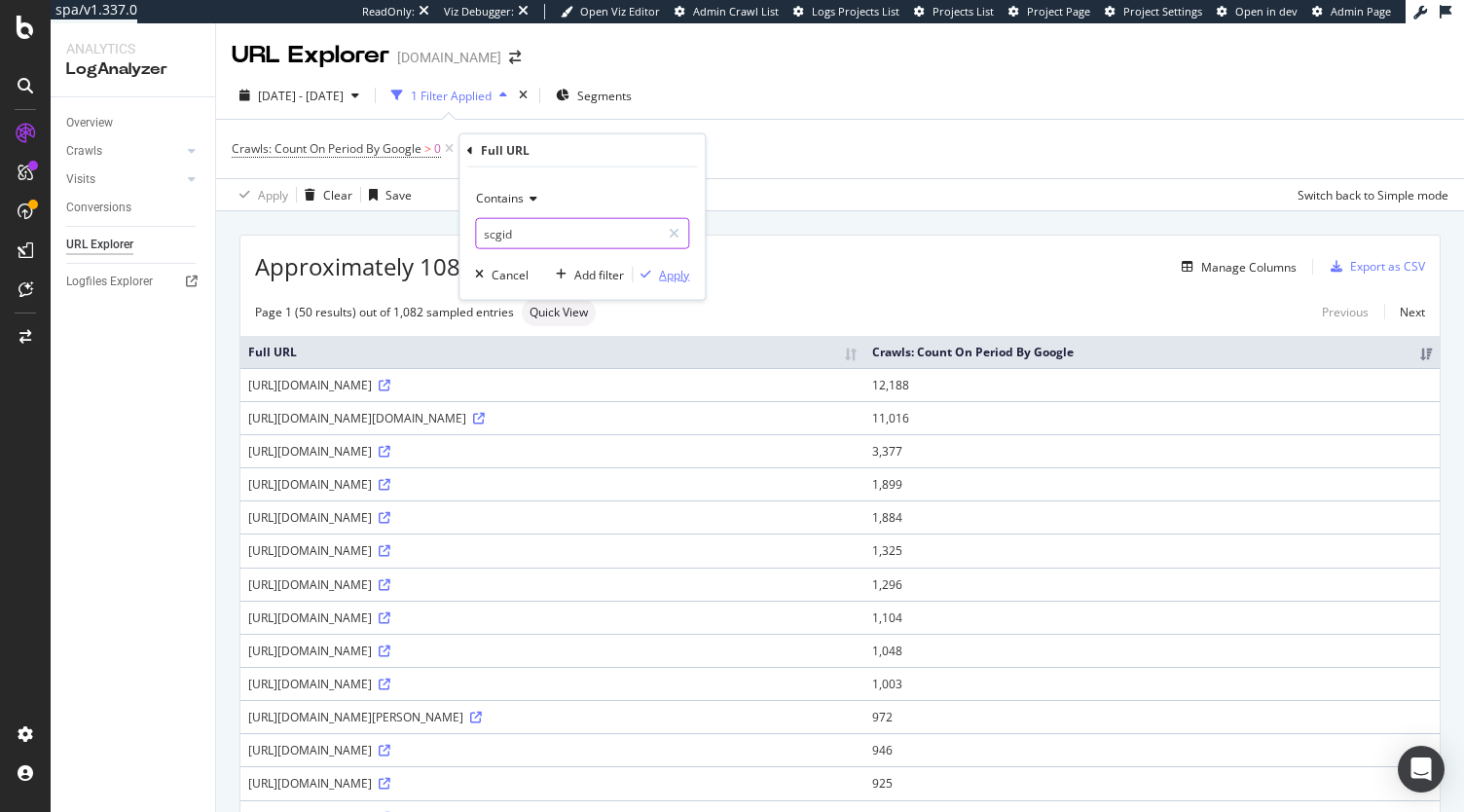
type input "scgid"
click at [664, 269] on div "Apply" at bounding box center [674, 273] width 30 height 17
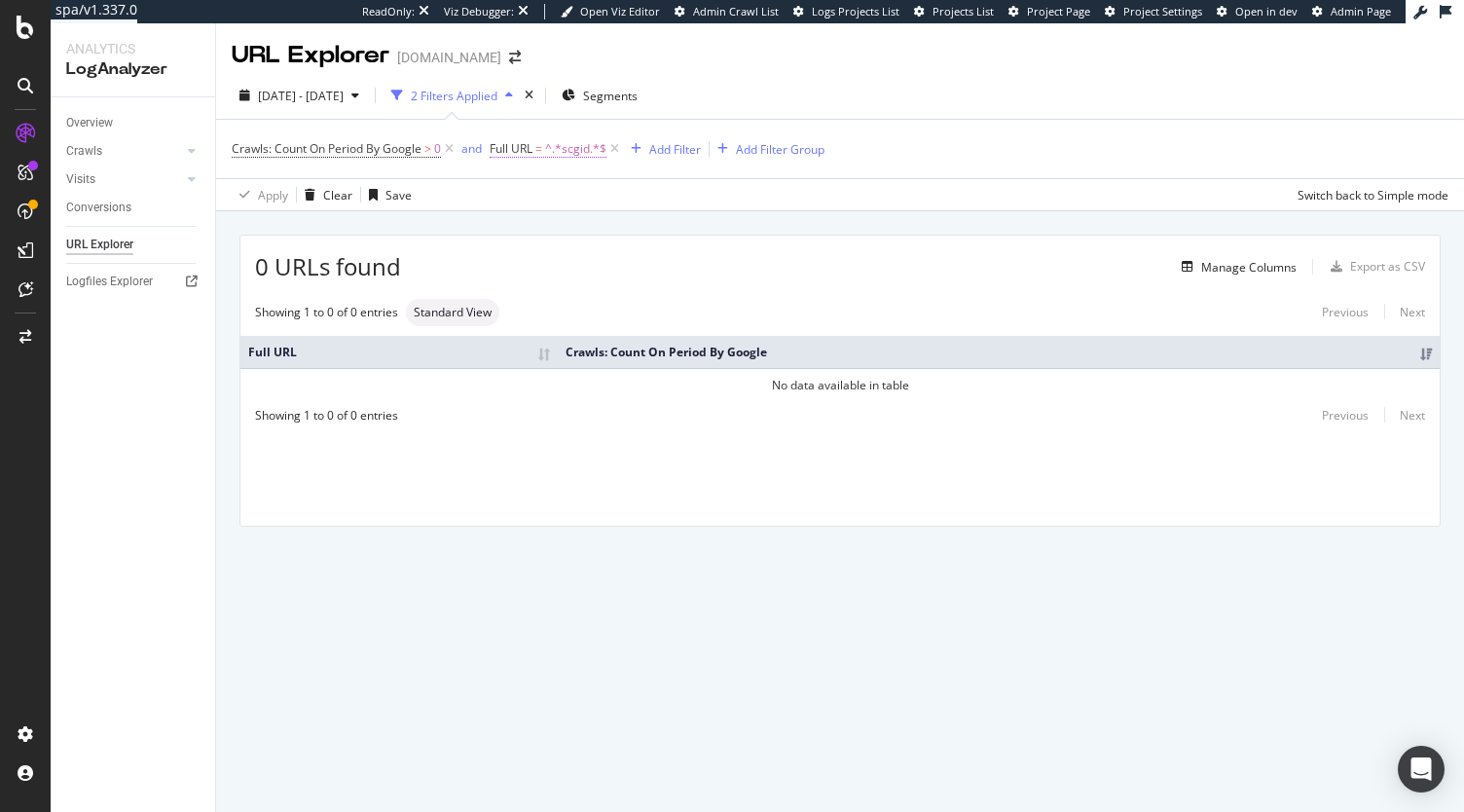
click at [539, 140] on span "=" at bounding box center [539, 148] width 7 height 17
click at [960, 183] on div "Apply Clear Save Switch back to Simple mode" at bounding box center [840, 194] width 1248 height 32
click at [558, 157] on span "^.*scgid.*$" at bounding box center [575, 148] width 62 height 27
click at [555, 246] on div "Contains scgid Cancel Add filter Apply" at bounding box center [615, 230] width 245 height 132
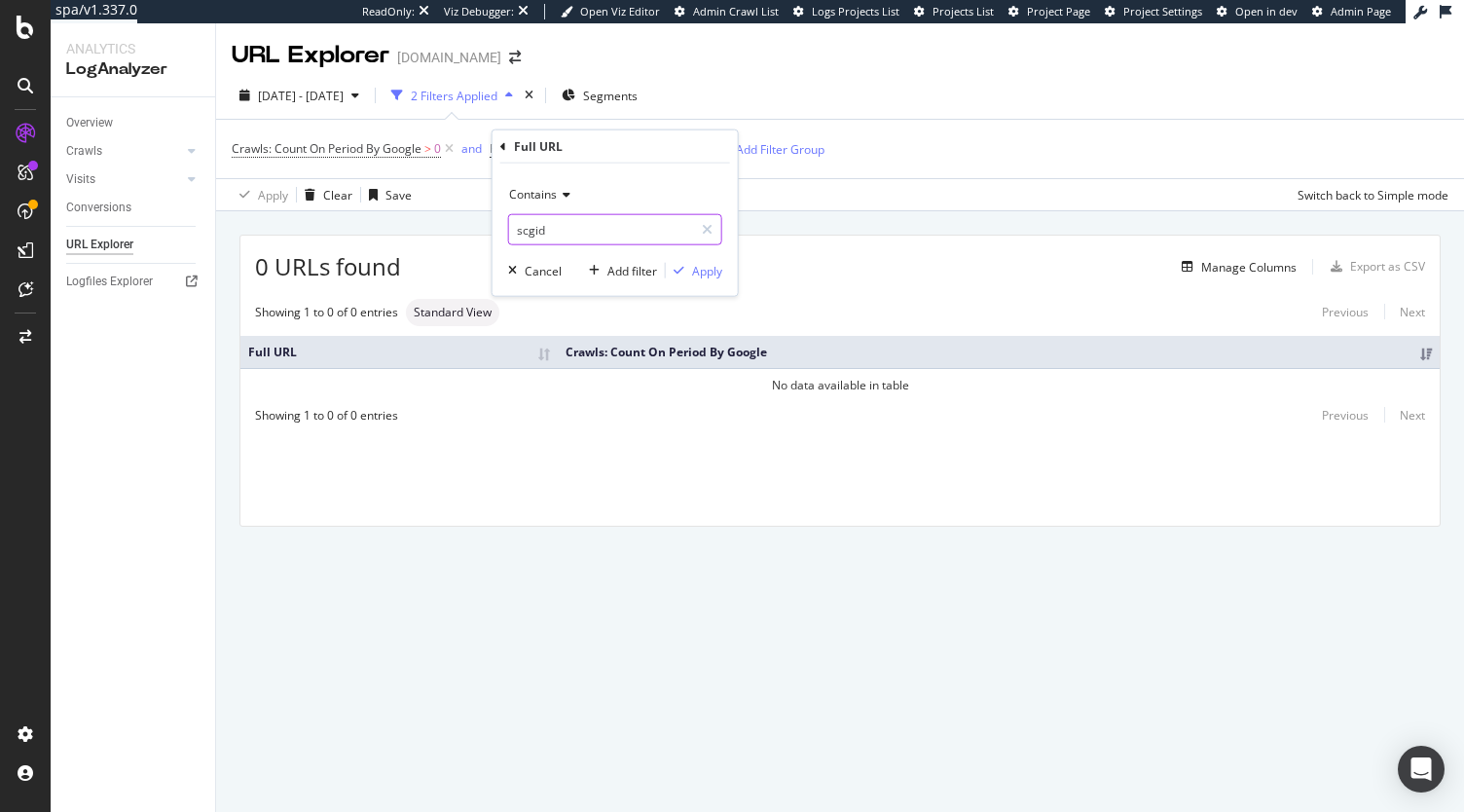
click at [553, 235] on input "scgid" at bounding box center [600, 229] width 184 height 31
type input "page="
click at [698, 263] on div "Apply" at bounding box center [707, 269] width 30 height 17
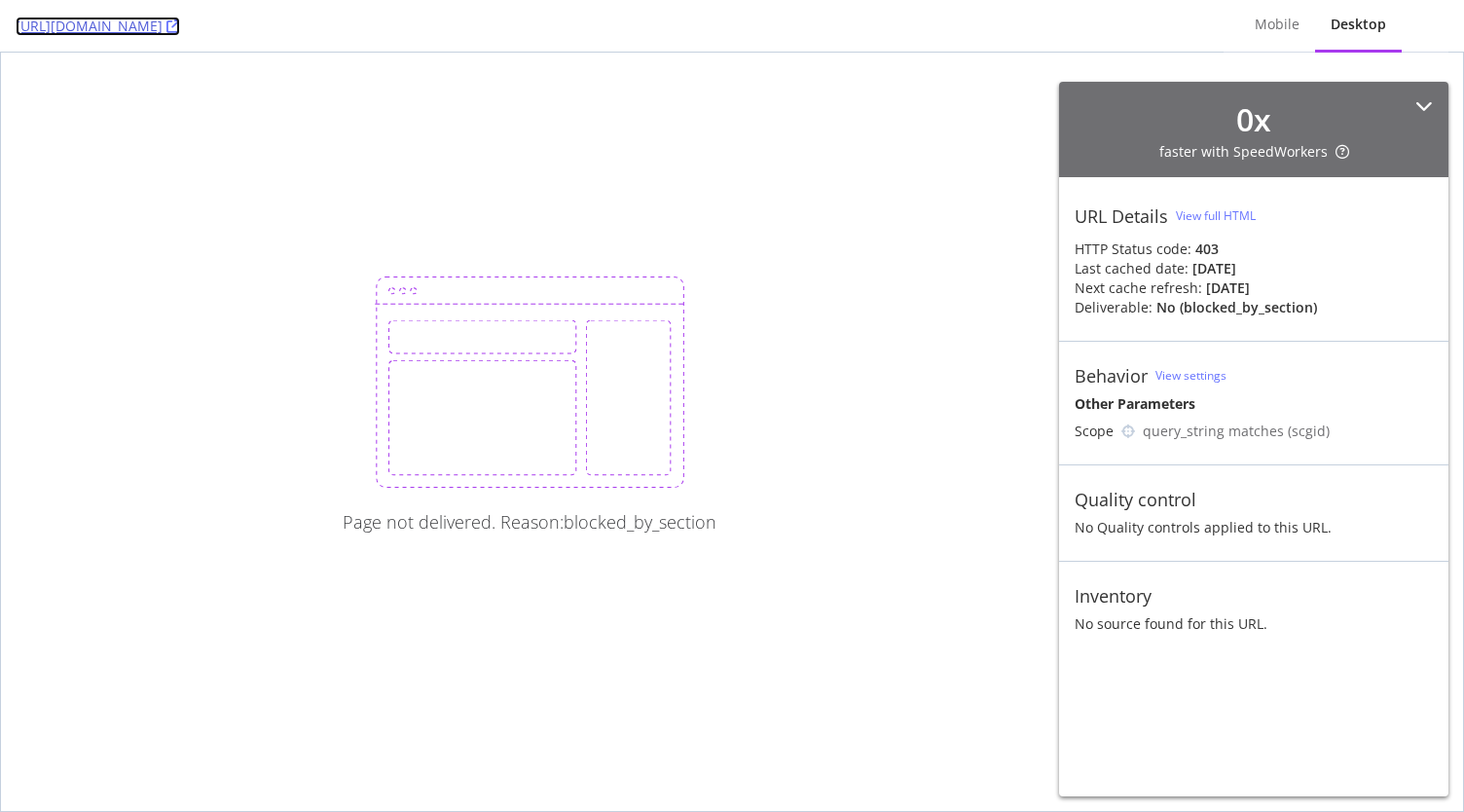
click at [180, 25] on icon at bounding box center [173, 27] width 14 height 14
click at [180, 18] on link "https://www.sephora.pt/marcas/marcas-de-a-z/sisley-sisle/?scgid=C7685" at bounding box center [98, 27] width 165 height 20
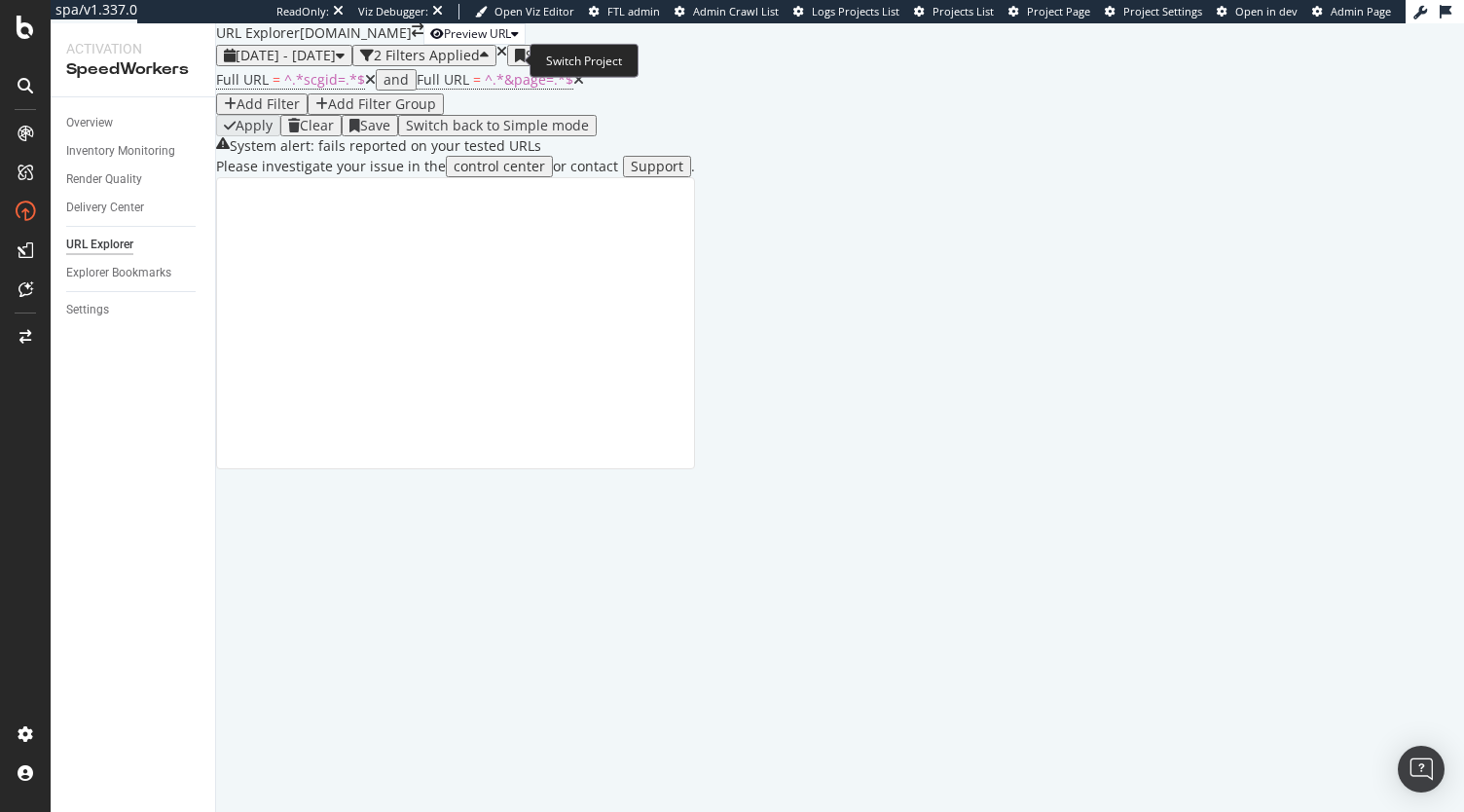
click at [423, 37] on icon "arrow-right-arrow-left" at bounding box center [417, 31] width 12 height 14
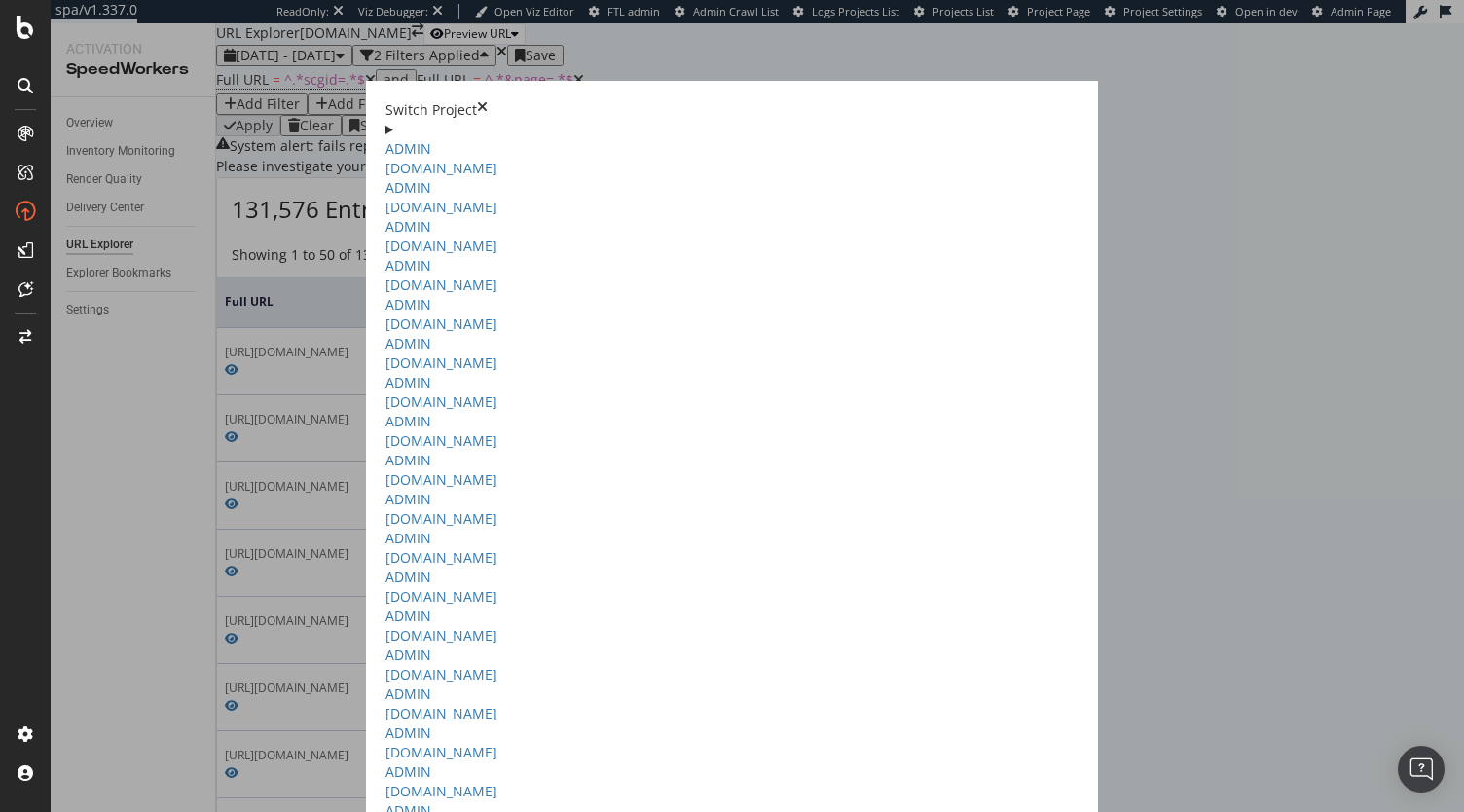
drag, startPoint x: 299, startPoint y: 384, endPoint x: 1386, endPoint y: 580, distance: 1104.5
click at [1098, 580] on div "Switch Project ADMIN Sephora.fr Test LP SEO Ad-Hoc Project Sephora IT Ad-Hoc Pr…" at bounding box center [732, 509] width 732 height 857
click at [488, 100] on icon "times" at bounding box center [482, 110] width 11 height 20
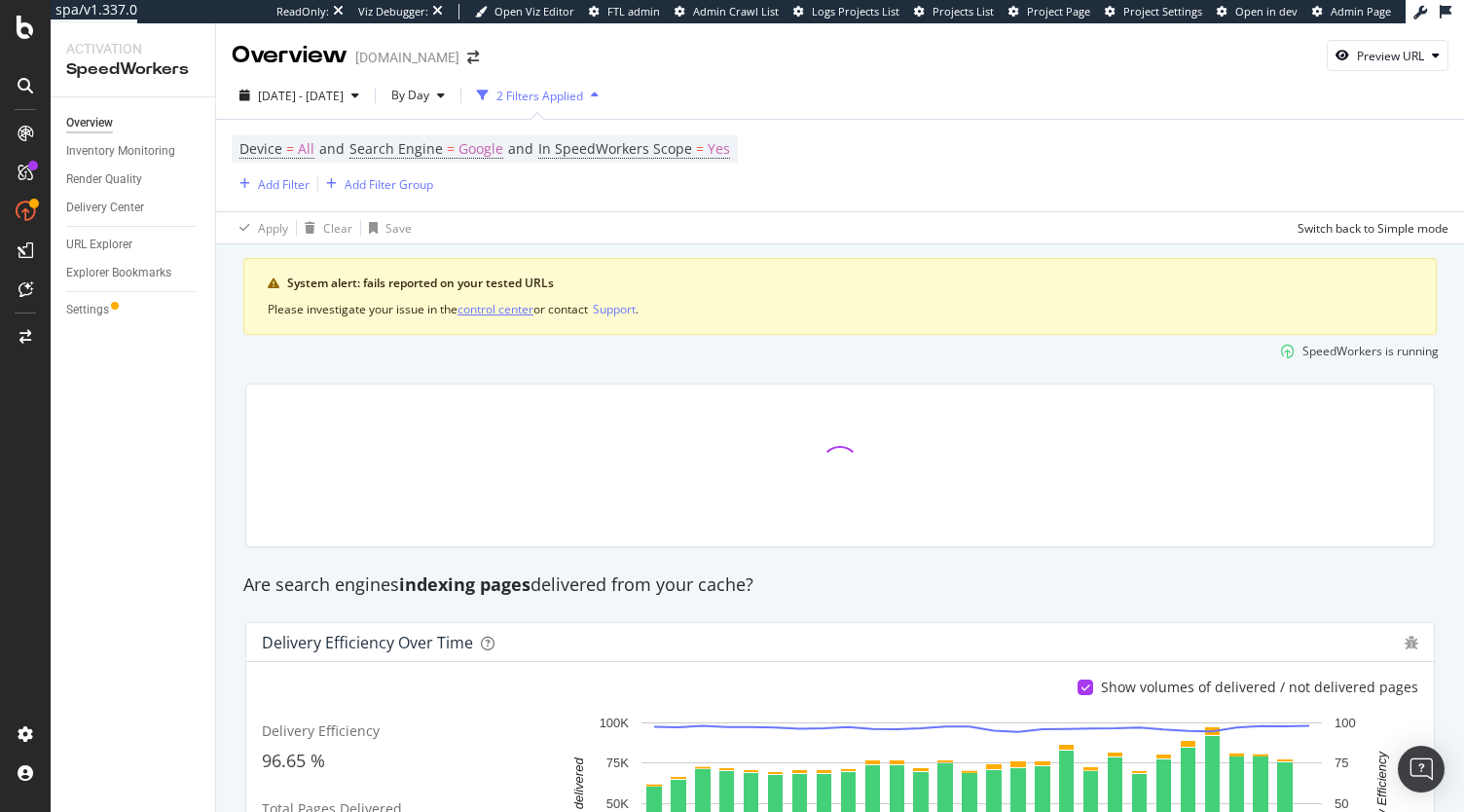
click at [508, 315] on div "control center" at bounding box center [495, 309] width 76 height 17
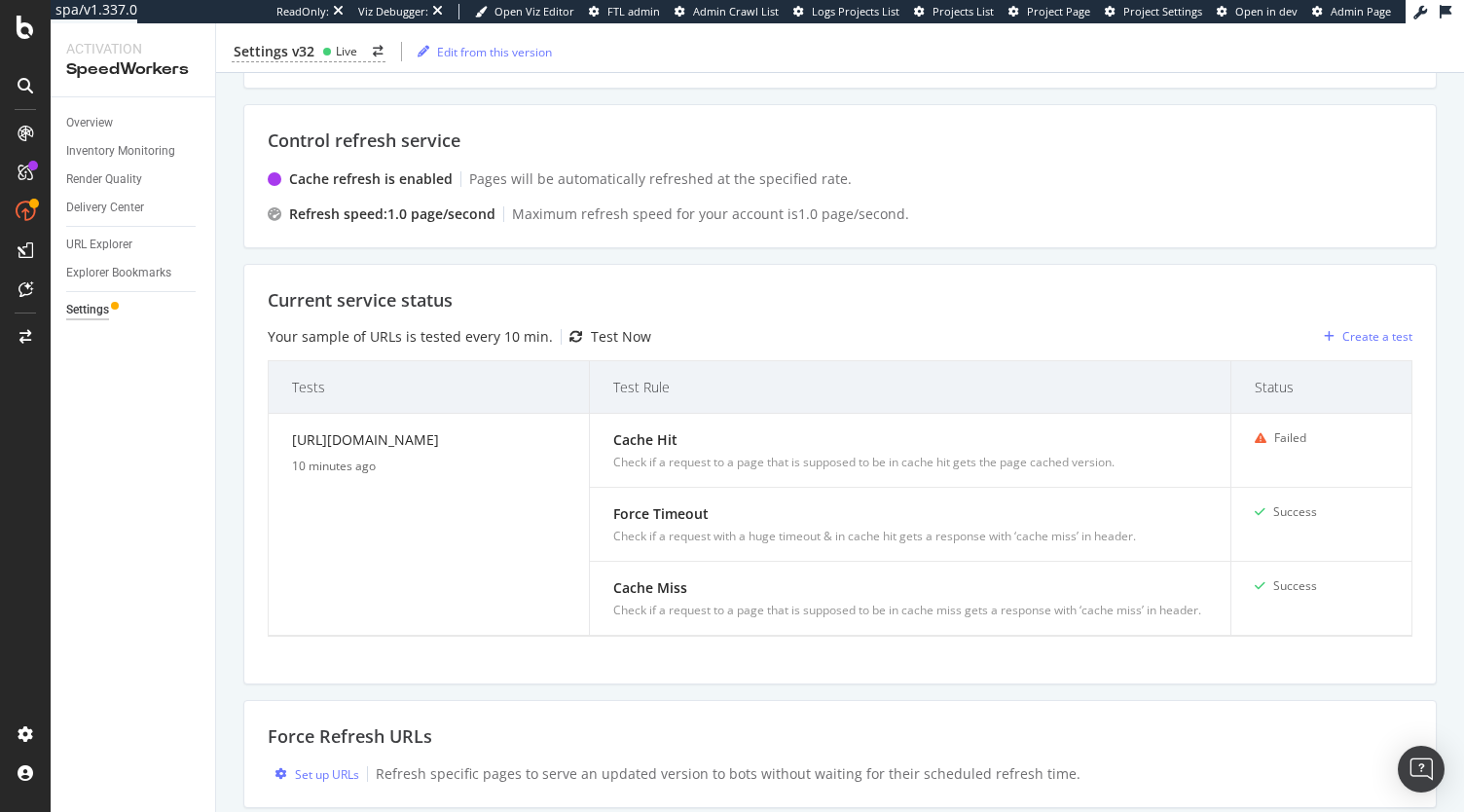
scroll to position [289, 0]
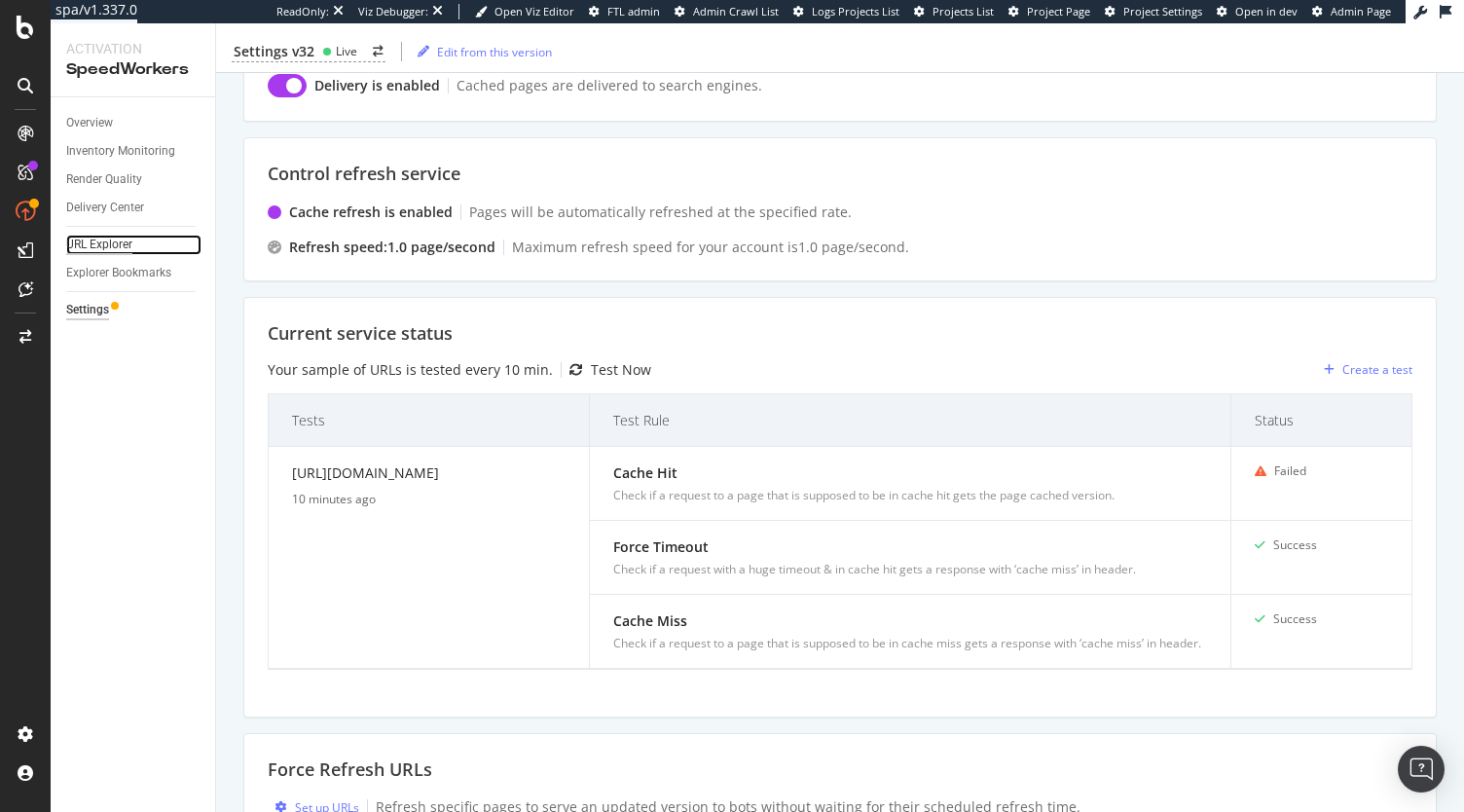
click at [109, 243] on div "URL Explorer" at bounding box center [99, 244] width 67 height 21
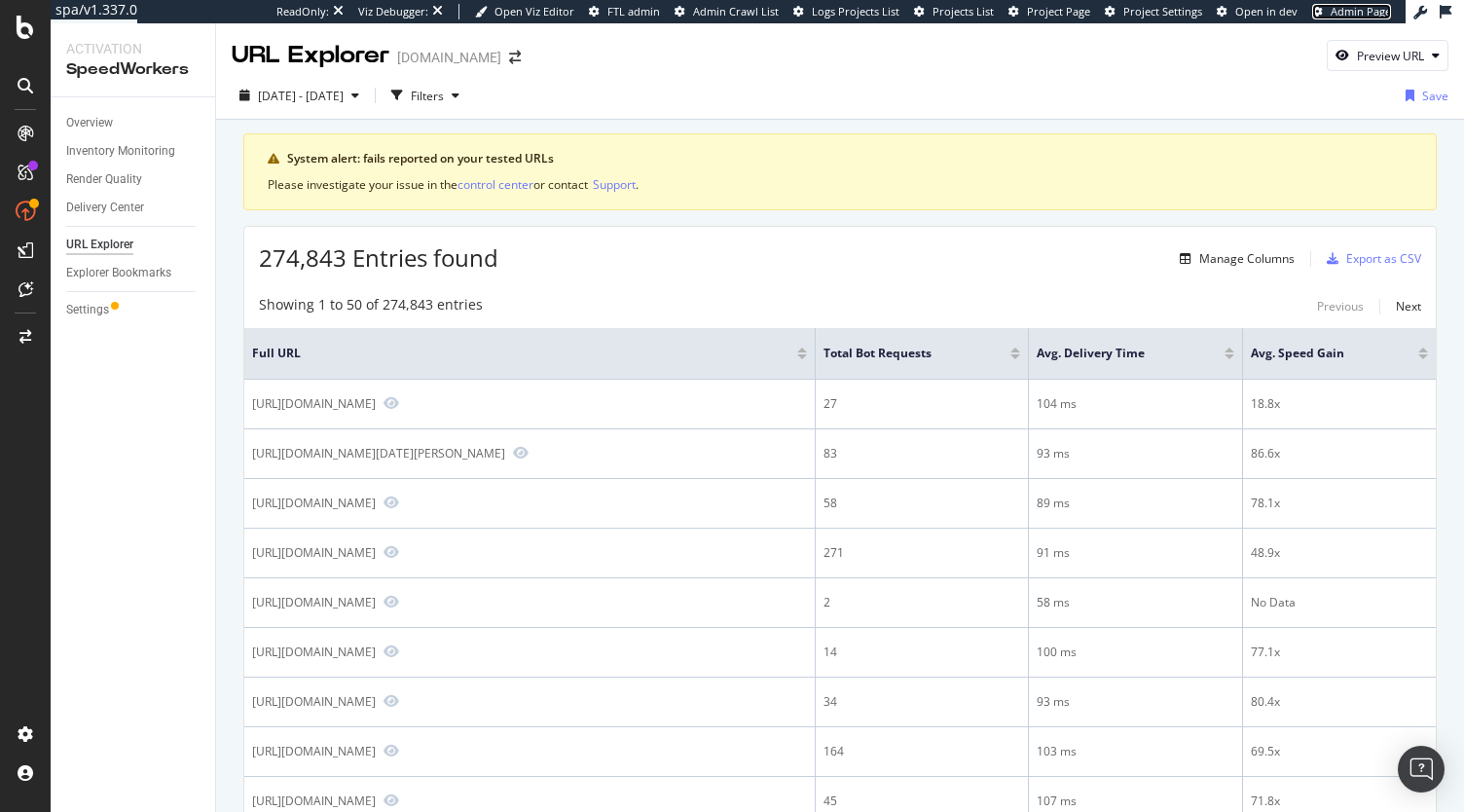
click at [1377, 17] on span "Admin Page" at bounding box center [1361, 11] width 61 height 15
click at [444, 88] on div "Filters" at bounding box center [426, 95] width 33 height 17
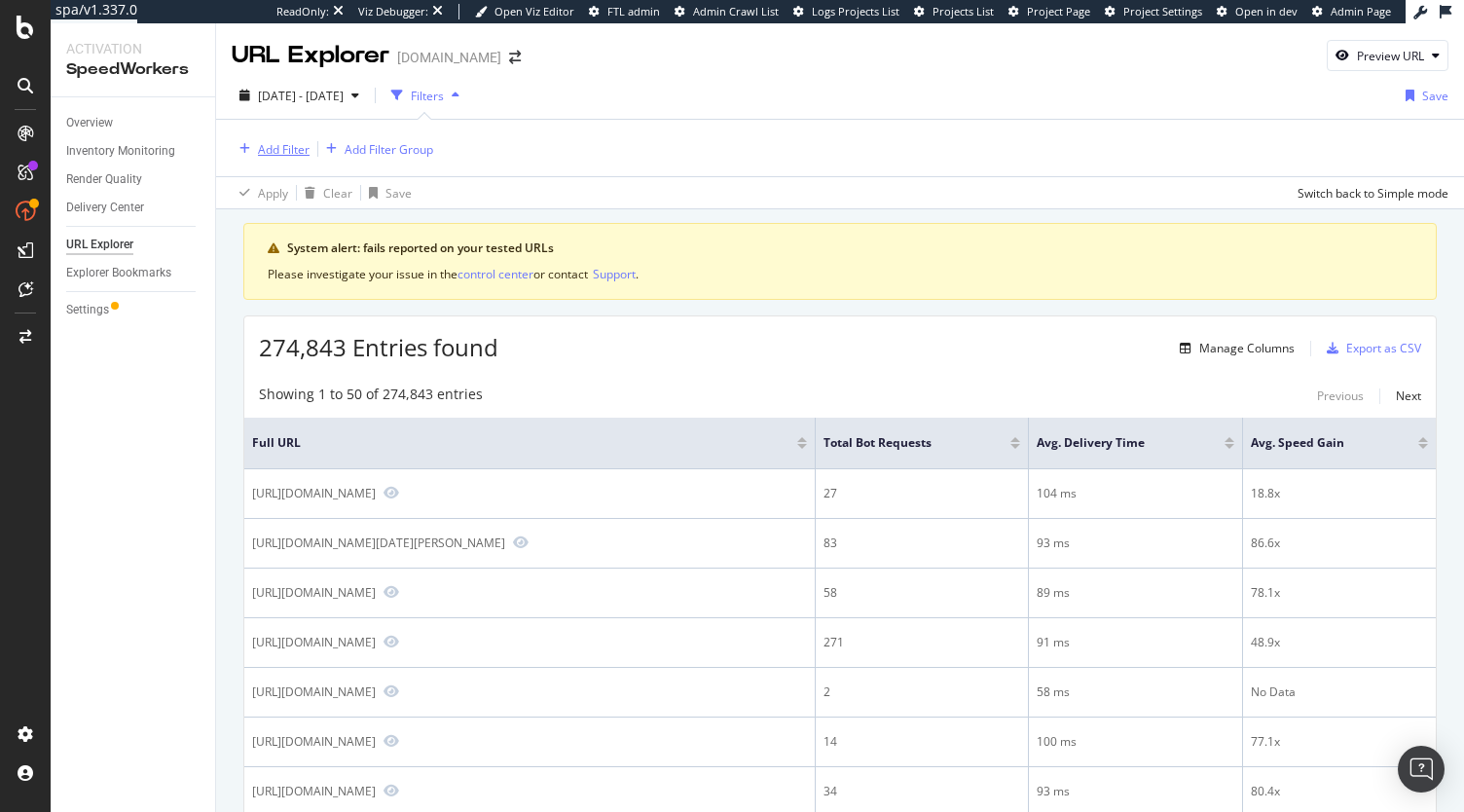
click at [284, 148] on div "Add Filter" at bounding box center [284, 149] width 52 height 17
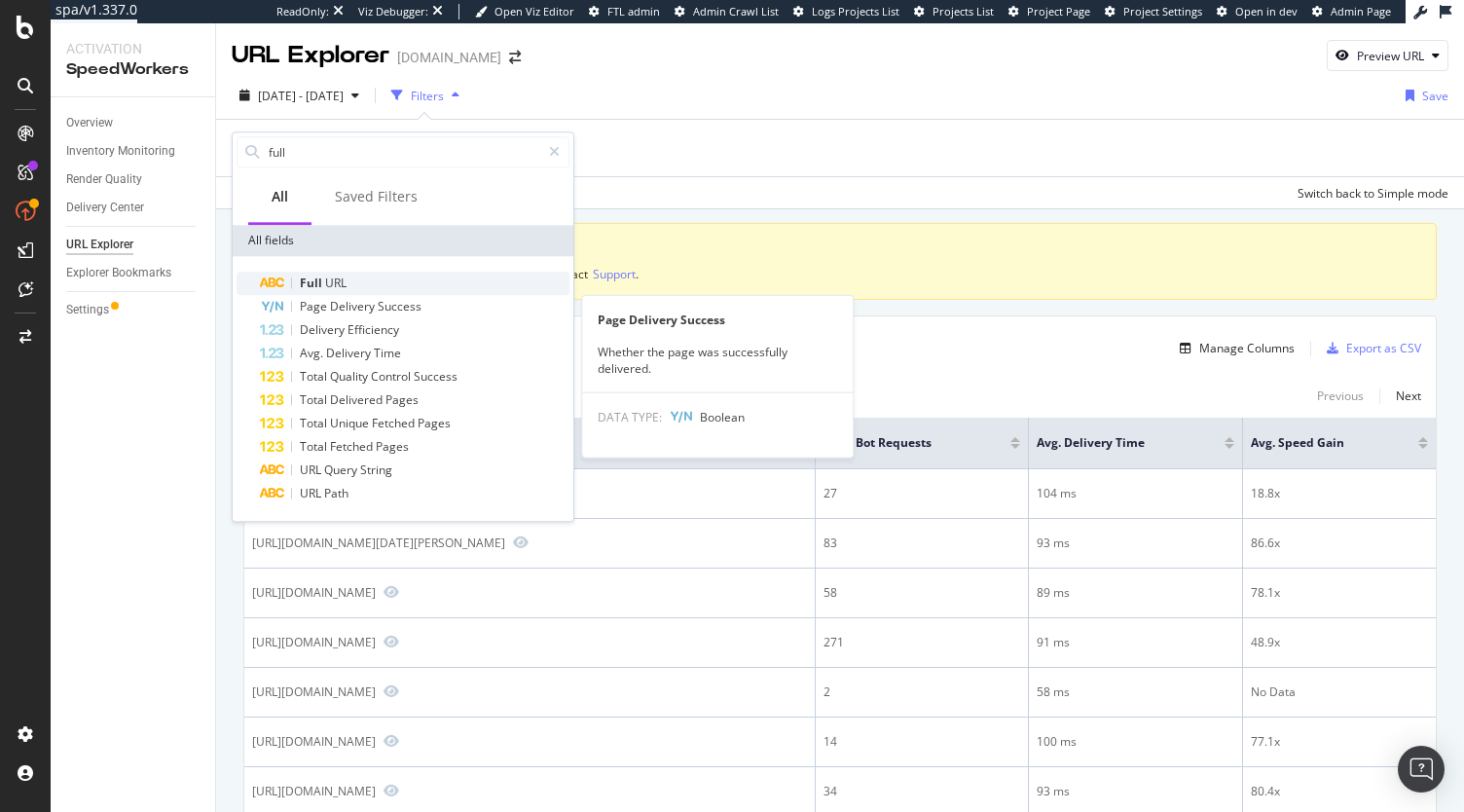
type input "full"
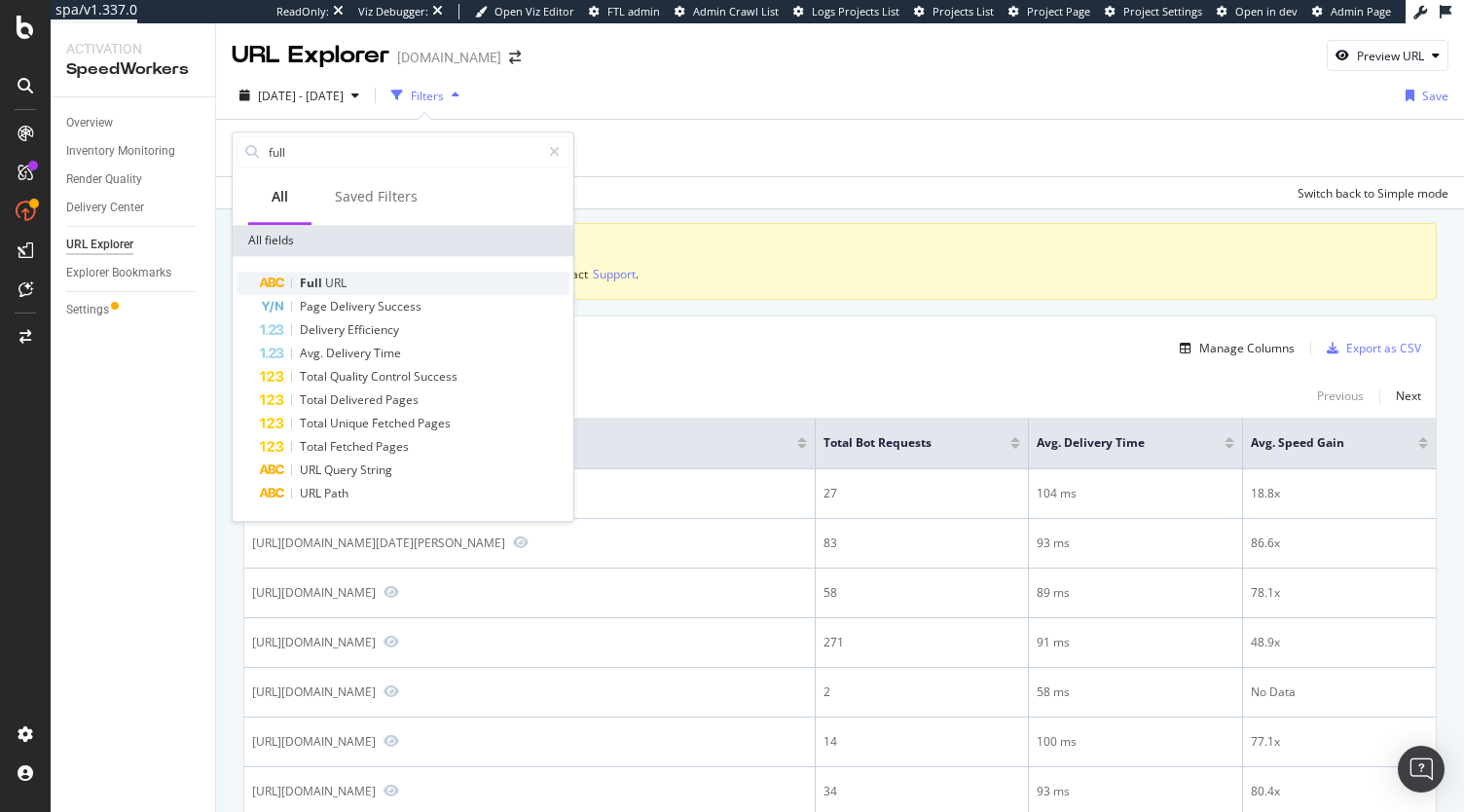
click at [305, 274] on span "Full" at bounding box center [312, 282] width 25 height 17
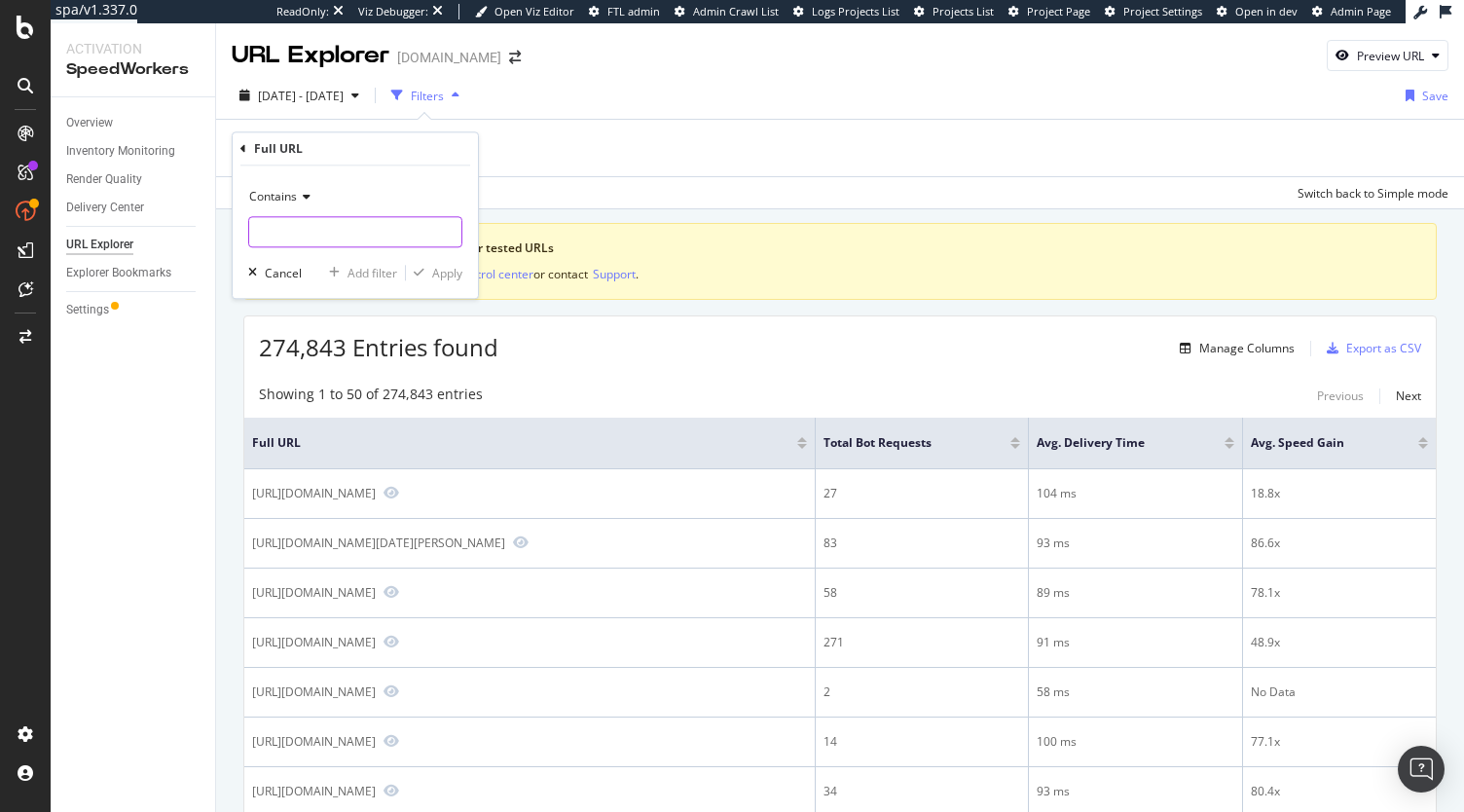
click at [295, 234] on input "text" at bounding box center [355, 231] width 212 height 31
type input "page="
click at [432, 264] on div "Apply" at bounding box center [447, 272] width 30 height 17
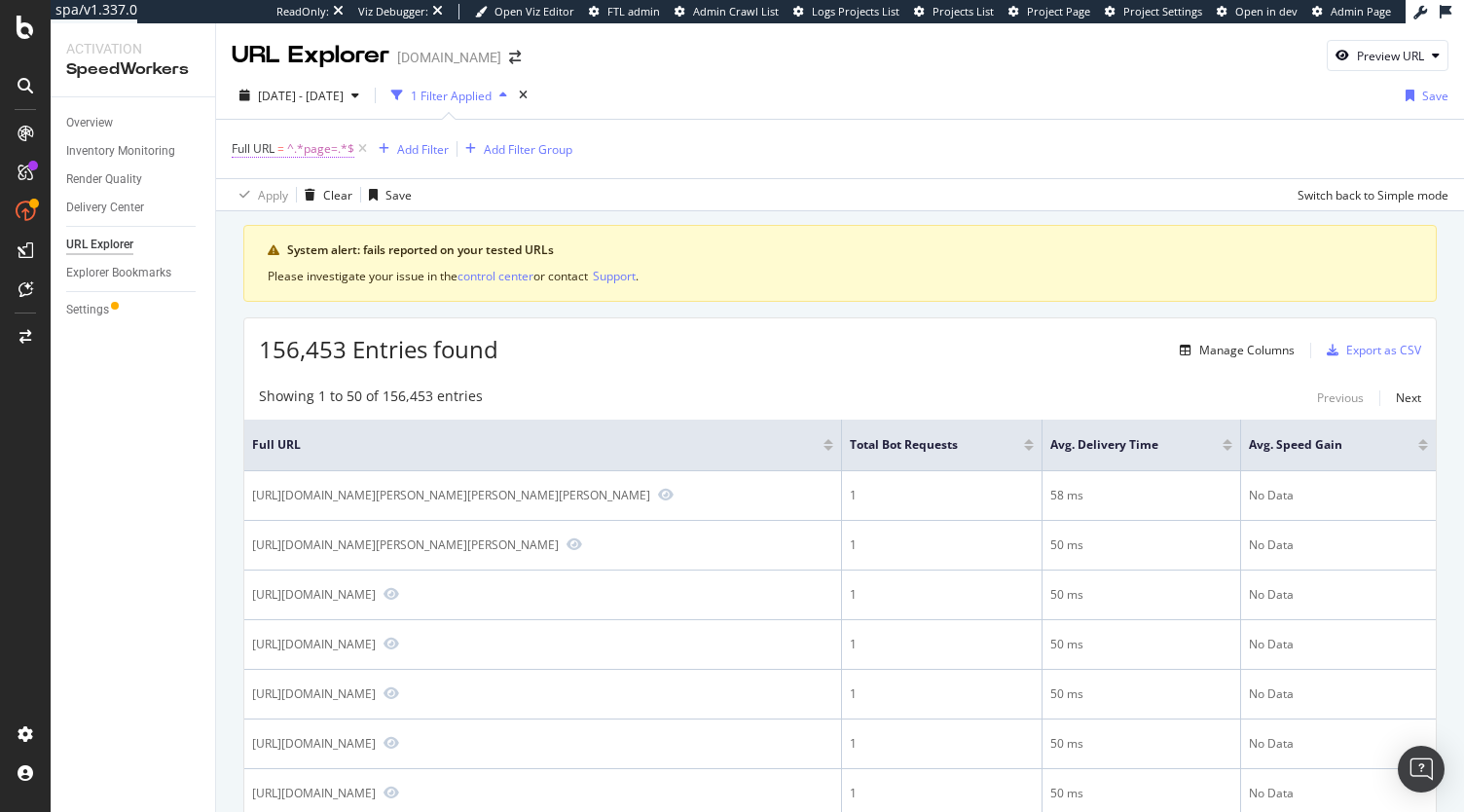
click at [302, 145] on span "^.*page=.*$" at bounding box center [321, 148] width 68 height 27
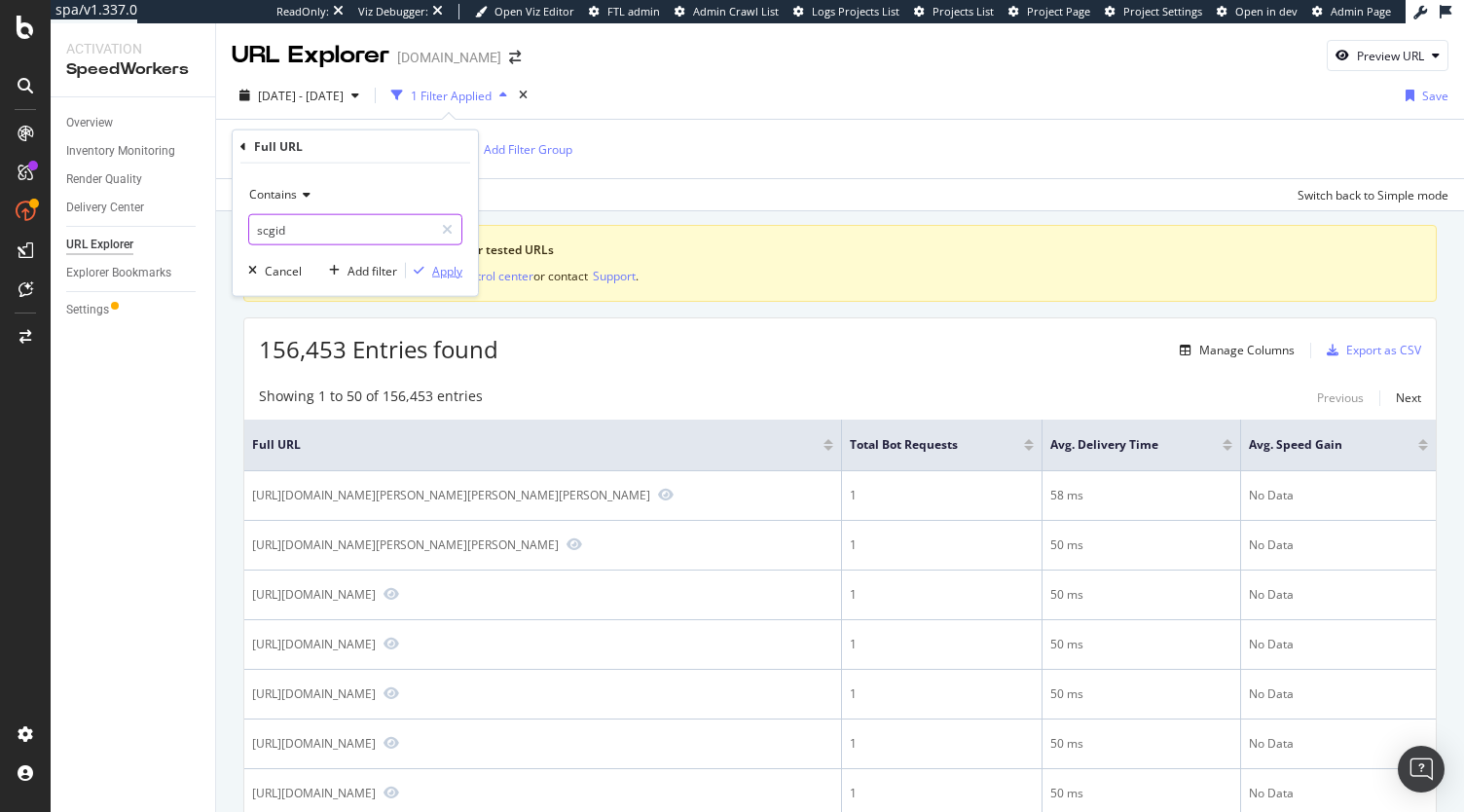
type input "scgid"
click at [444, 275] on div "Apply" at bounding box center [447, 269] width 30 height 17
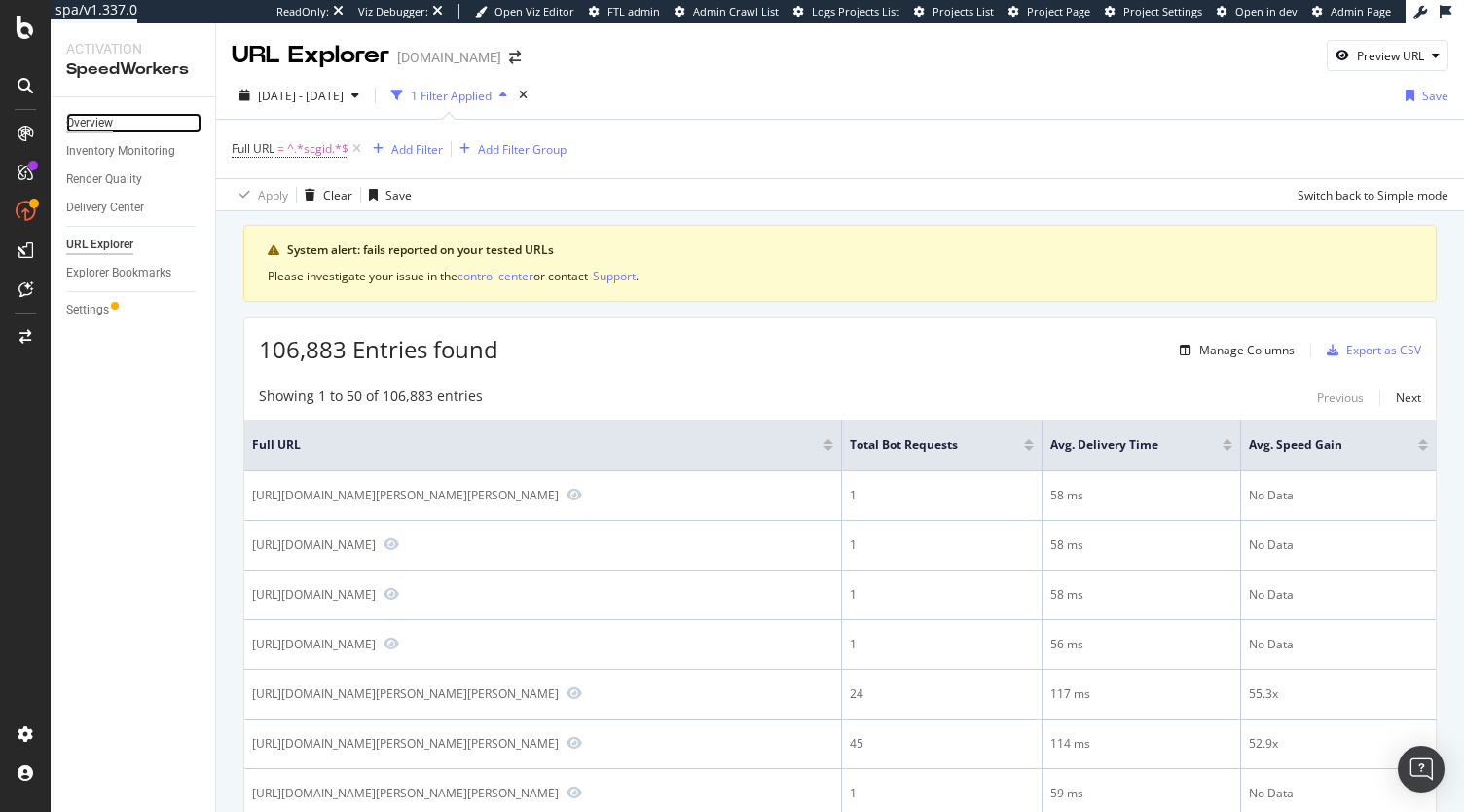
click at [104, 115] on div "Overview" at bounding box center [89, 123] width 47 height 21
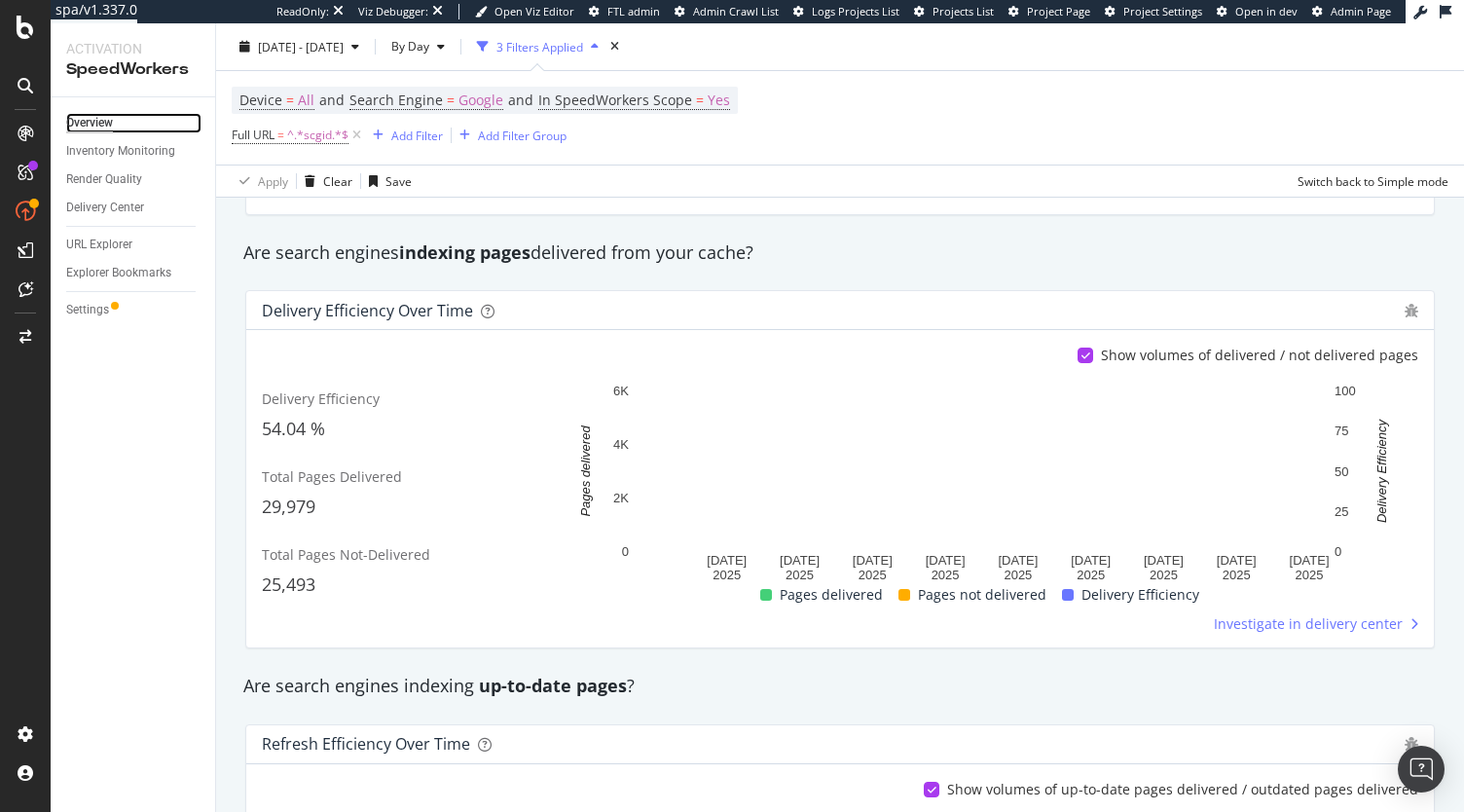
scroll to position [271, 0]
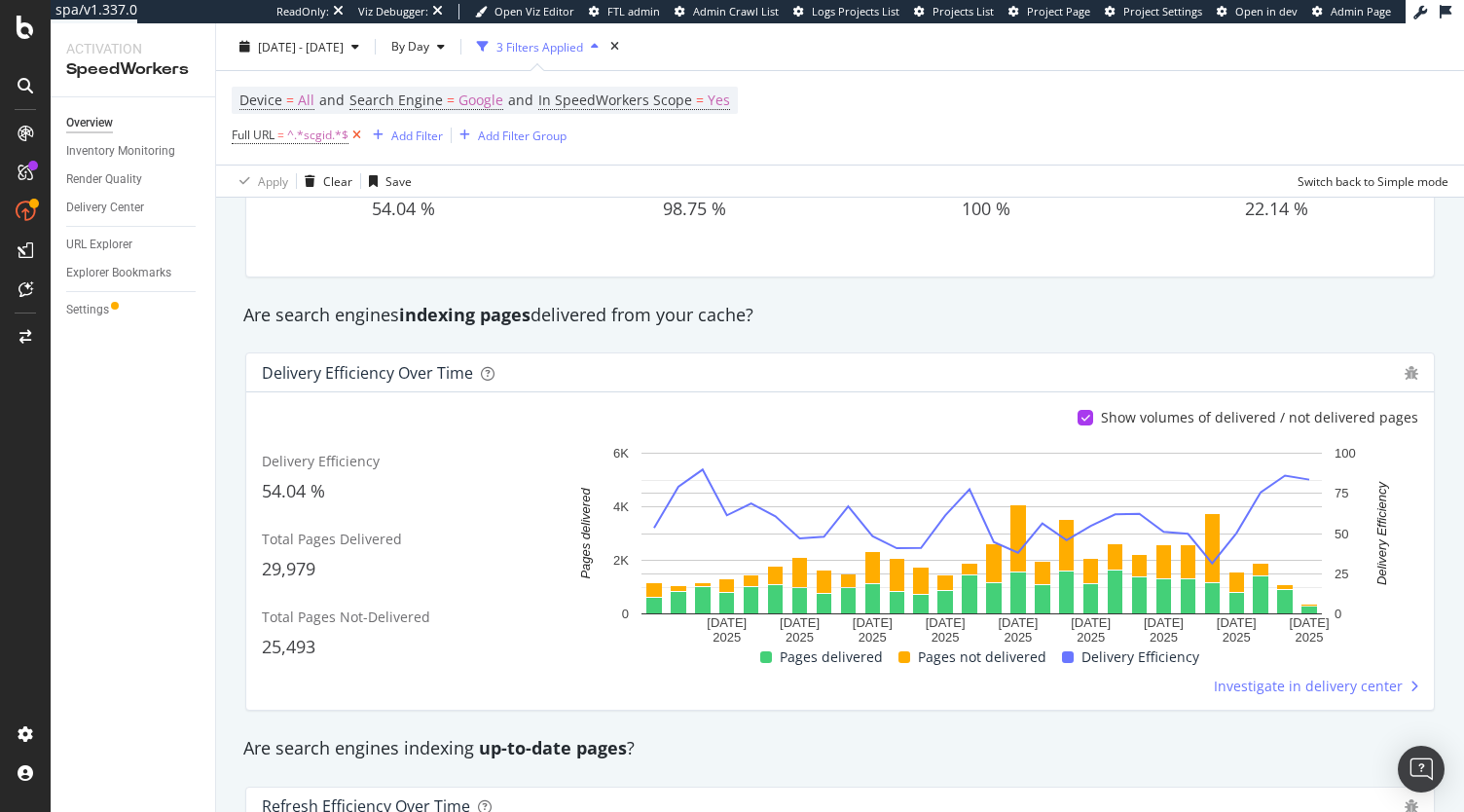
click at [362, 137] on icon at bounding box center [357, 135] width 17 height 20
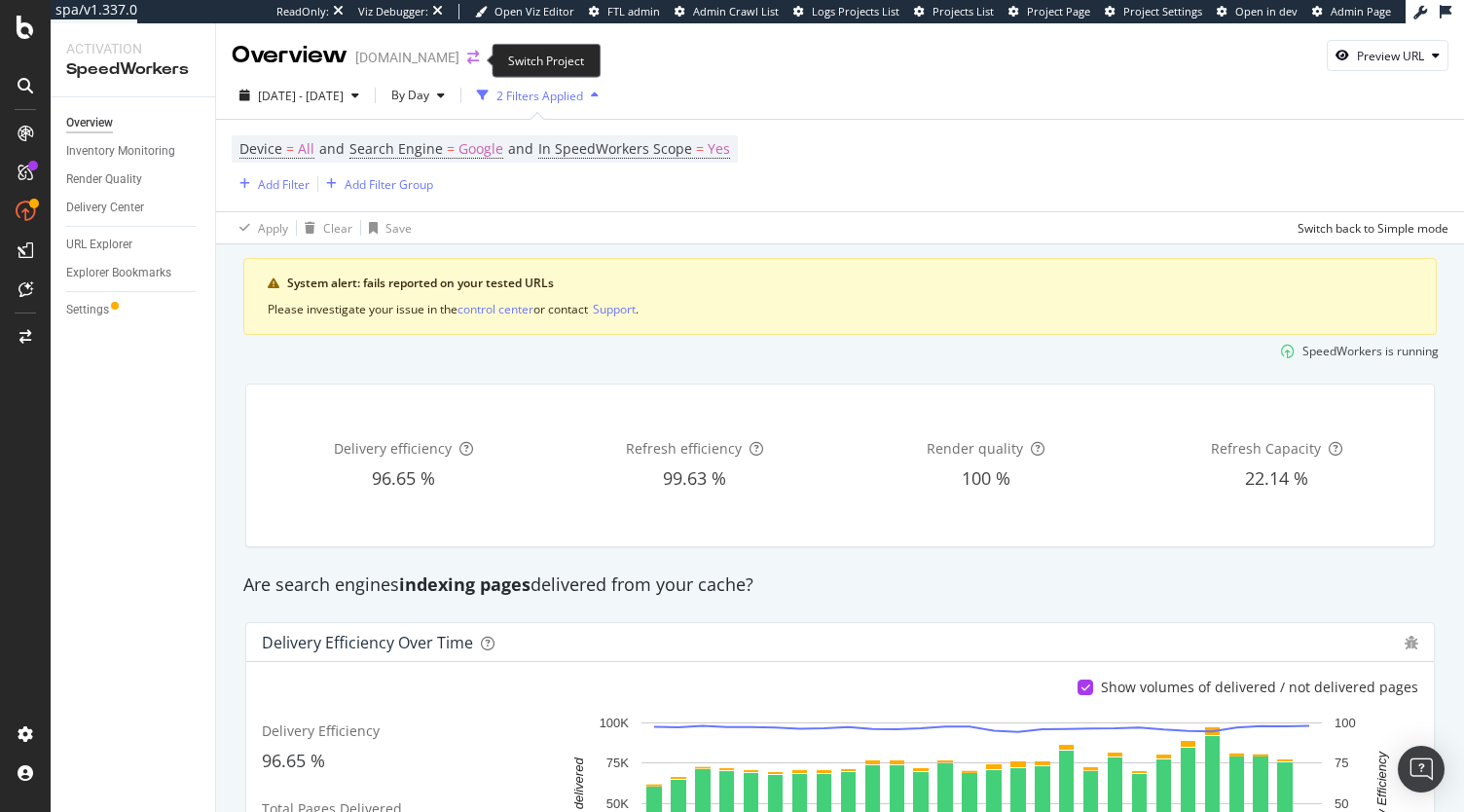
click at [469, 54] on icon "arrow-right-arrow-left" at bounding box center [473, 58] width 12 height 14
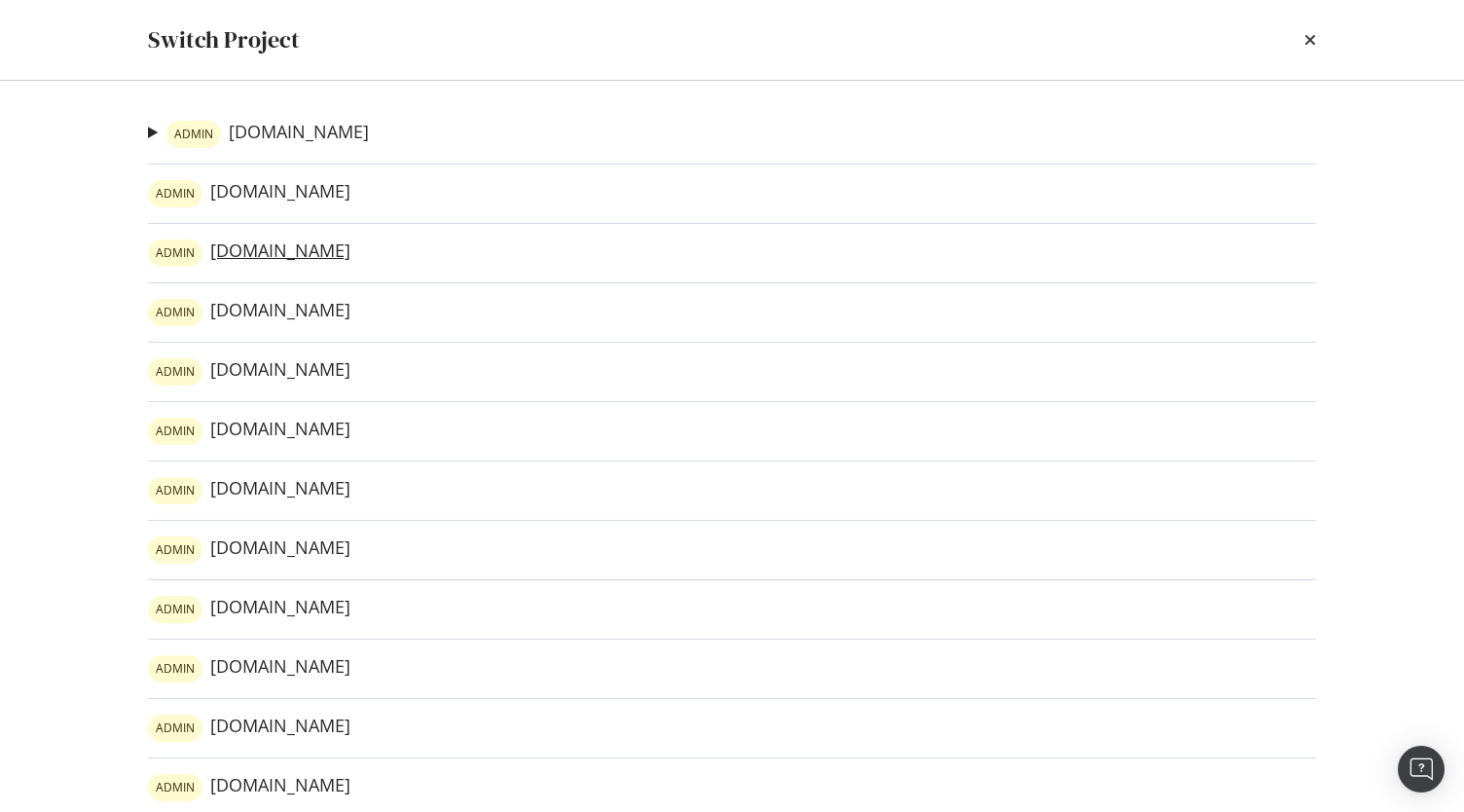
click at [320, 251] on link "ADMIN [DOMAIN_NAME]" at bounding box center [249, 252] width 203 height 27
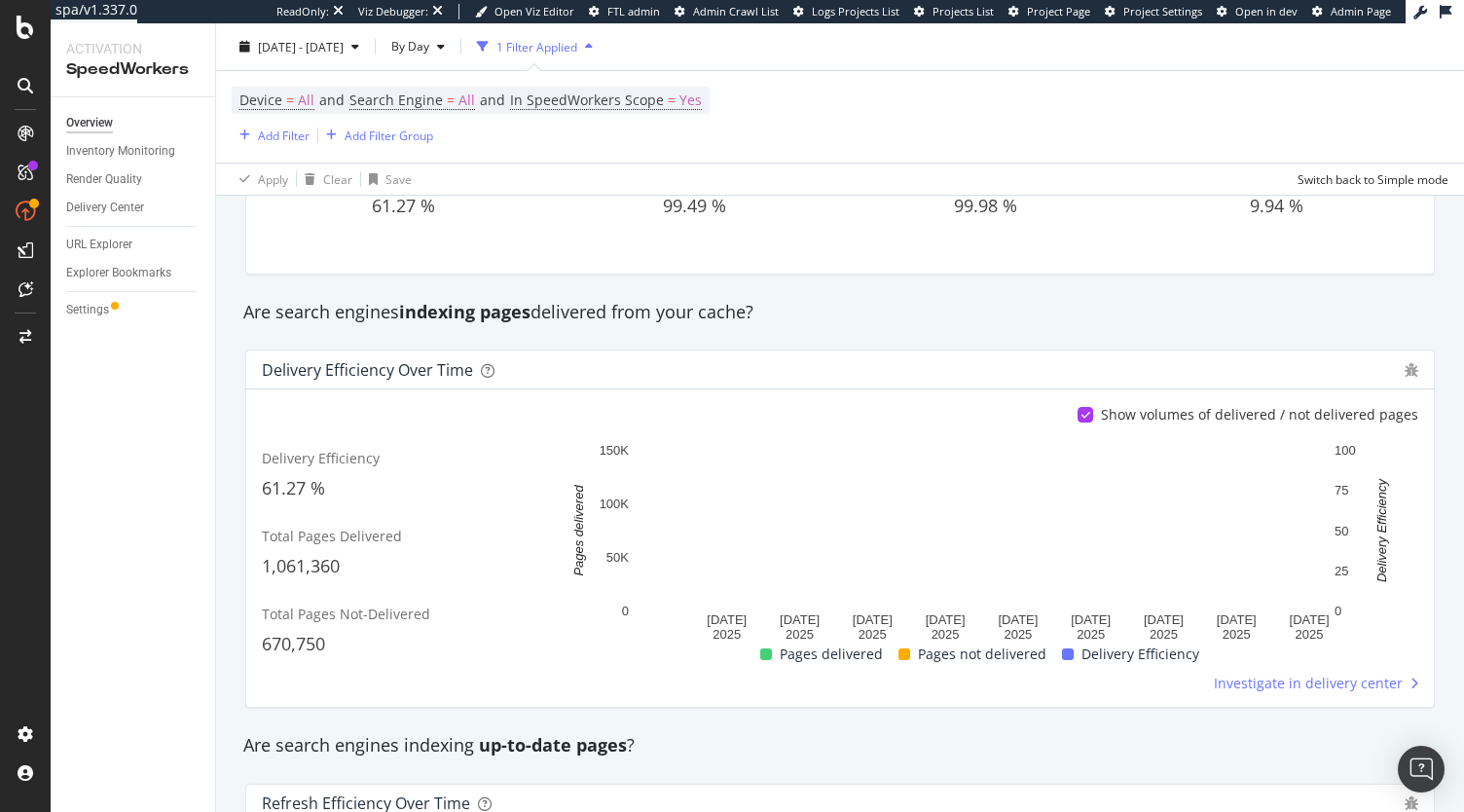
scroll to position [270, 0]
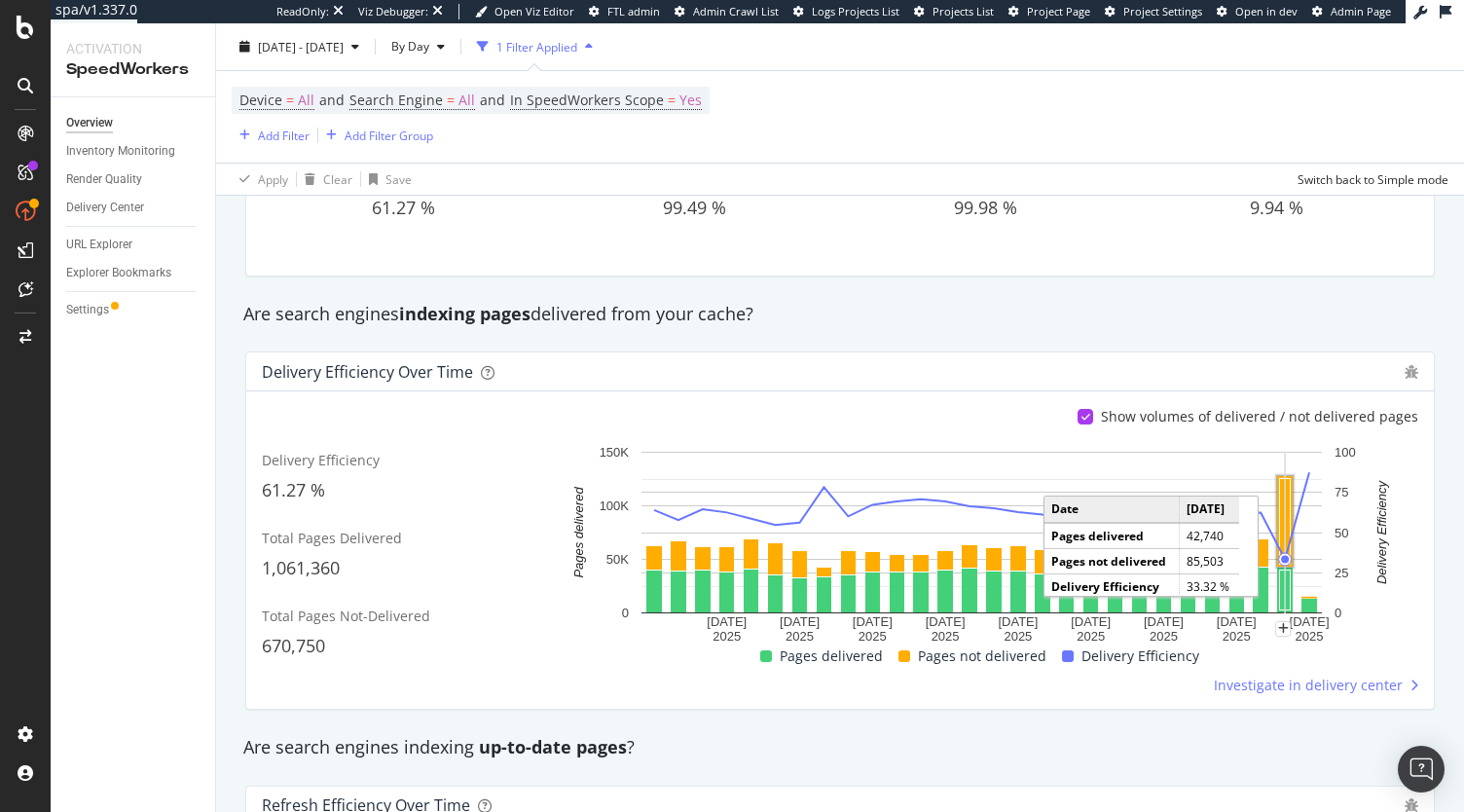
click at [1285, 491] on rect "A chart." at bounding box center [1285, 522] width 11 height 85
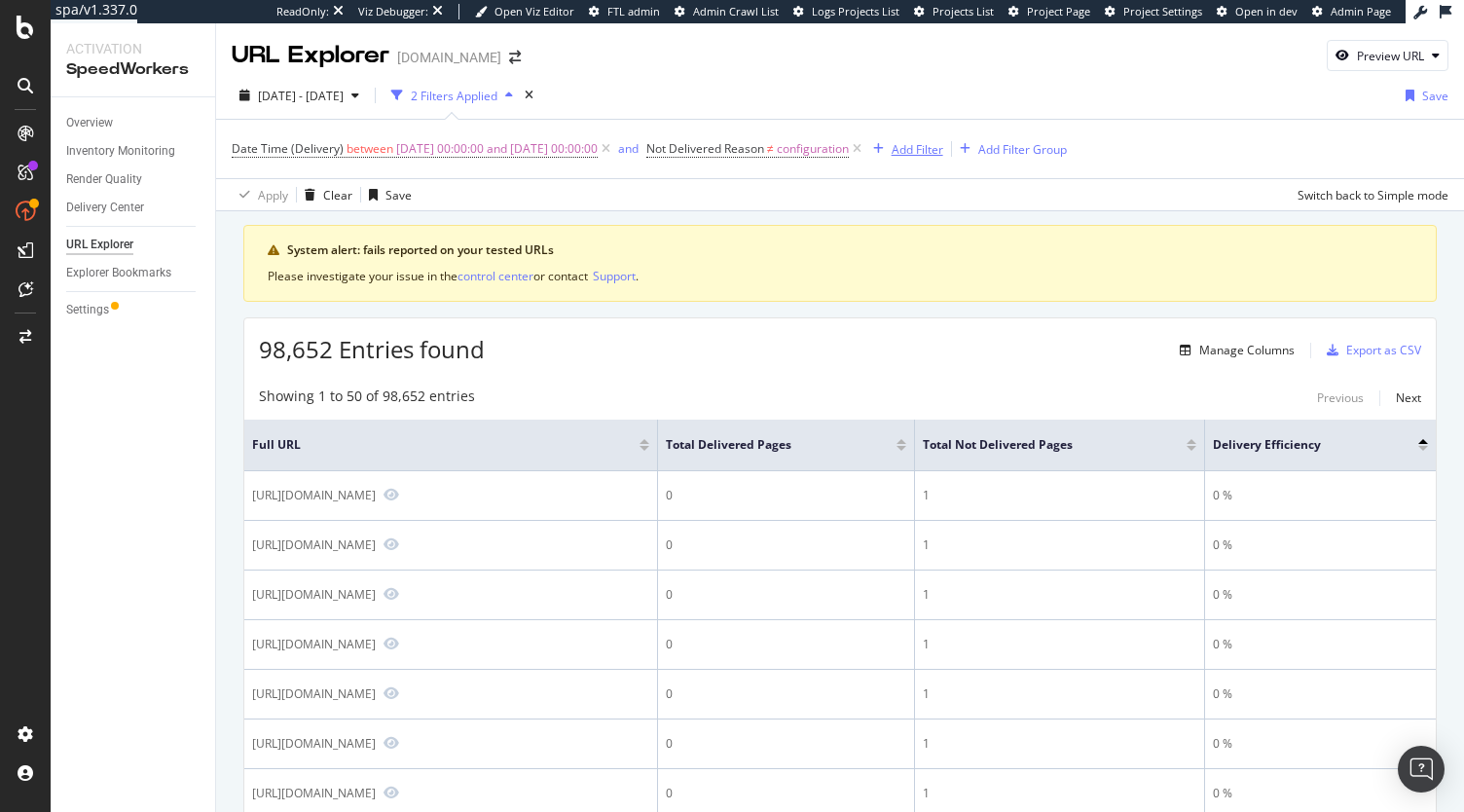
click at [943, 153] on div "Add Filter" at bounding box center [917, 149] width 52 height 17
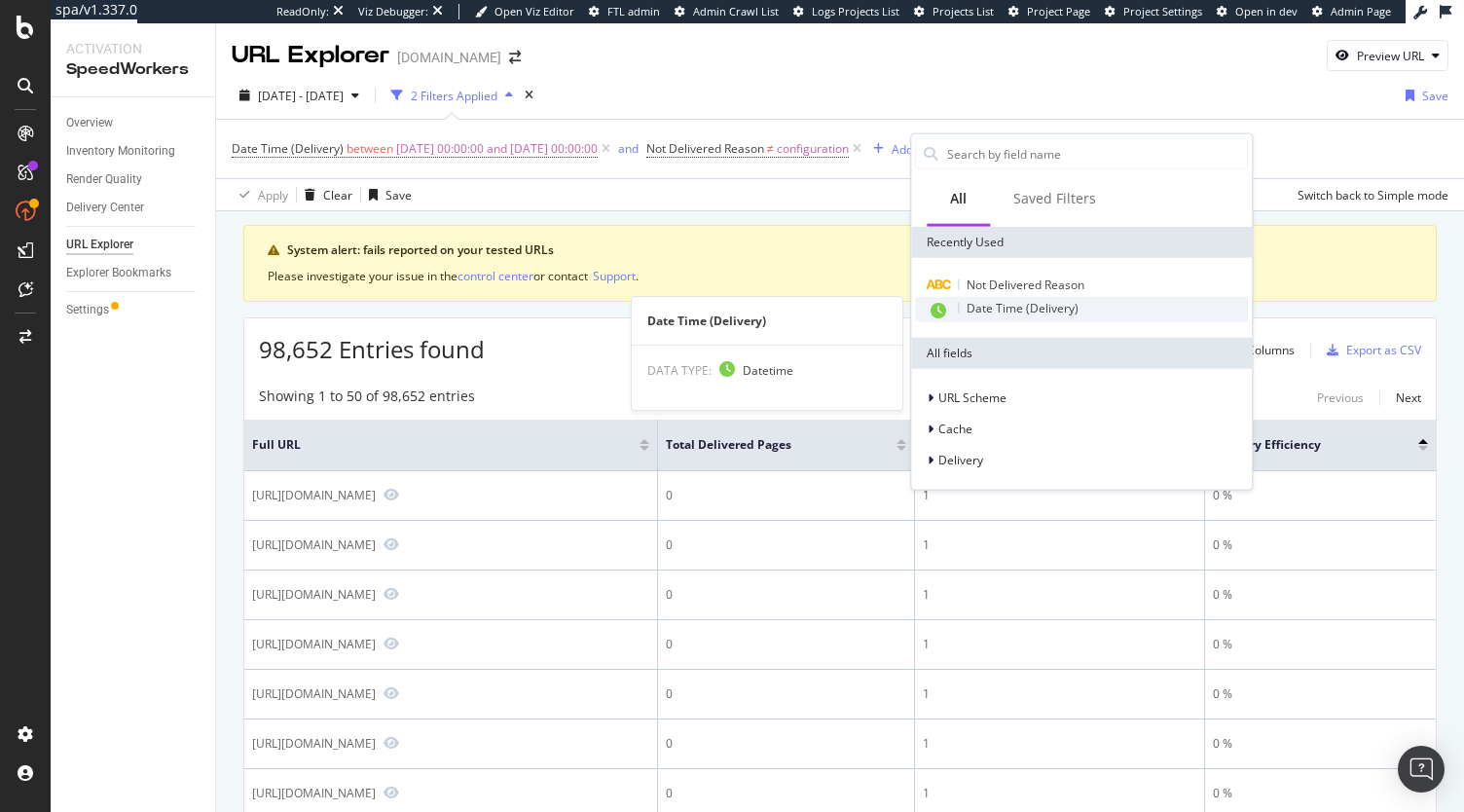
type input "g"
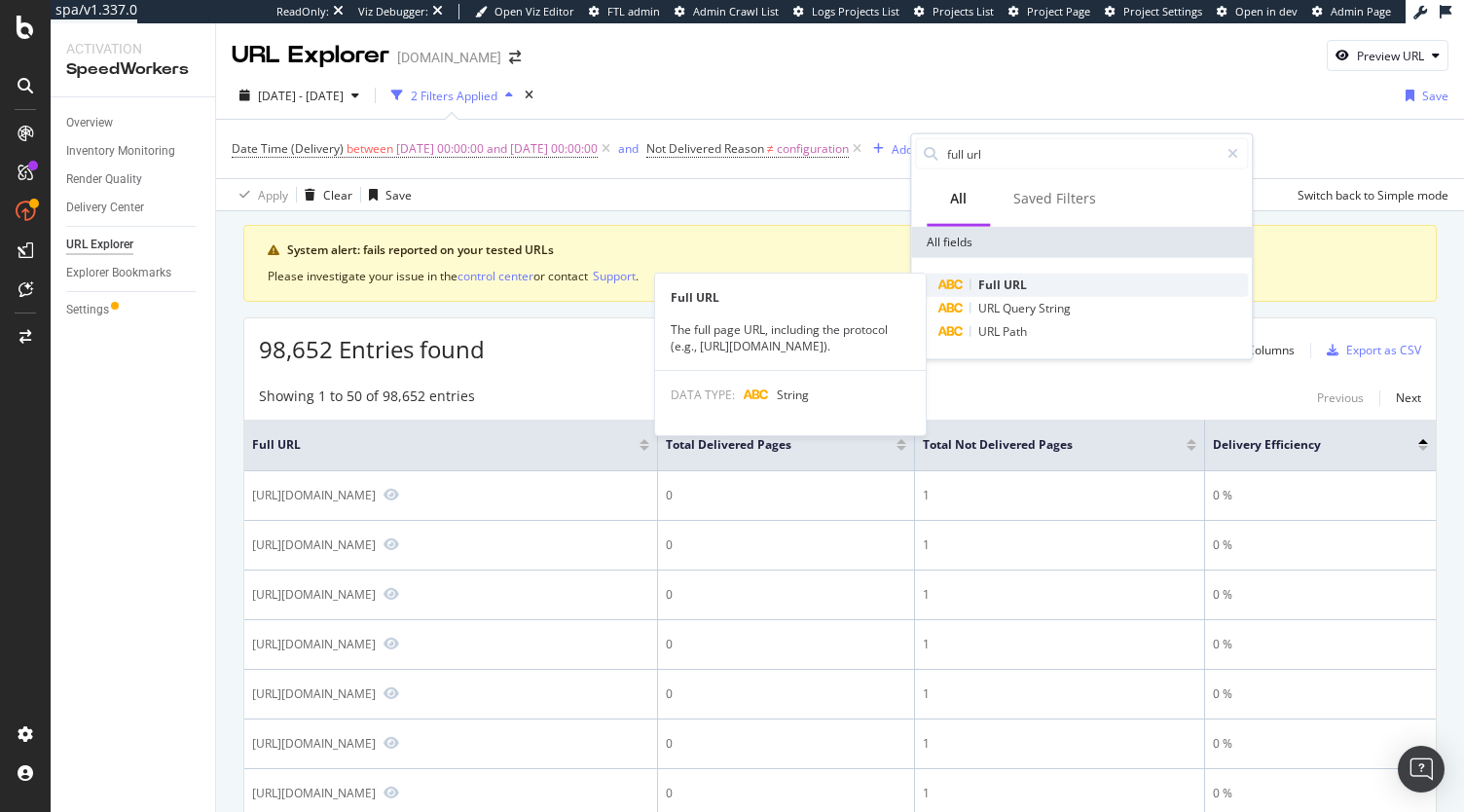
type input "full url"
click at [1011, 279] on span "URL" at bounding box center [1016, 284] width 24 height 17
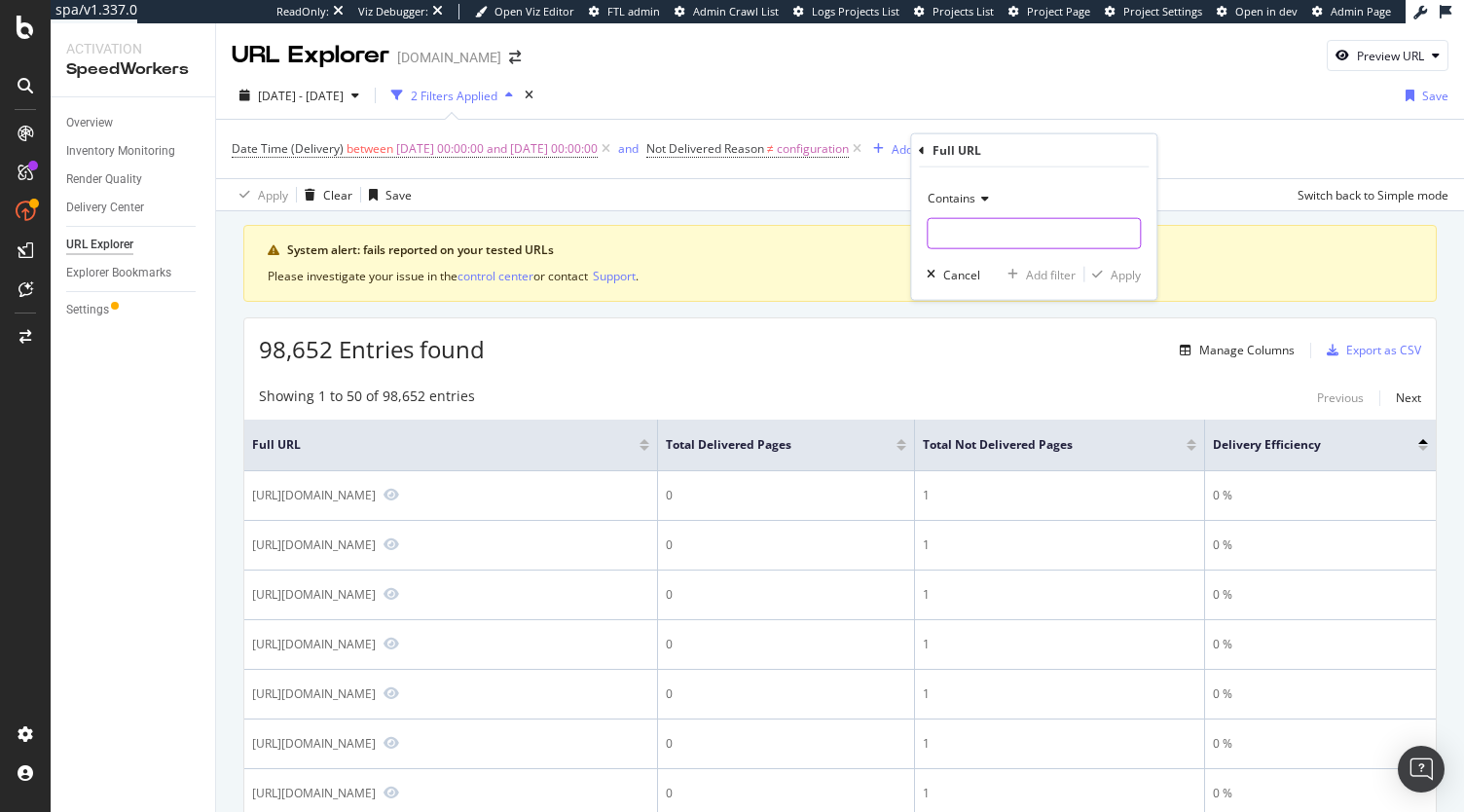
click at [982, 223] on input "text" at bounding box center [1033, 233] width 212 height 31
type input "scgid"
click at [1125, 275] on div "Apply" at bounding box center [1125, 273] width 30 height 17
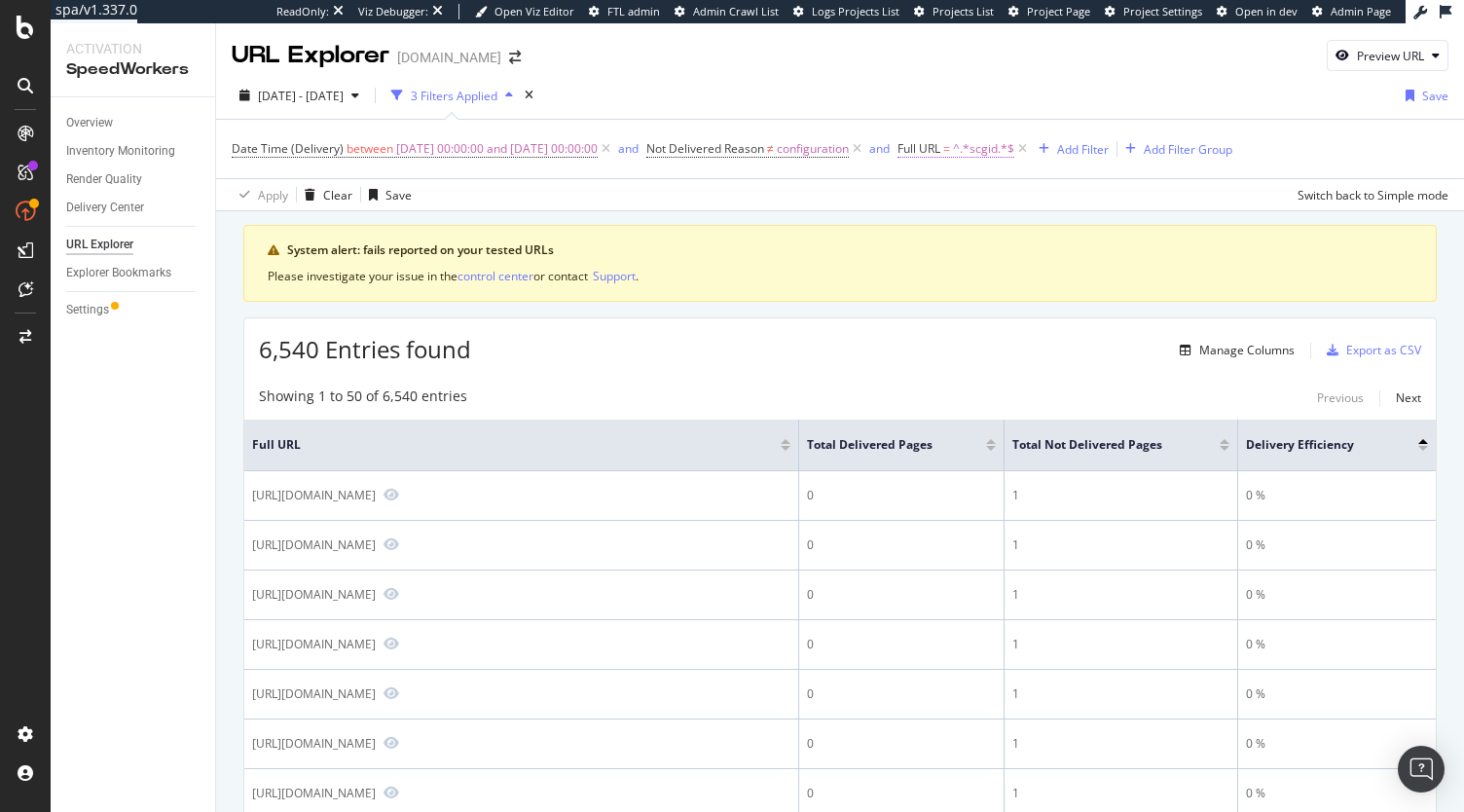
click at [1008, 144] on span "^.*scgid.*$" at bounding box center [984, 148] width 62 height 27
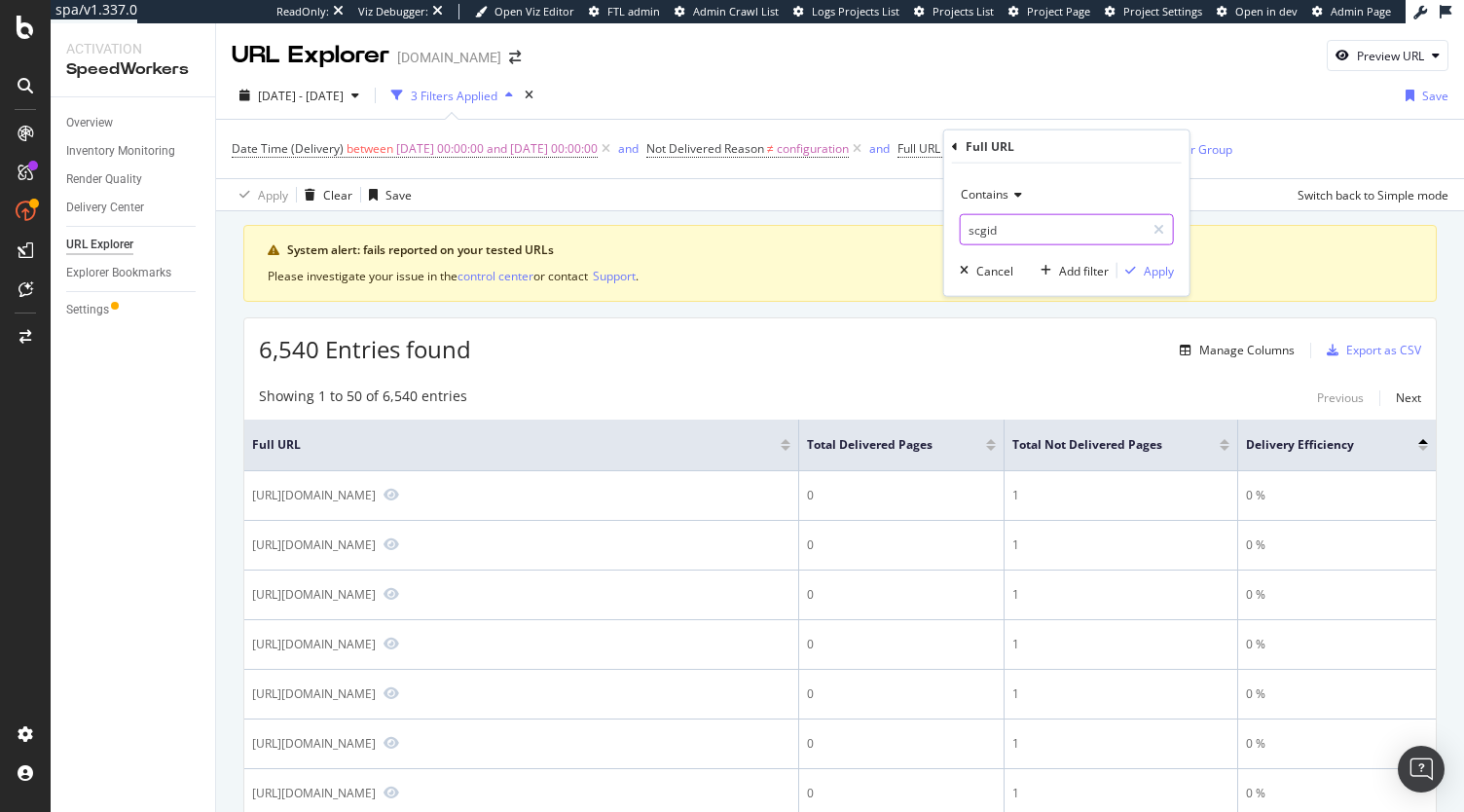
click at [1012, 226] on input "scgid" at bounding box center [1053, 229] width 184 height 31
type input "page="
click at [1155, 264] on div "Apply" at bounding box center [1159, 269] width 30 height 17
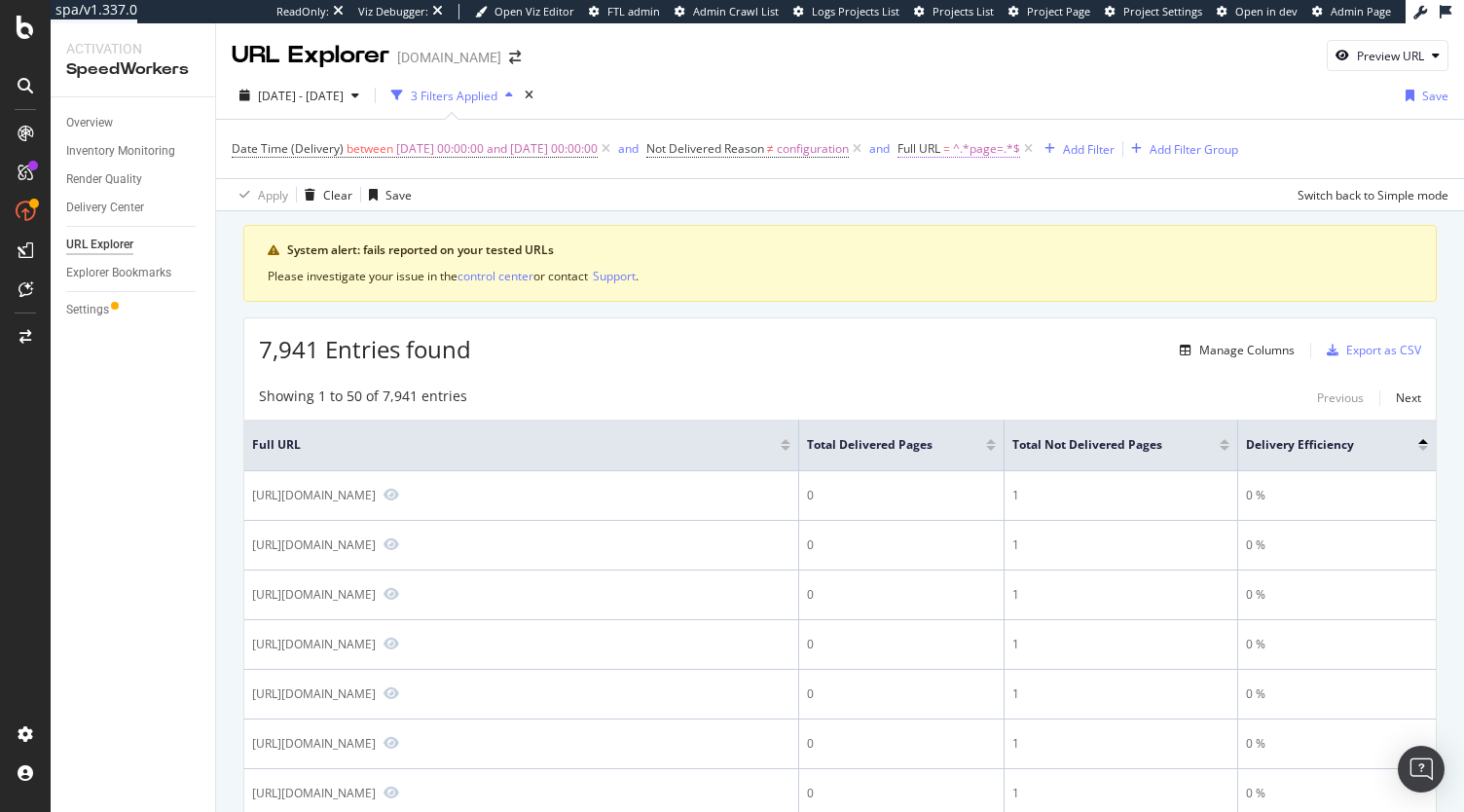
click at [1020, 151] on span "^.*page=.*$" at bounding box center [987, 148] width 68 height 27
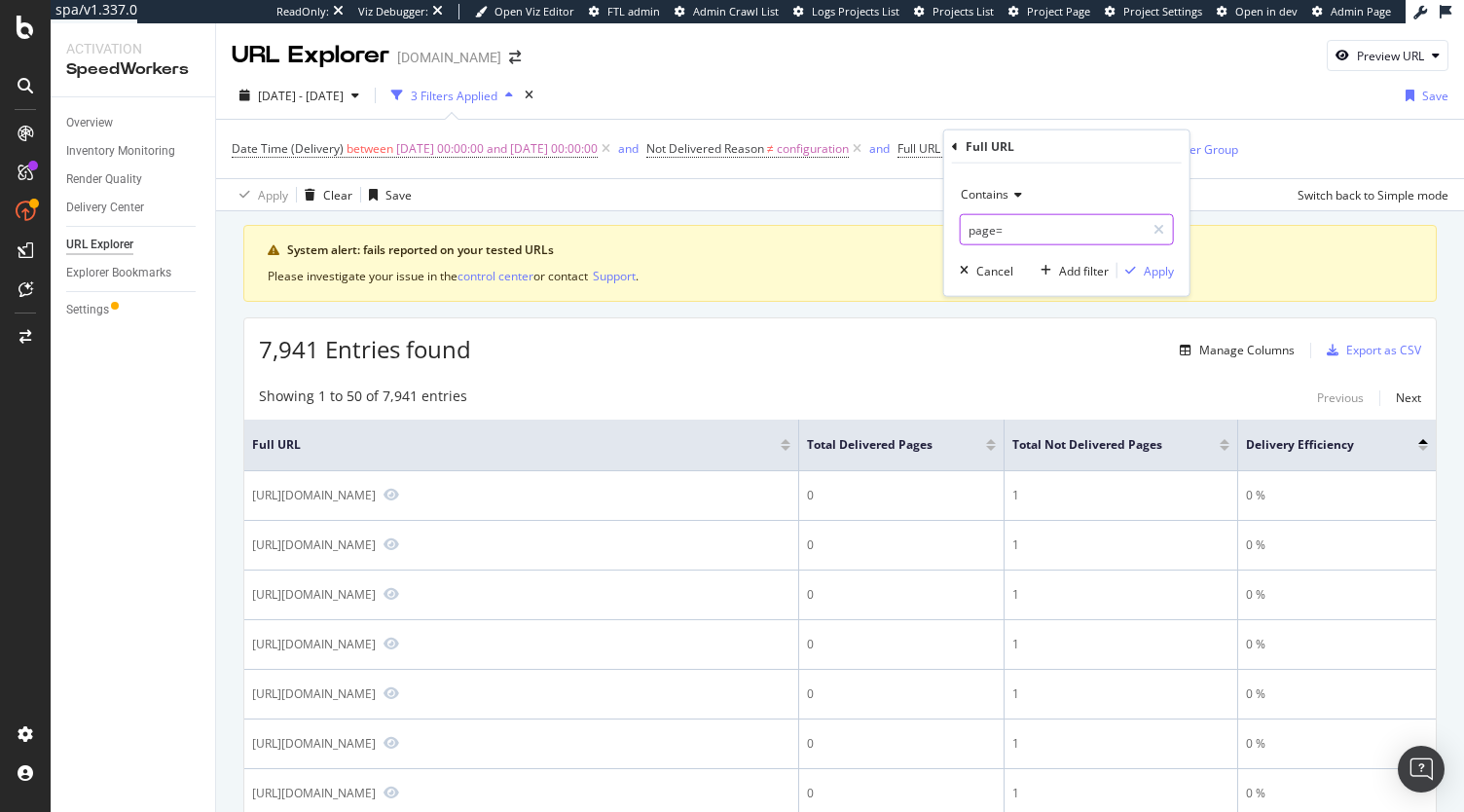
click at [1005, 235] on input "page=" at bounding box center [1053, 229] width 184 height 31
type input "maintenance"
click at [1158, 275] on div "Apply" at bounding box center [1159, 269] width 30 height 17
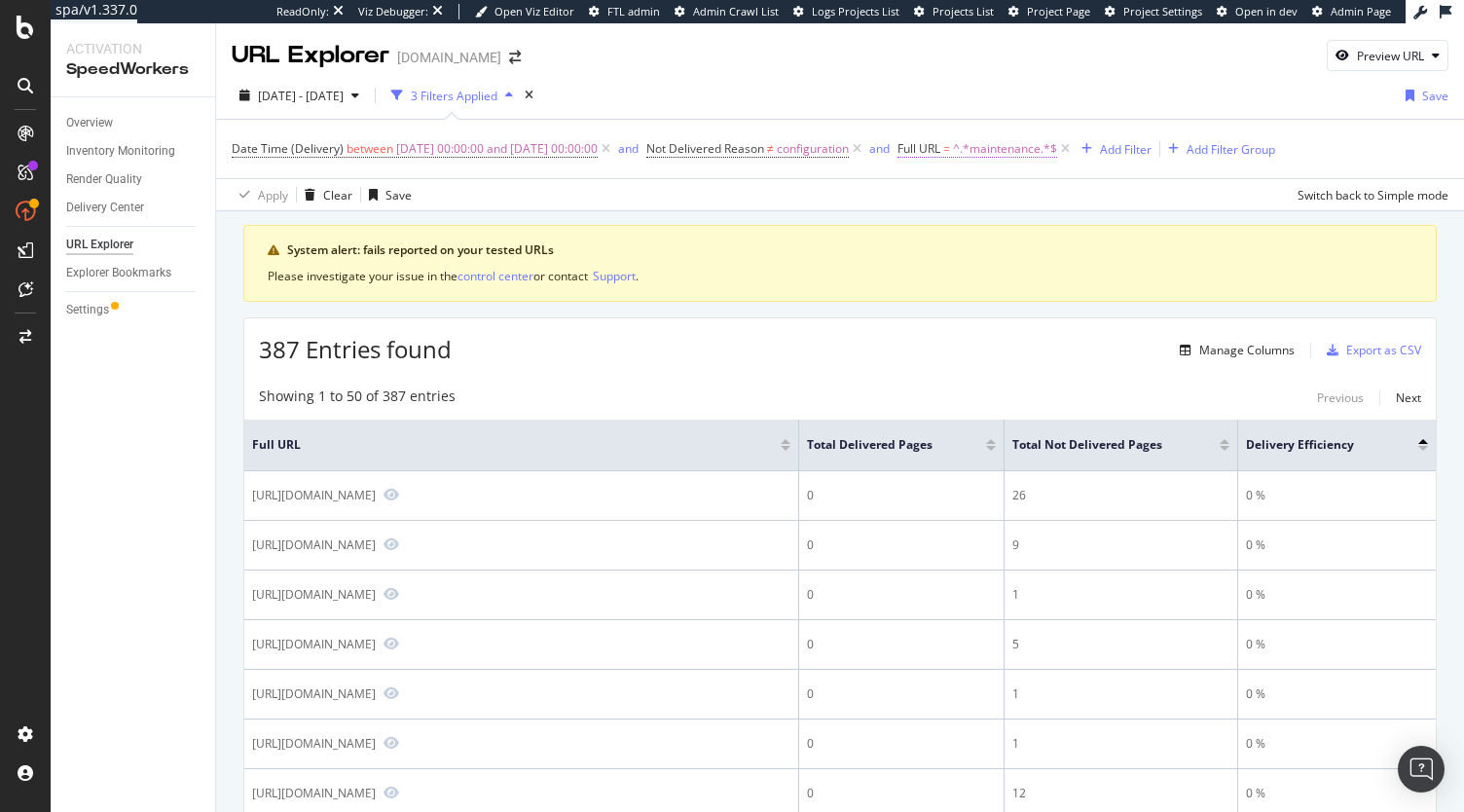
click at [1057, 145] on span "^.*maintenance.*$" at bounding box center [1005, 148] width 104 height 27
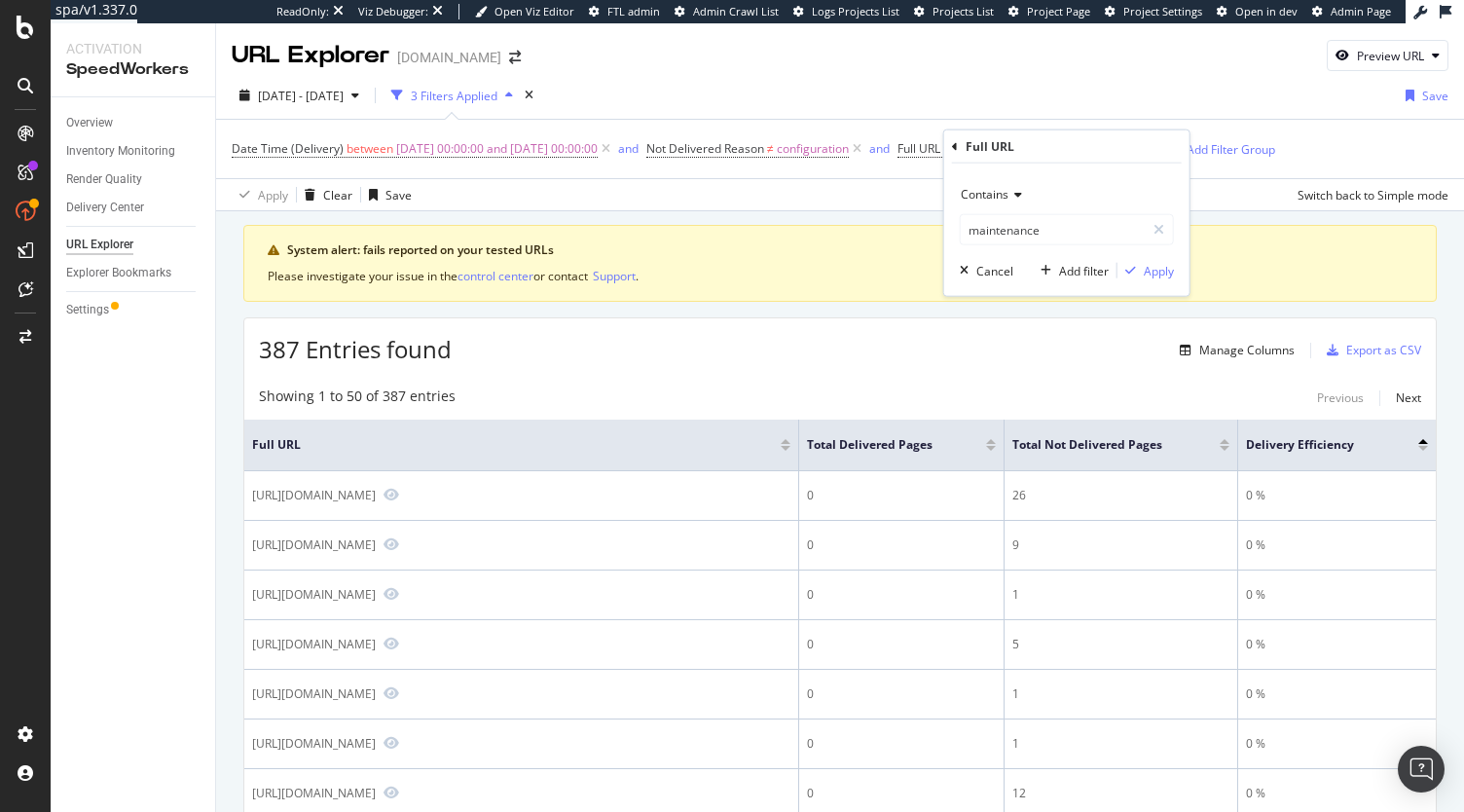
click at [1009, 182] on div "Contains" at bounding box center [1066, 194] width 214 height 31
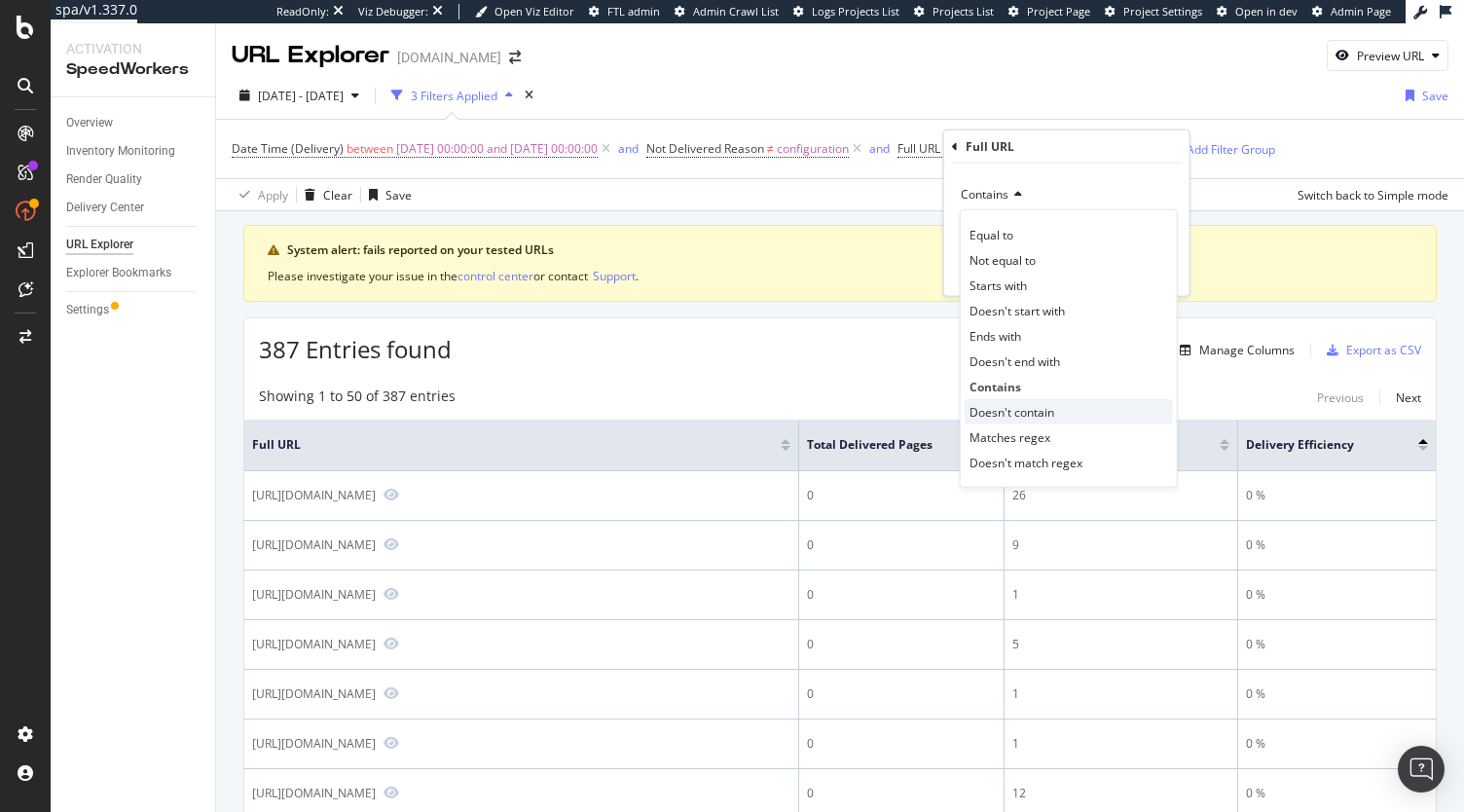
click at [1048, 400] on div "Doesn't contain" at bounding box center [1069, 411] width 209 height 25
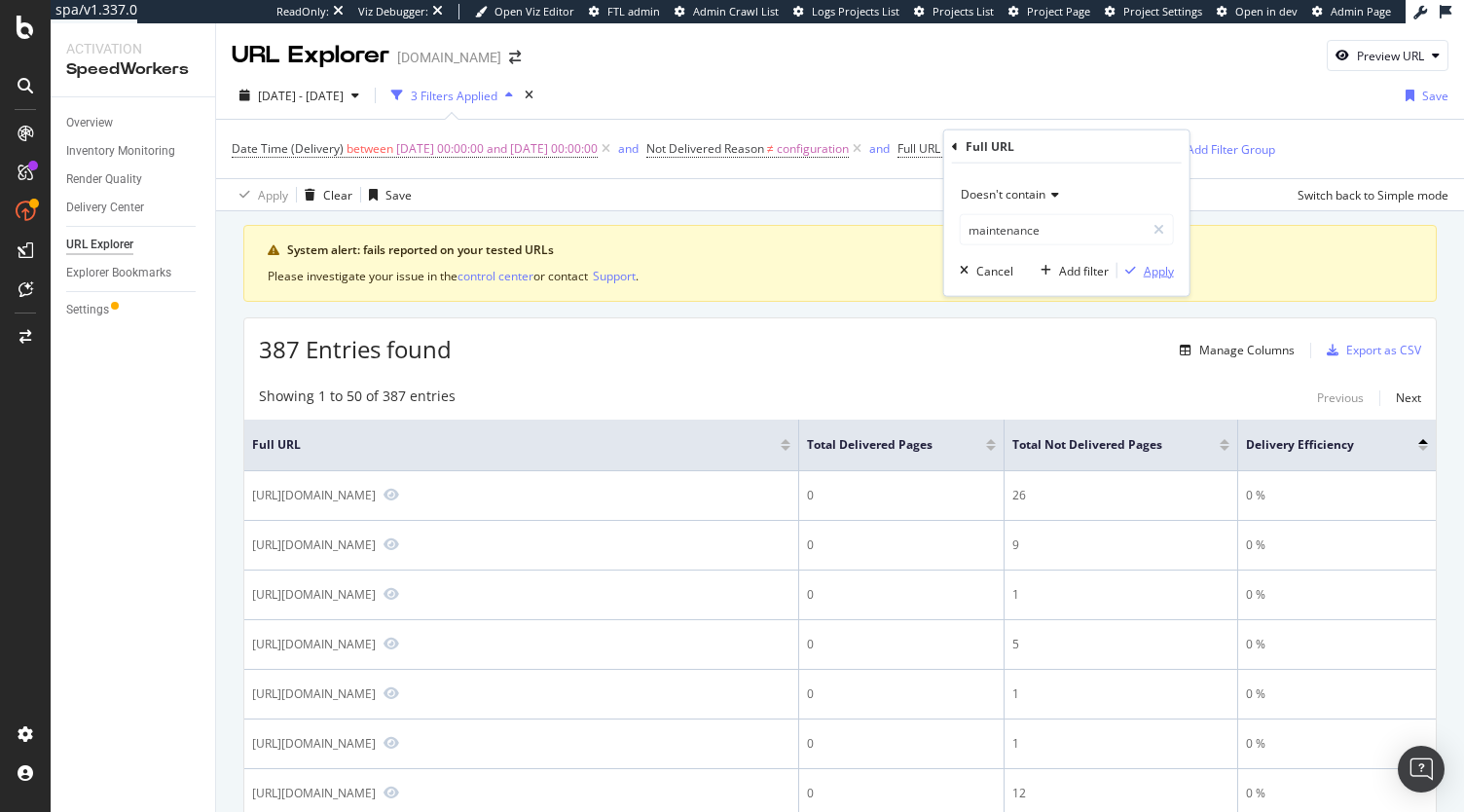
click at [1147, 261] on div "Apply" at bounding box center [1159, 269] width 30 height 17
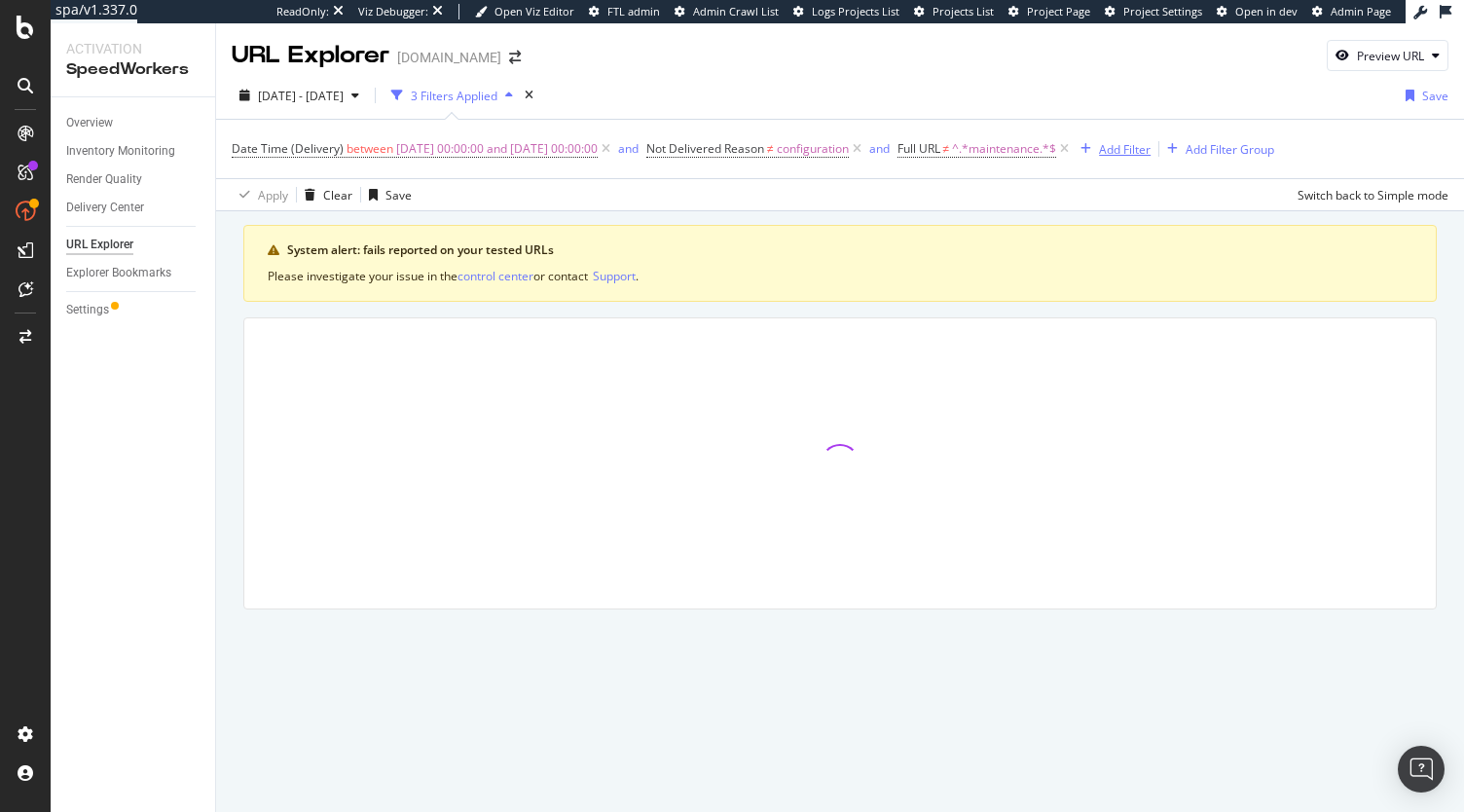
click at [1151, 142] on div "Add Filter" at bounding box center [1125, 149] width 52 height 17
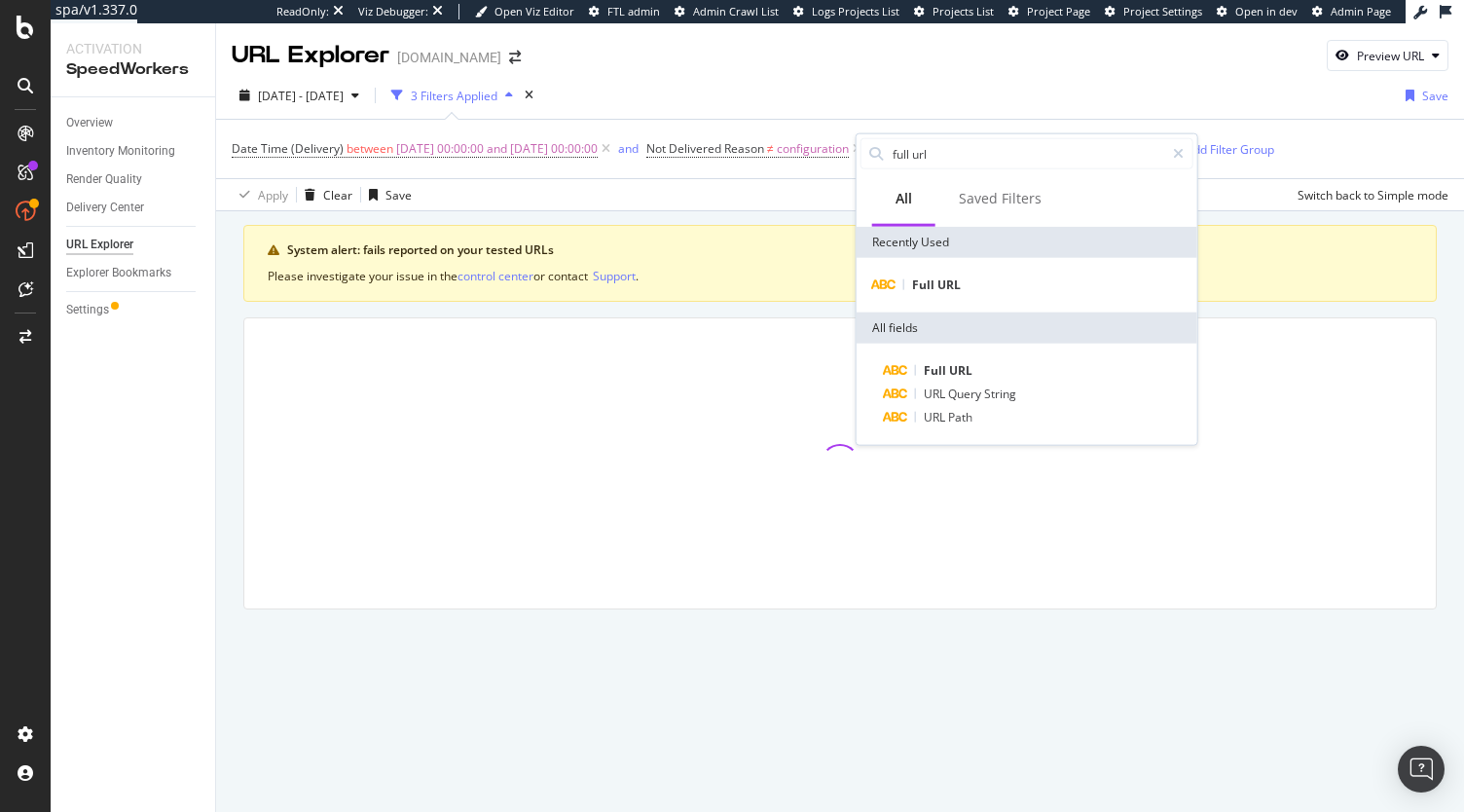
click at [984, 270] on div "Full URL" at bounding box center [1027, 285] width 341 height 55
click at [962, 282] on div "Full URL" at bounding box center [1027, 285] width 333 height 24
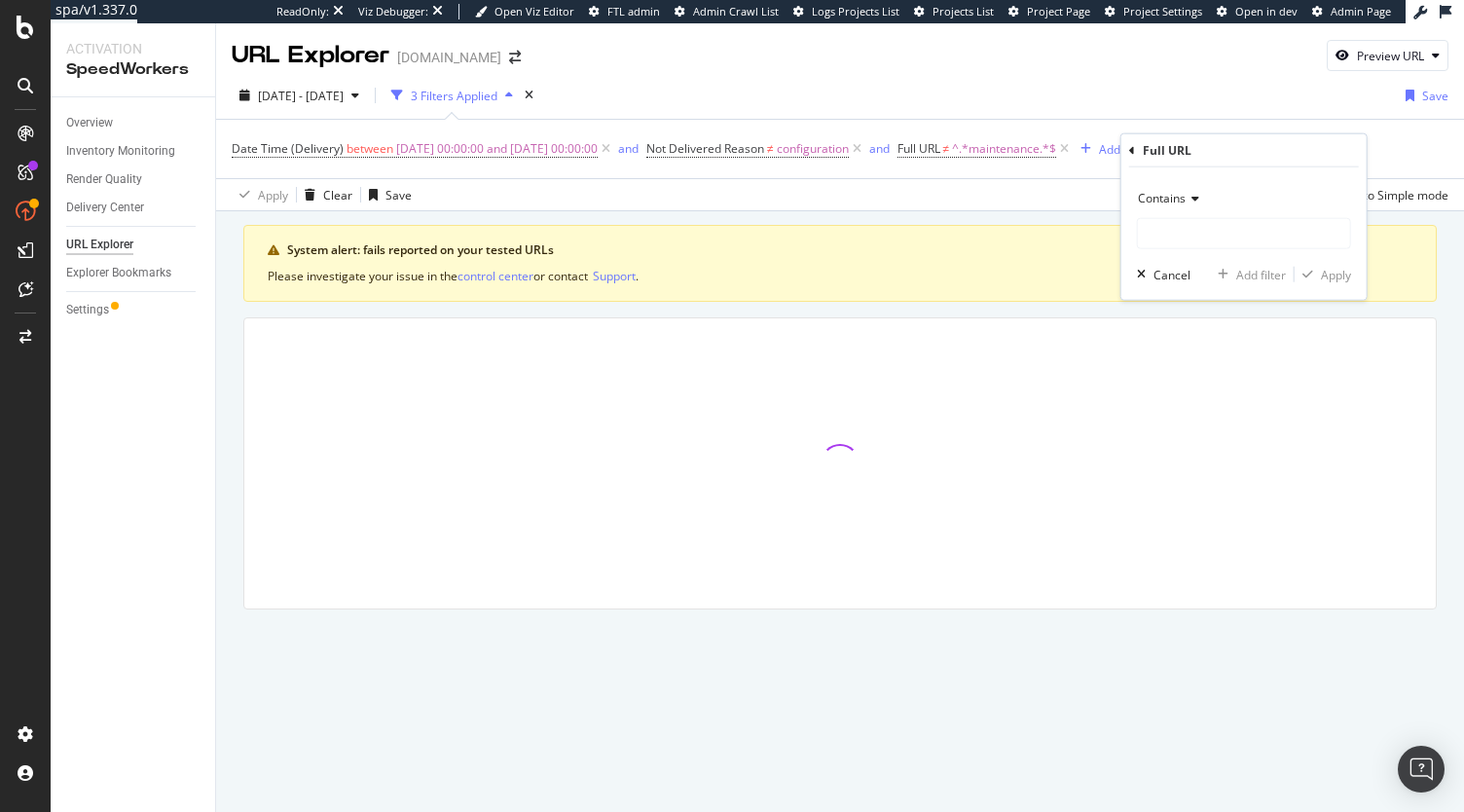
click at [1162, 204] on span "Contains" at bounding box center [1162, 198] width 48 height 17
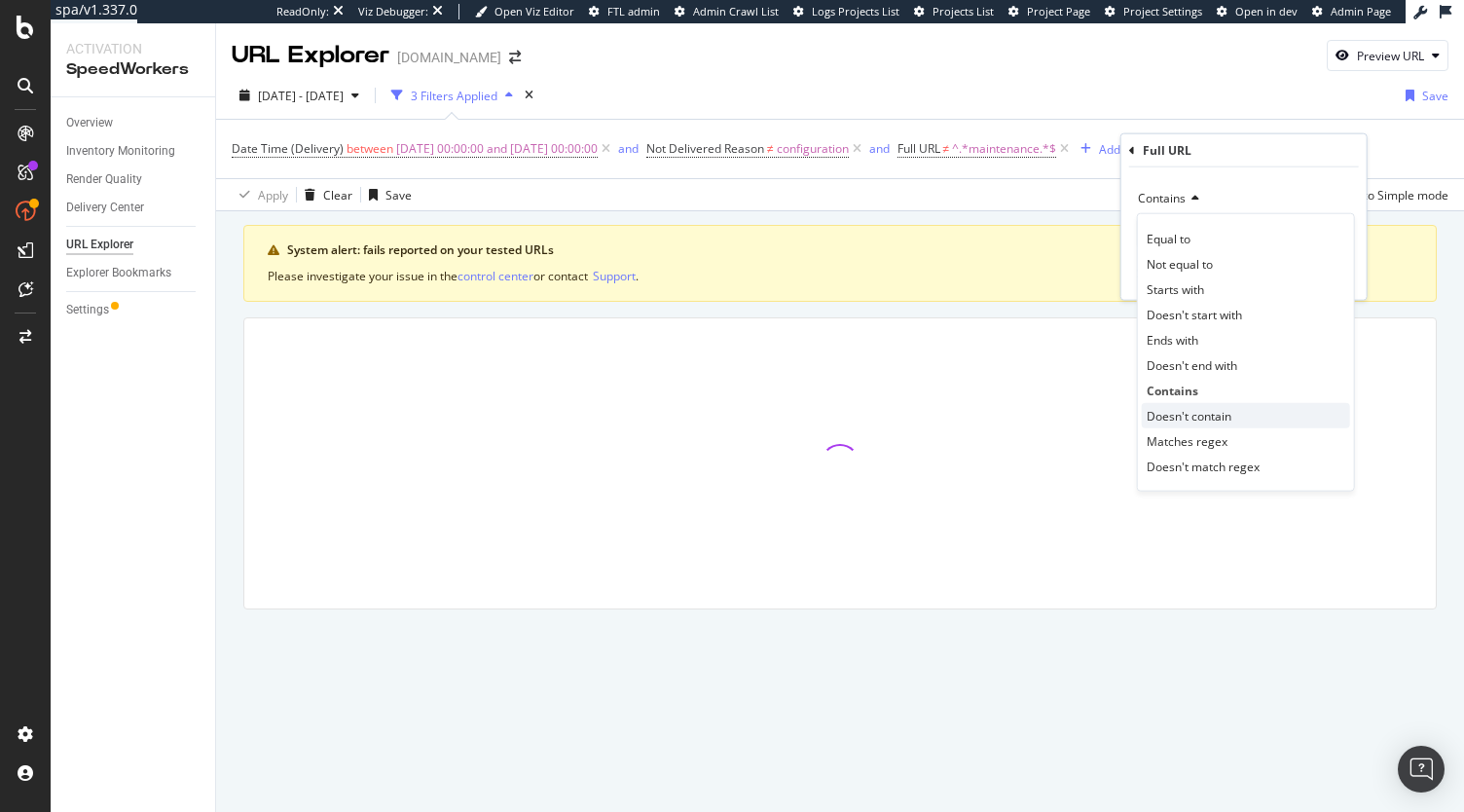
click at [1198, 415] on span "Doesn't contain" at bounding box center [1189, 414] width 84 height 17
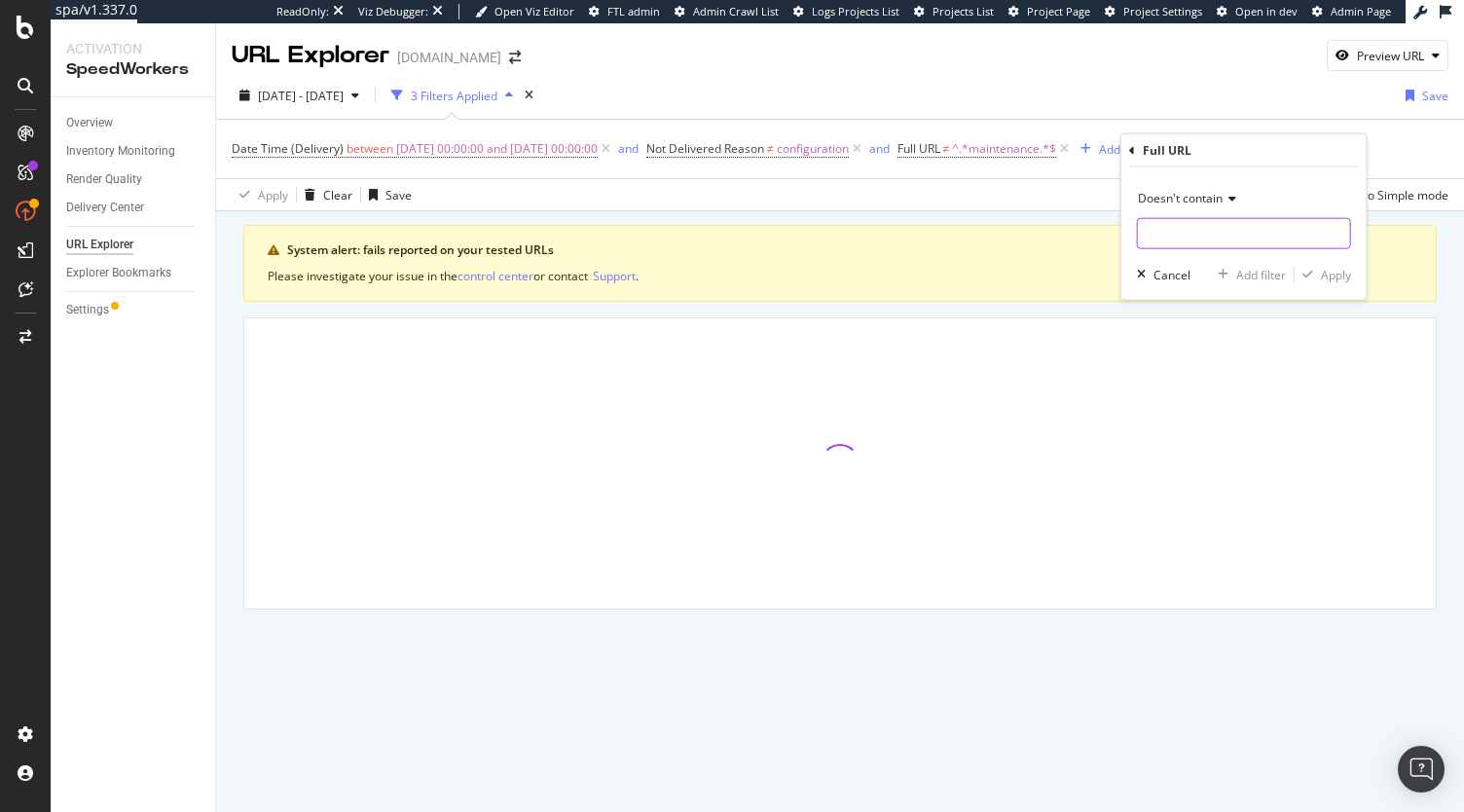
click at [1196, 232] on input "text" at bounding box center [1243, 233] width 212 height 31
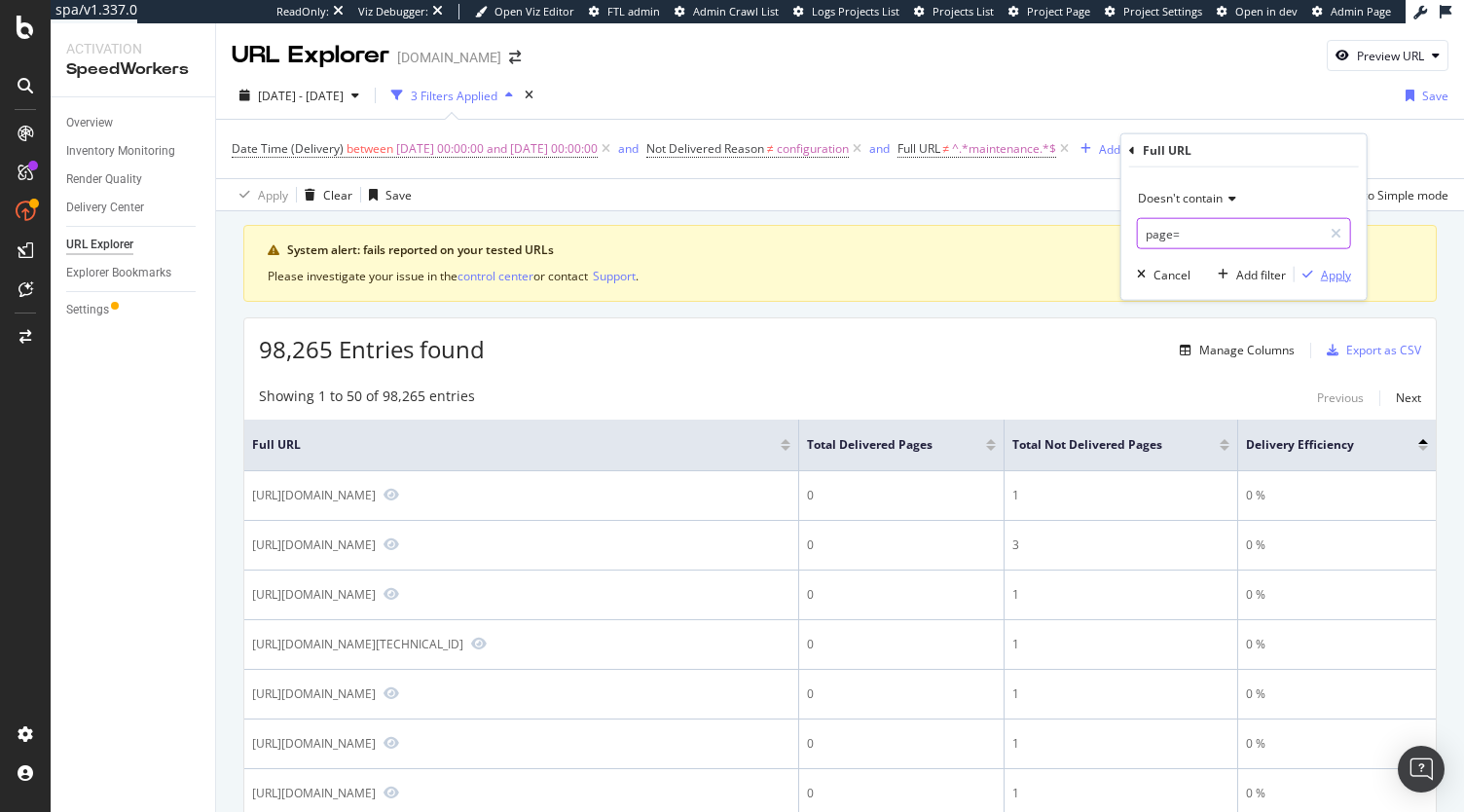
type input "page="
click at [1328, 273] on div "Apply" at bounding box center [1336, 273] width 30 height 17
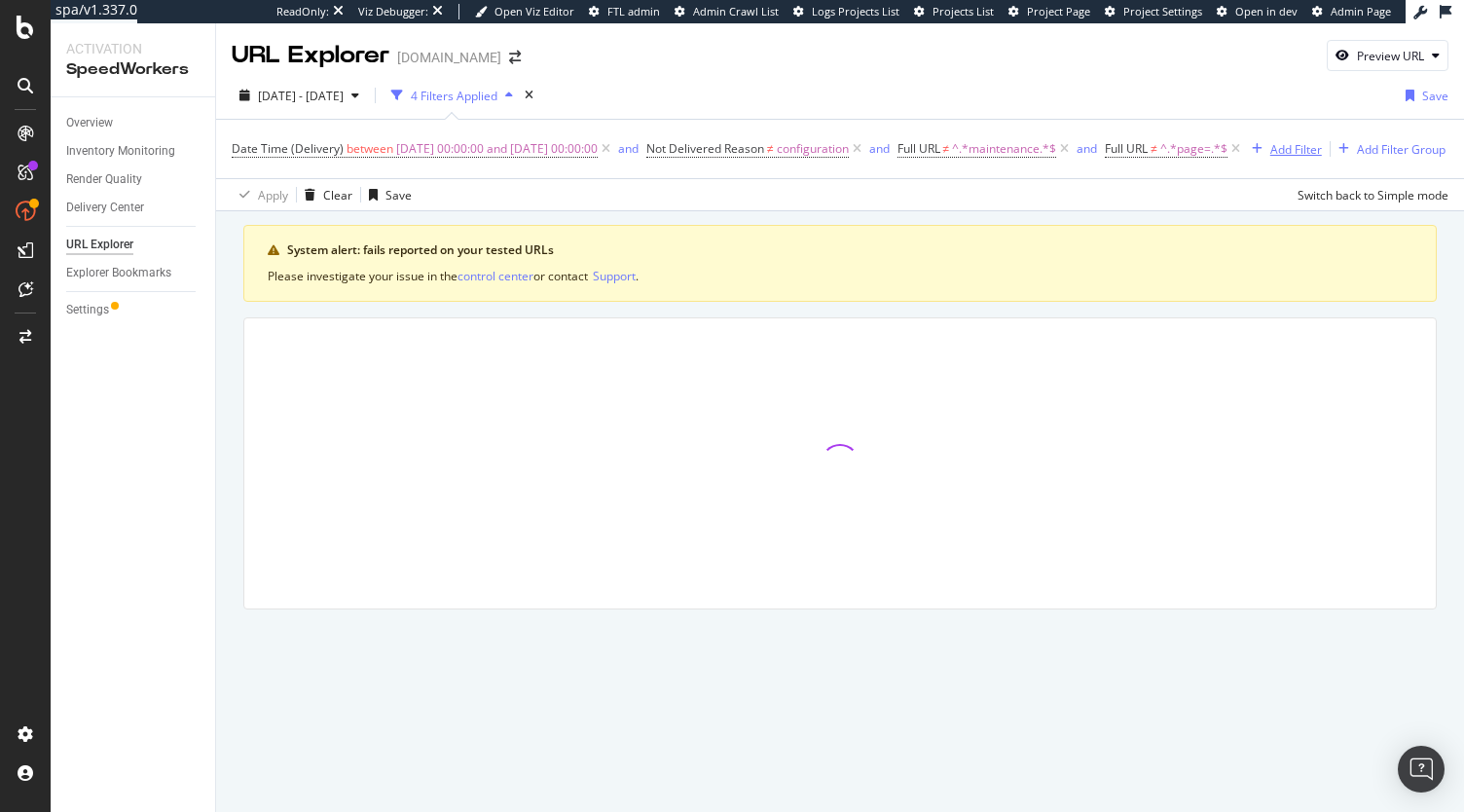
click at [1270, 158] on div "Add Filter" at bounding box center [1296, 149] width 52 height 17
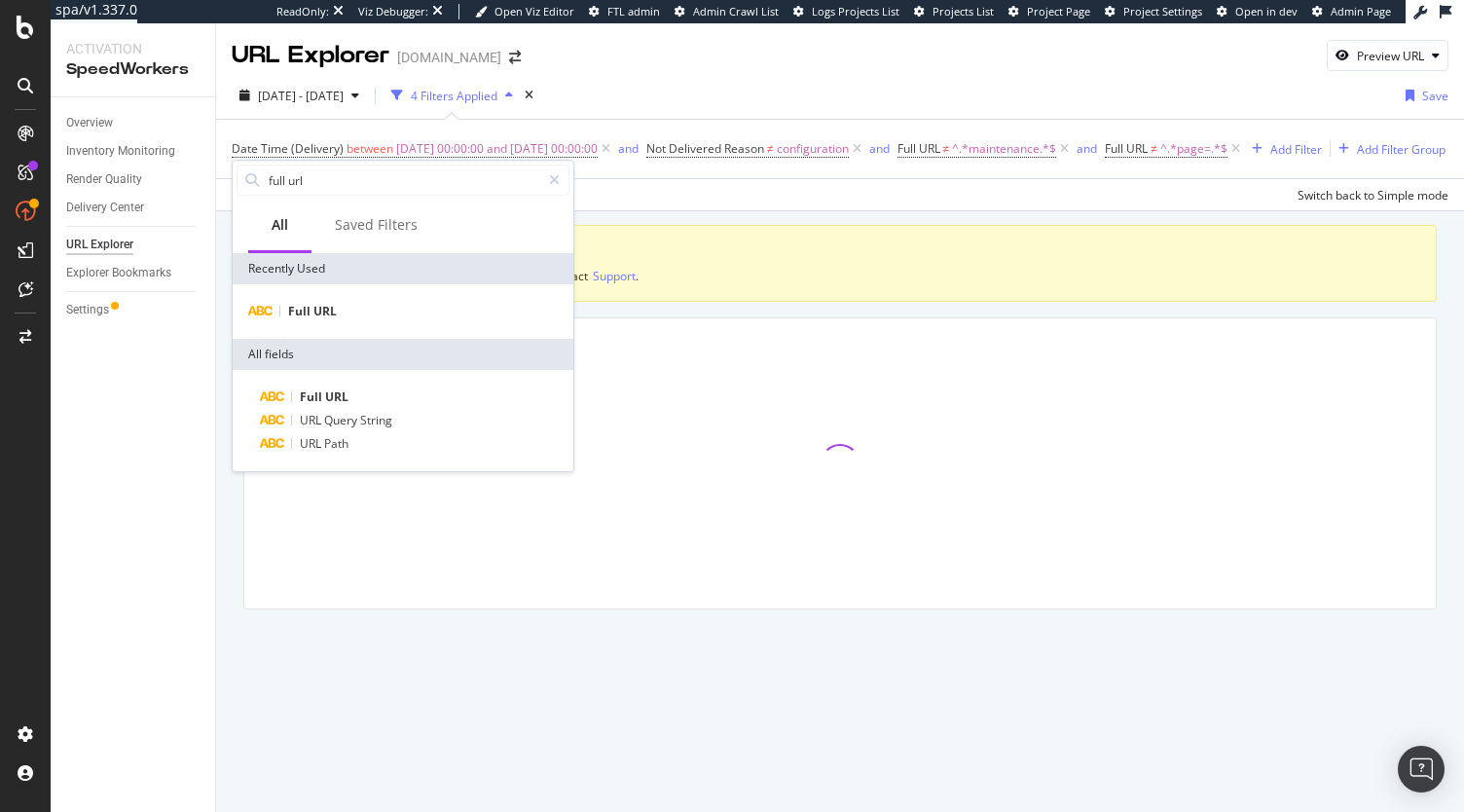
click at [321, 325] on div "Full URL" at bounding box center [403, 311] width 341 height 55
click at [310, 308] on span "Full" at bounding box center [300, 311] width 25 height 17
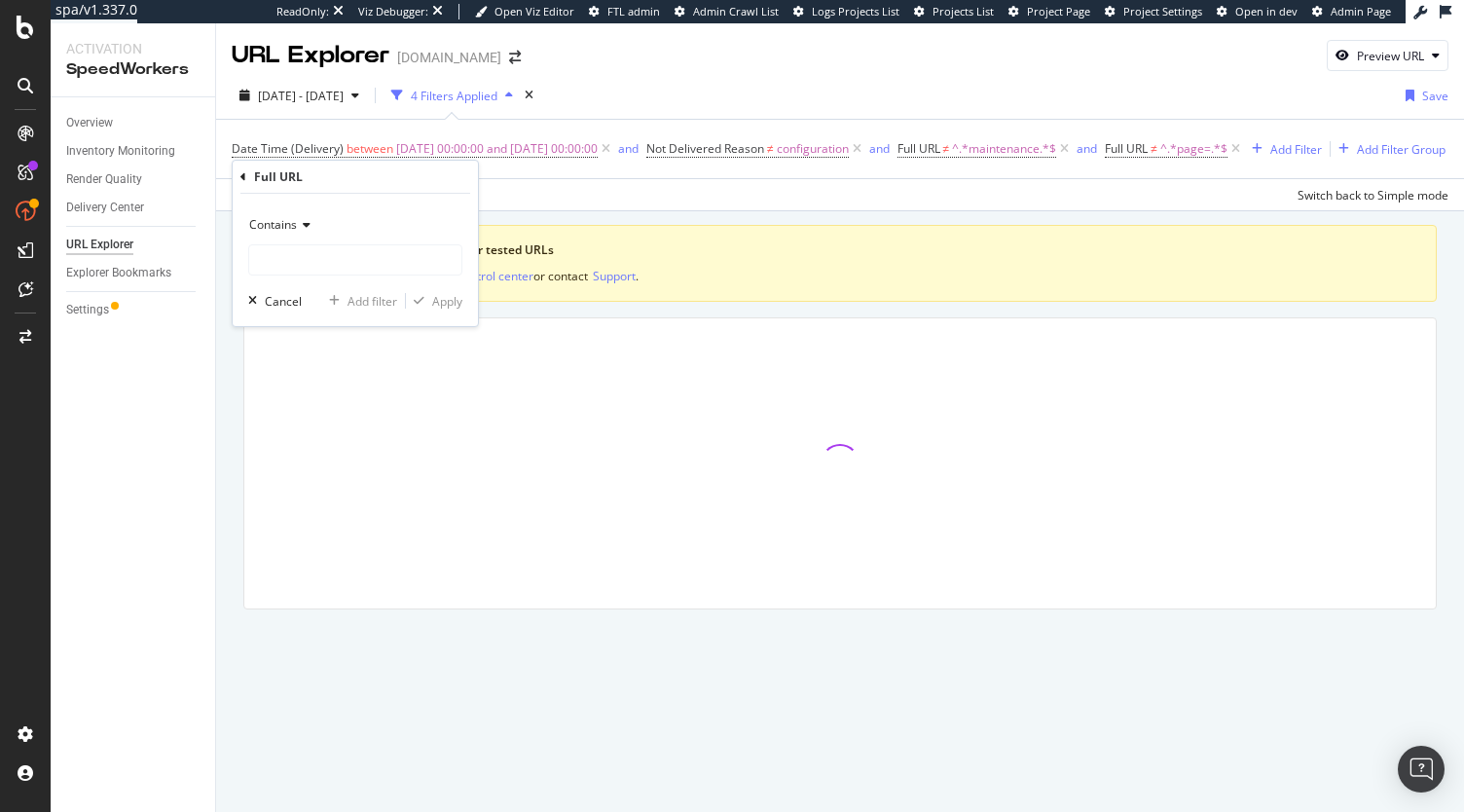
click at [273, 230] on span "Contains" at bounding box center [273, 224] width 48 height 17
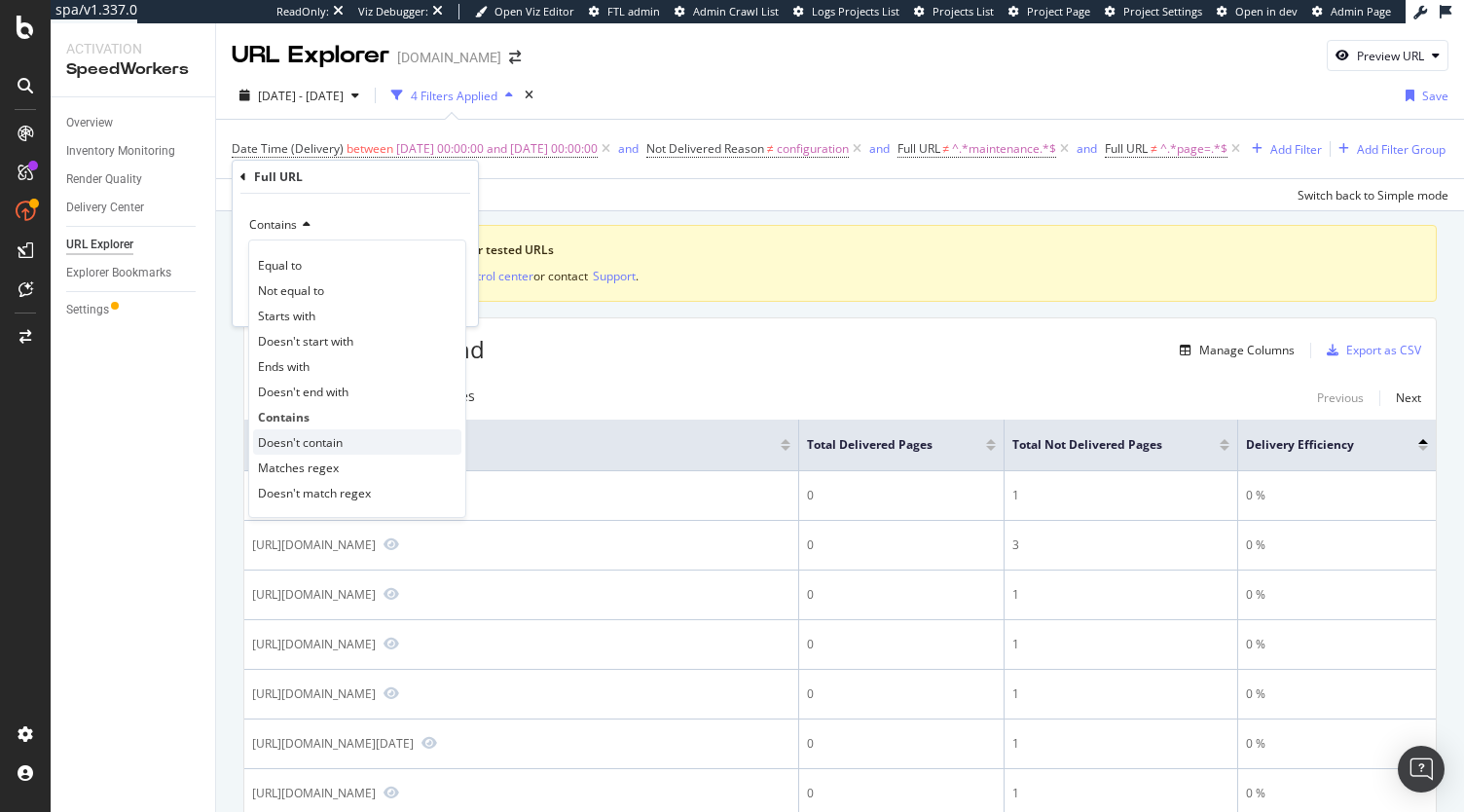
click at [324, 435] on span "Doesn't contain" at bounding box center [300, 442] width 84 height 17
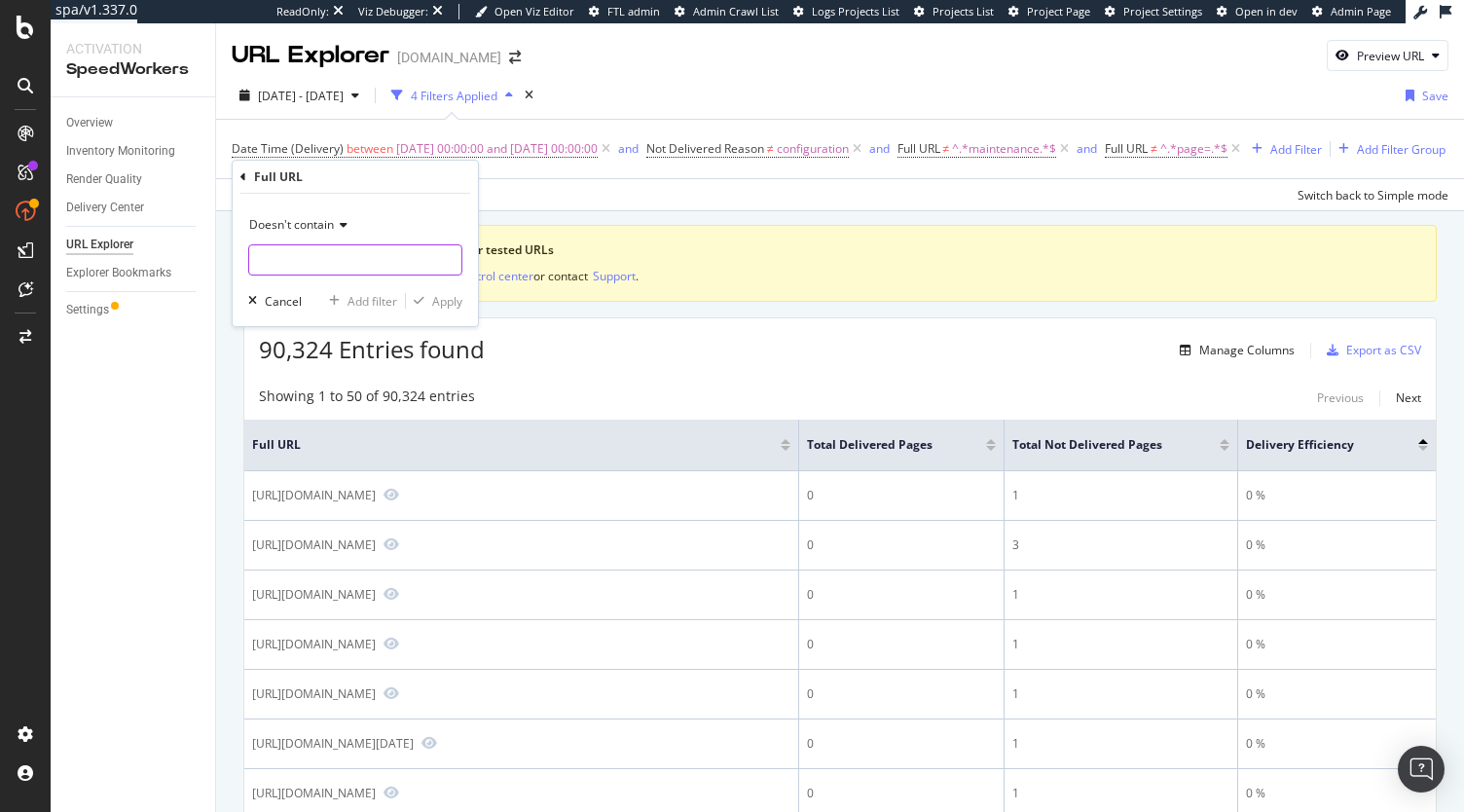
click at [311, 263] on input "text" at bounding box center [355, 259] width 212 height 31
type input "scgid"
click at [436, 302] on div "Apply" at bounding box center [447, 301] width 30 height 17
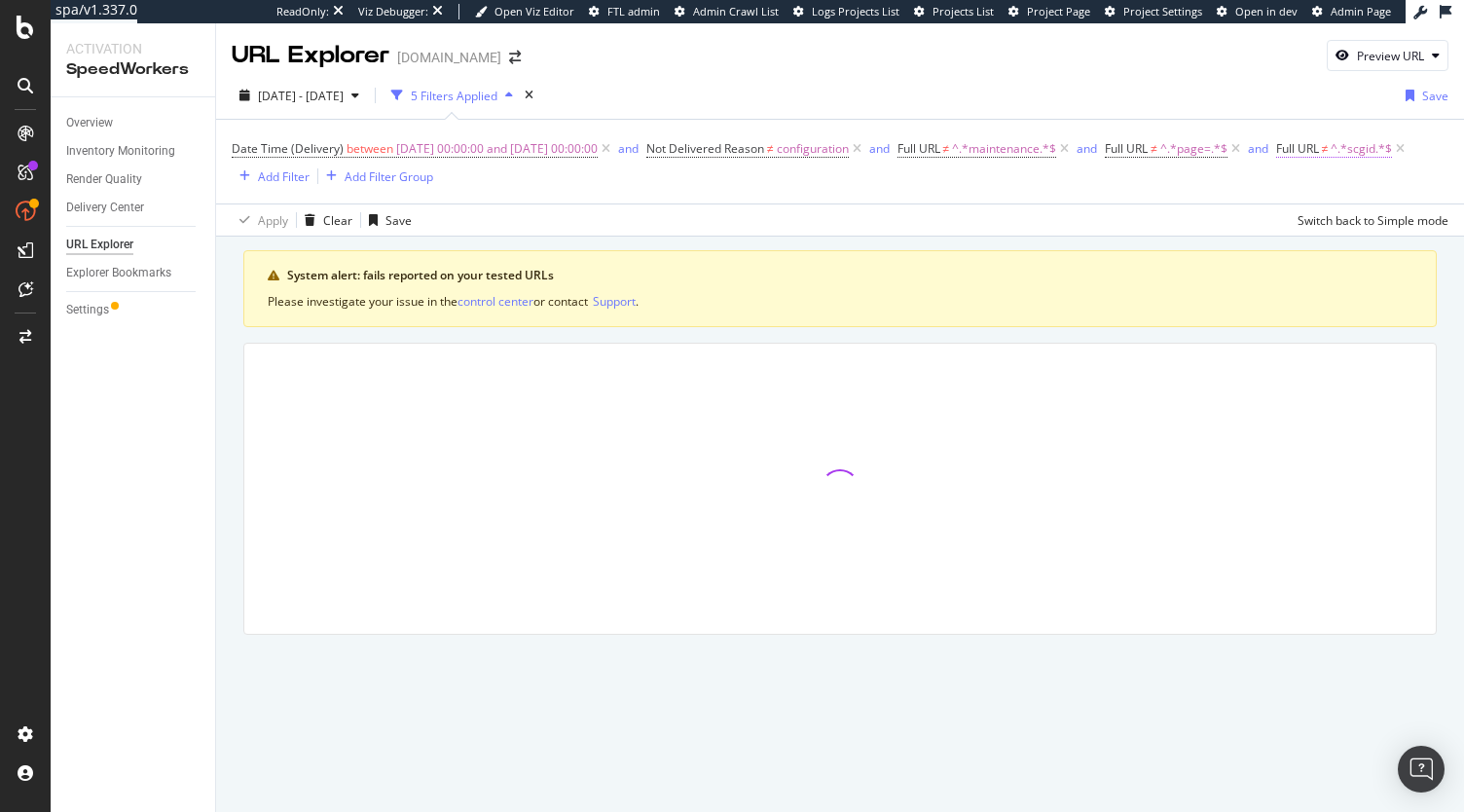
click at [1331, 163] on span "^.*scgid.*$" at bounding box center [1362, 148] width 62 height 27
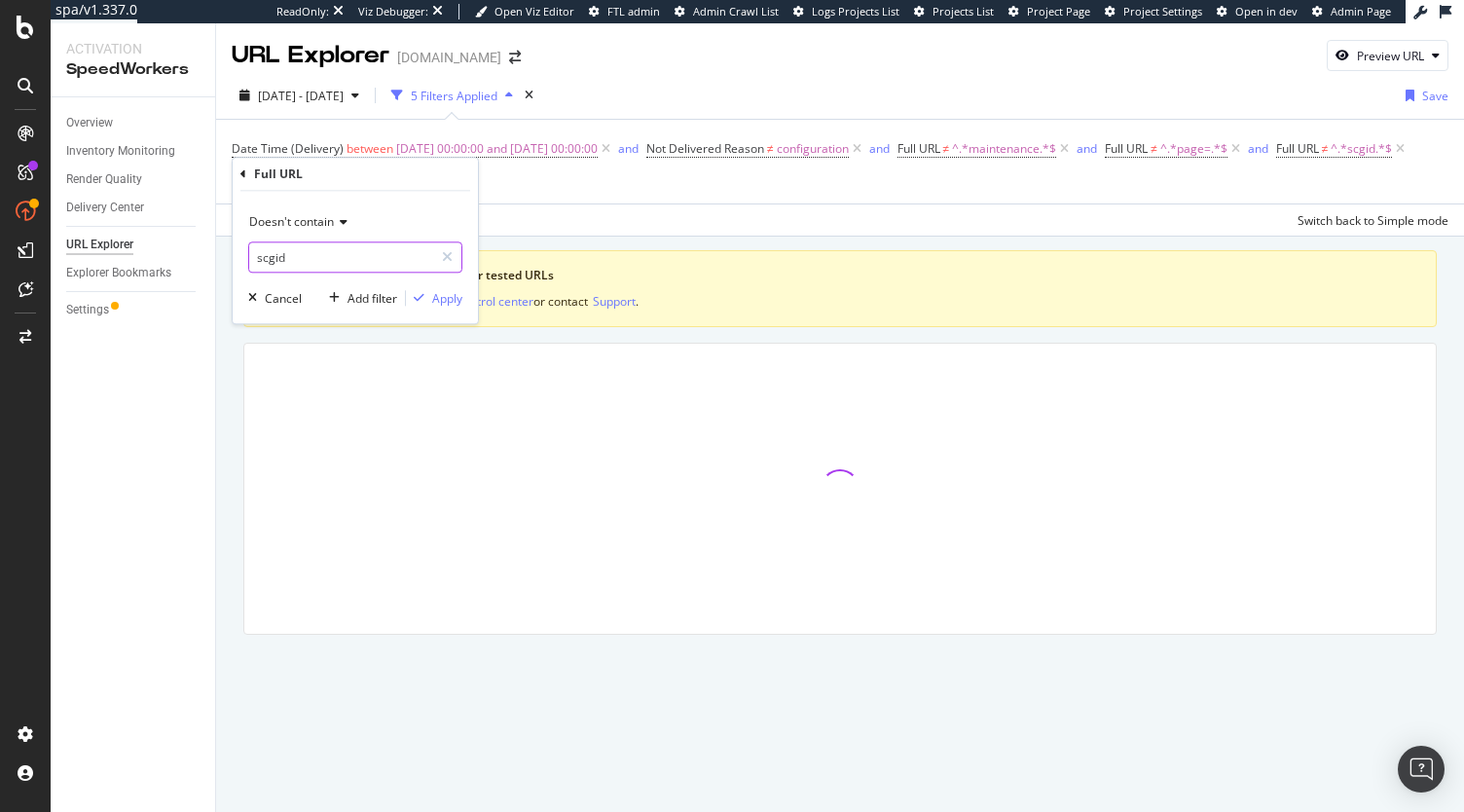
click at [266, 251] on input "scgid" at bounding box center [341, 256] width 184 height 31
type input "cgid"
click at [440, 299] on div "Apply" at bounding box center [447, 298] width 30 height 17
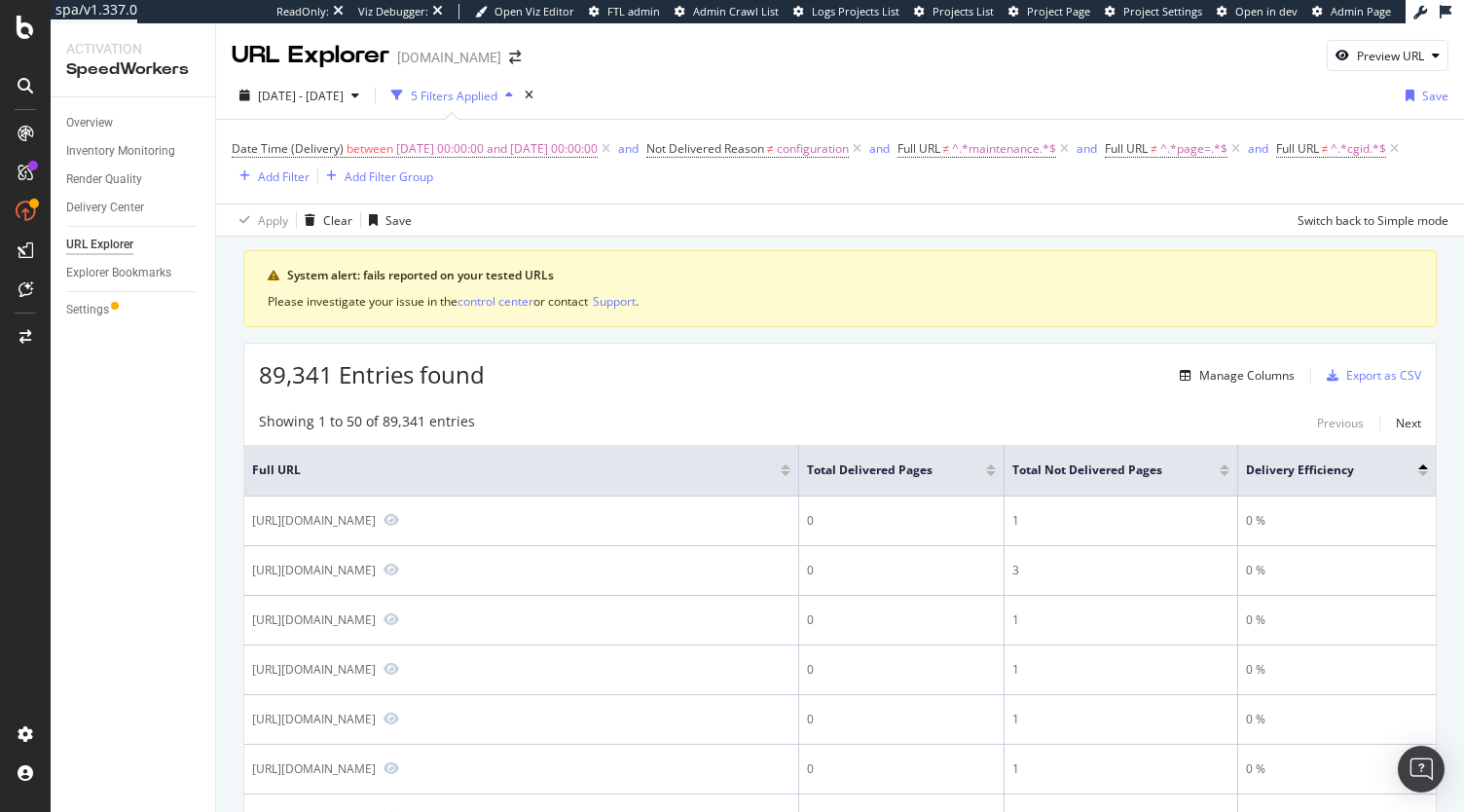
click at [1224, 476] on div at bounding box center [1224, 473] width 10 height 5
